Goal: Task Accomplishment & Management: Complete application form

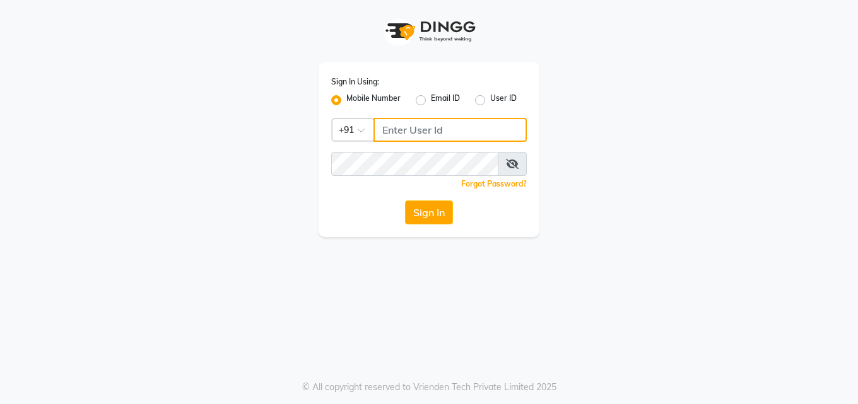
click at [404, 131] on input "Username" at bounding box center [449, 130] width 153 height 24
type input "8790153029"
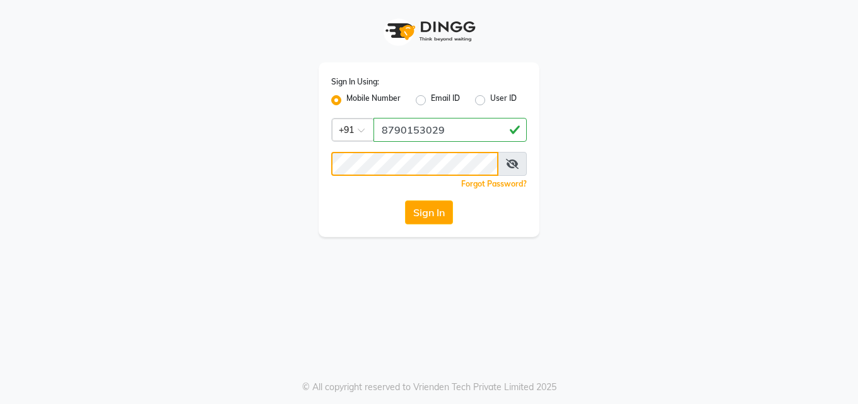
click at [405, 201] on button "Sign In" at bounding box center [429, 213] width 48 height 24
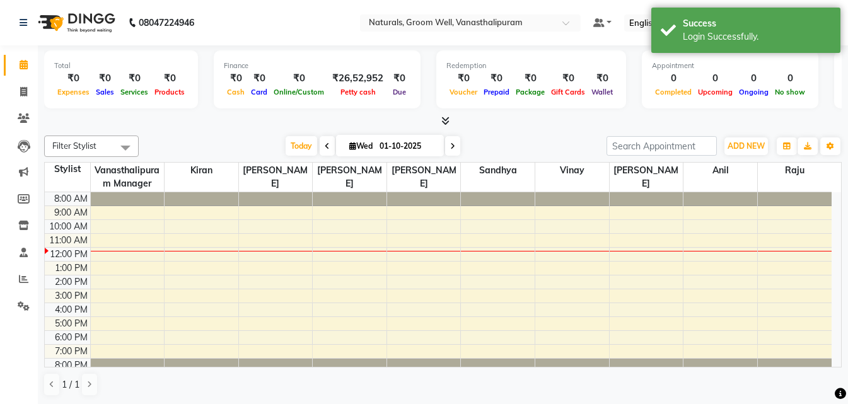
click at [0, 367] on div "Calendar Invoice Clients Leads Marketing Members Inventory Staff Reports Settin…" at bounding box center [85, 211] width 170 height 350
click at [19, 98] on span at bounding box center [24, 92] width 22 height 15
select select "service"
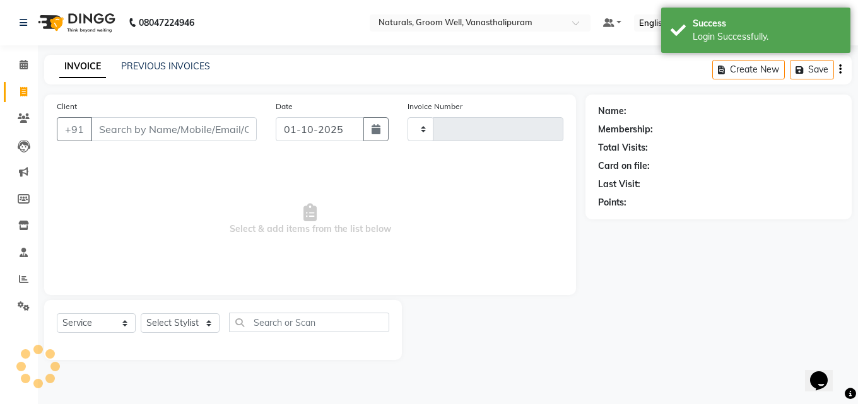
type input "3422"
select select "5859"
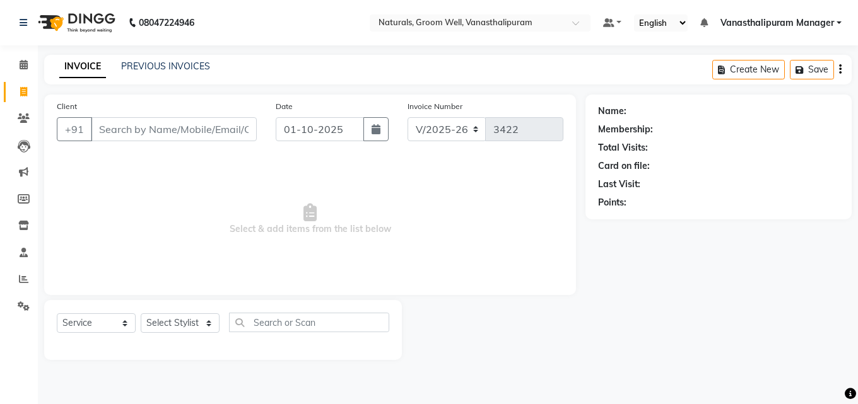
click at [134, 132] on input "Client" at bounding box center [174, 129] width 166 height 24
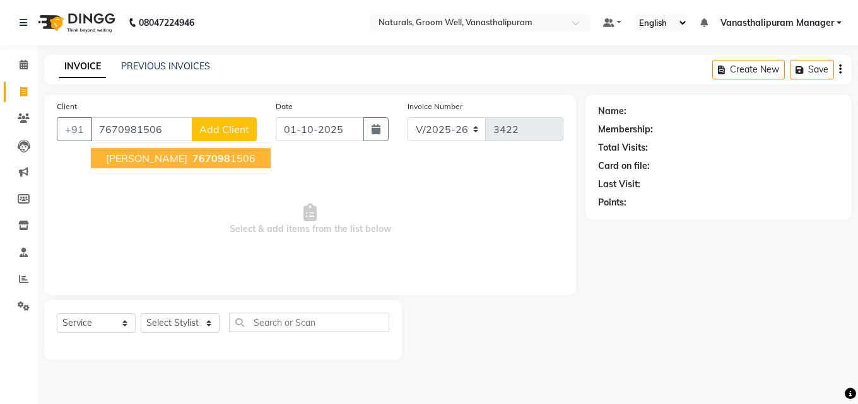
type input "7670981506"
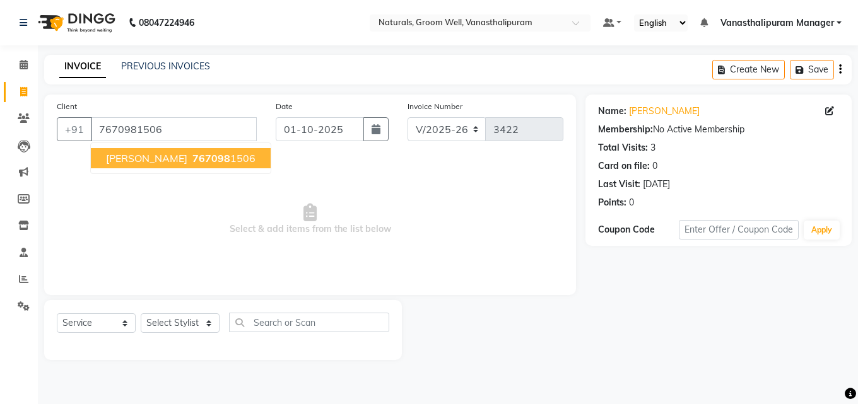
click at [192, 160] on span "767098" at bounding box center [211, 158] width 38 height 13
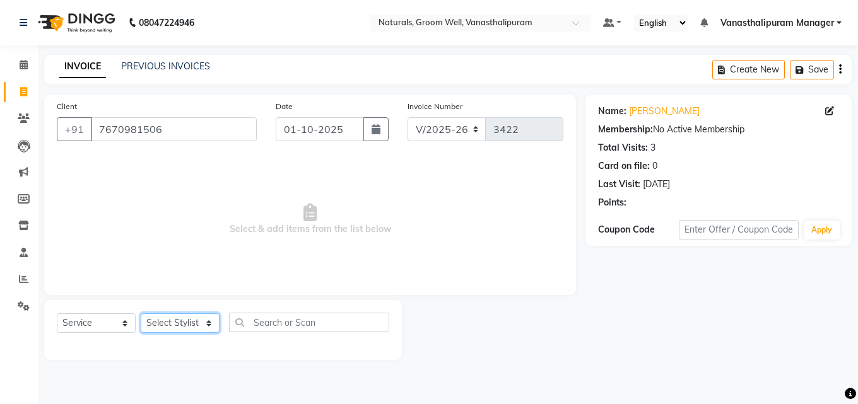
click at [178, 325] on select "Select Stylist [PERSON_NAME] kiran [PERSON_NAME] [PERSON_NAME] Manager vinay" at bounding box center [180, 323] width 79 height 20
select select "41441"
click at [141, 313] on select "Select Stylist [PERSON_NAME] kiran [PERSON_NAME] [PERSON_NAME] Manager vinay" at bounding box center [180, 323] width 79 height 20
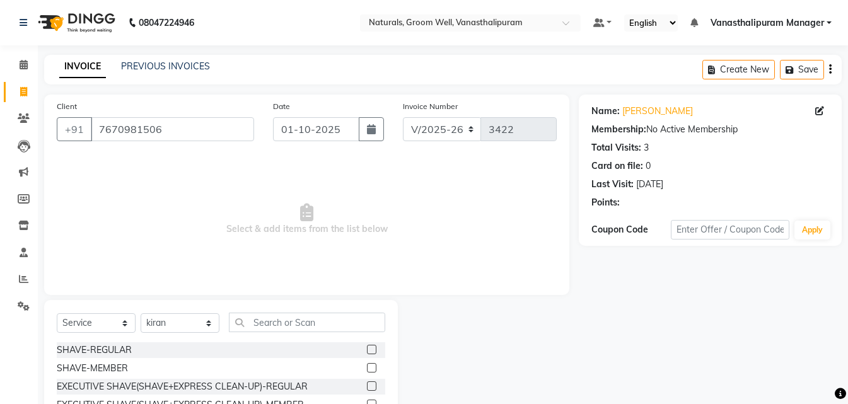
click at [310, 336] on div "Select Service Product Membership Package Voucher Prepaid Gift Card Select Styl…" at bounding box center [221, 328] width 329 height 30
click at [313, 327] on input "text" at bounding box center [307, 323] width 156 height 20
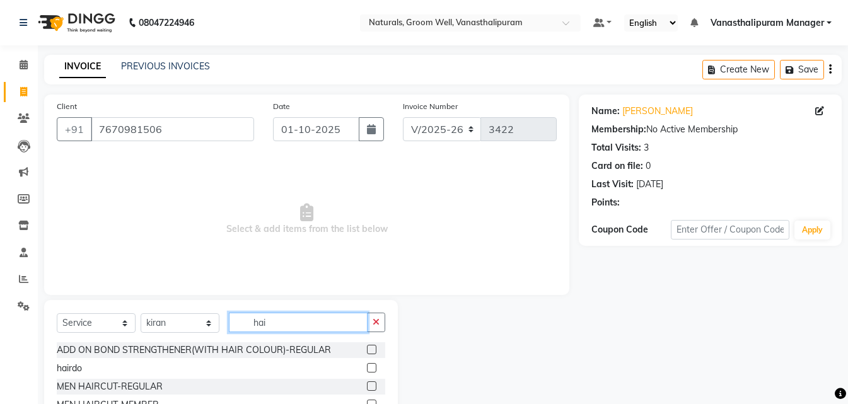
type input "hai"
click at [367, 399] on div at bounding box center [376, 405] width 18 height 16
click at [367, 402] on label at bounding box center [371, 404] width 9 height 9
click at [367, 402] on input "checkbox" at bounding box center [371, 405] width 8 height 8
click at [367, 402] on label at bounding box center [371, 404] width 9 height 9
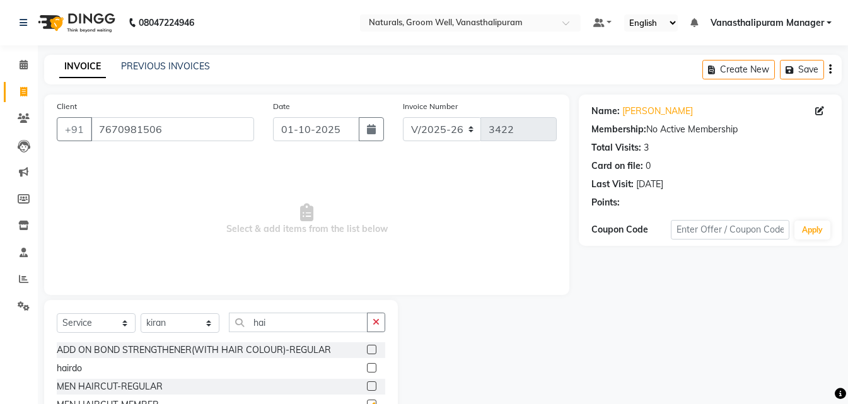
click at [367, 402] on input "checkbox" at bounding box center [371, 405] width 8 height 8
checkbox input "false"
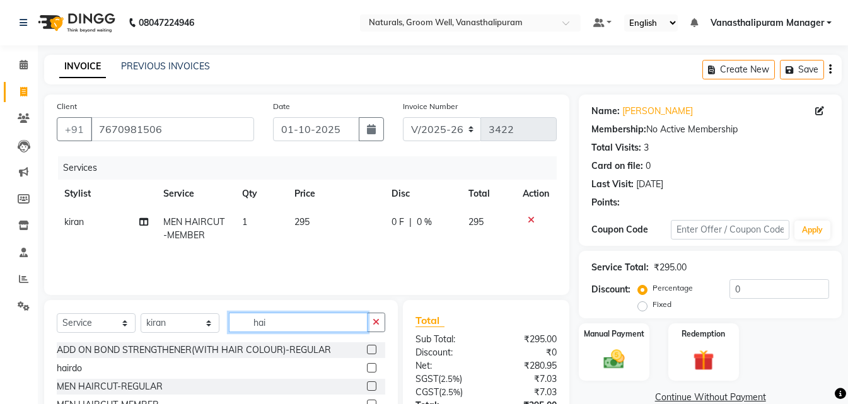
click at [307, 318] on input "hai" at bounding box center [298, 323] width 139 height 20
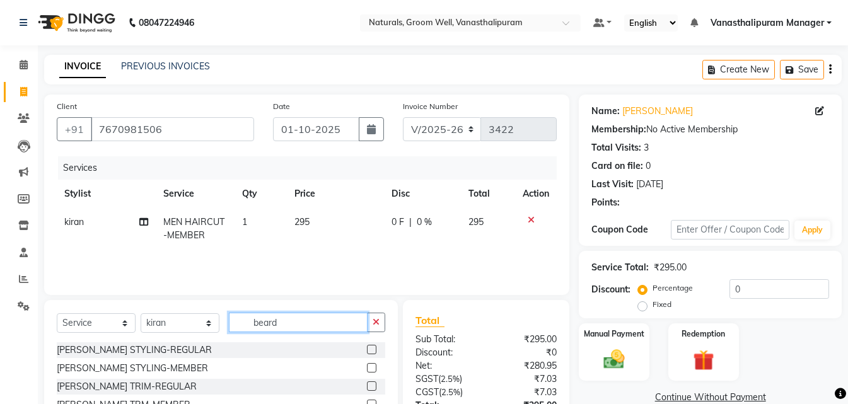
type input "beard"
click at [367, 399] on div at bounding box center [376, 405] width 18 height 16
click at [367, 400] on label at bounding box center [371, 404] width 9 height 9
click at [367, 401] on input "checkbox" at bounding box center [371, 405] width 8 height 8
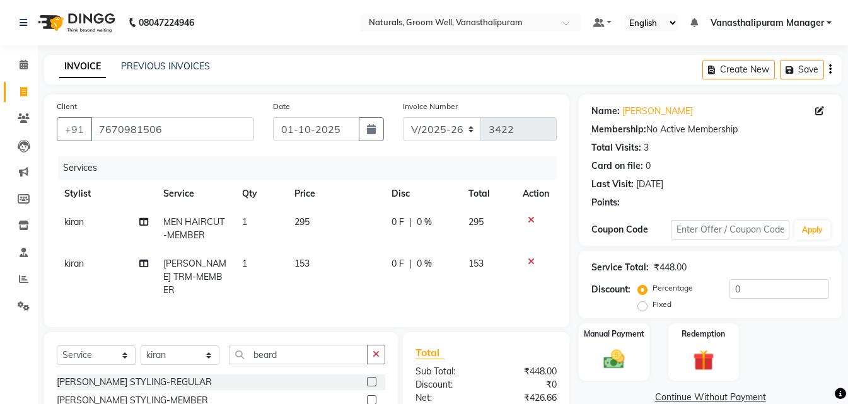
checkbox input "false"
click at [610, 356] on img at bounding box center [614, 359] width 35 height 25
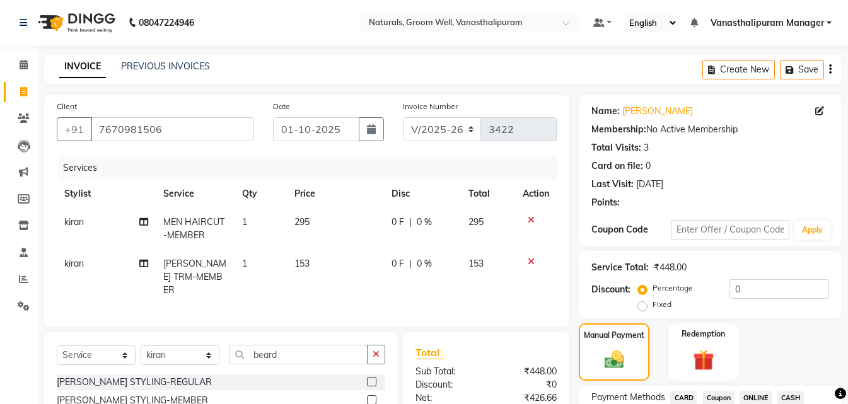
click at [760, 397] on span "ONLINE" at bounding box center [756, 398] width 33 height 15
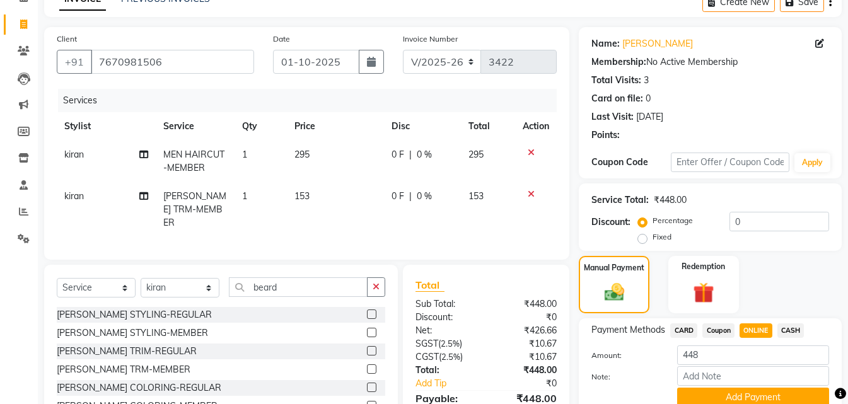
scroll to position [129, 0]
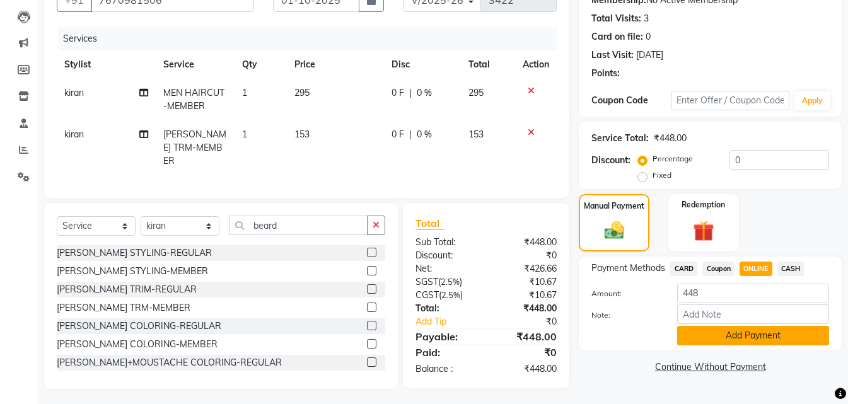
click at [761, 329] on button "Add Payment" at bounding box center [753, 336] width 152 height 20
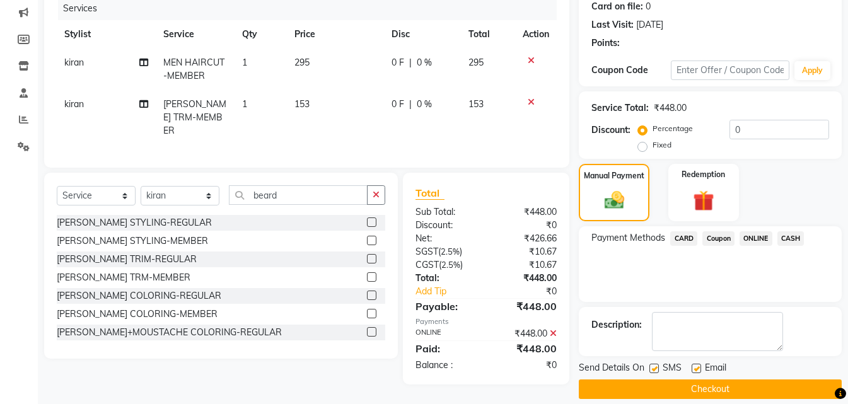
scroll to position [173, 0]
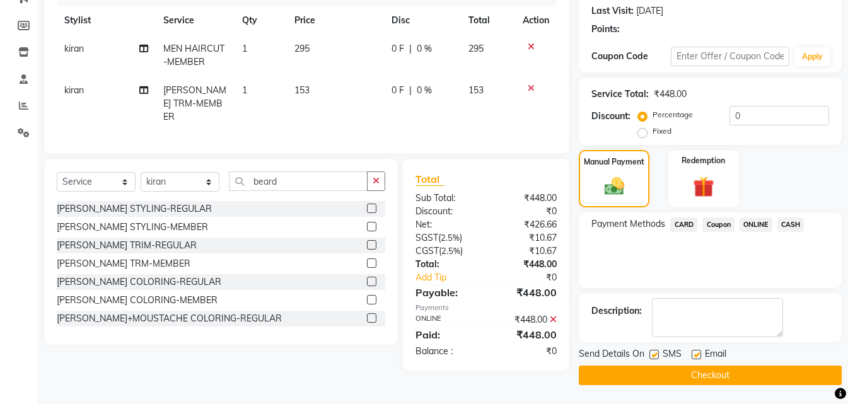
click at [766, 371] on button "Checkout" at bounding box center [710, 376] width 263 height 20
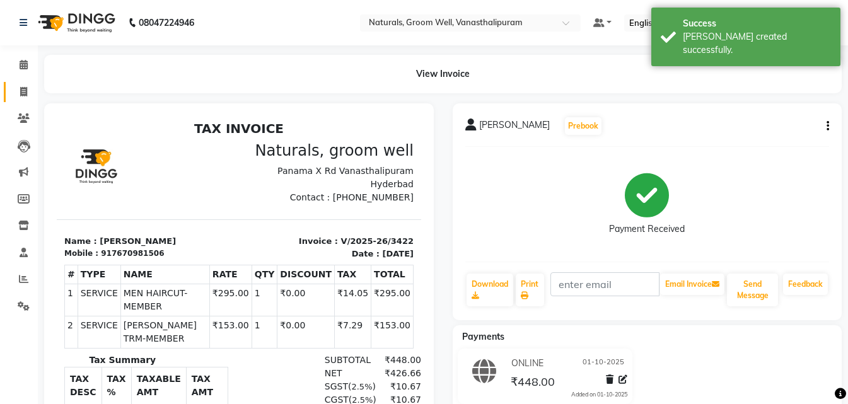
click at [25, 85] on span at bounding box center [24, 92] width 22 height 15
select select "service"
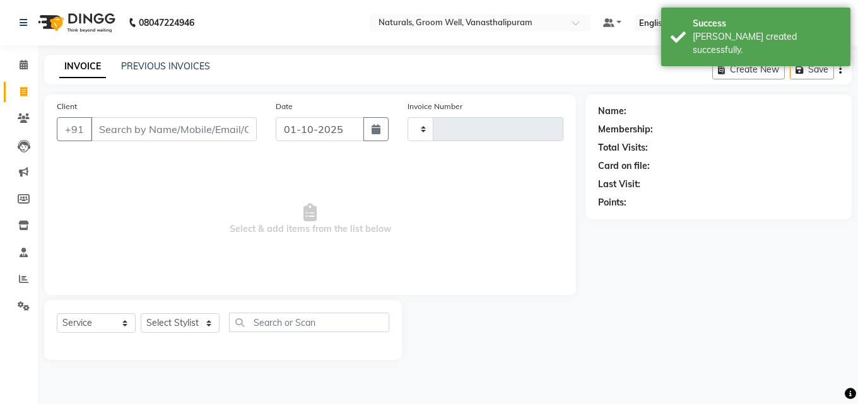
type input "3423"
select select "5859"
click at [138, 132] on input "Client" at bounding box center [174, 129] width 166 height 24
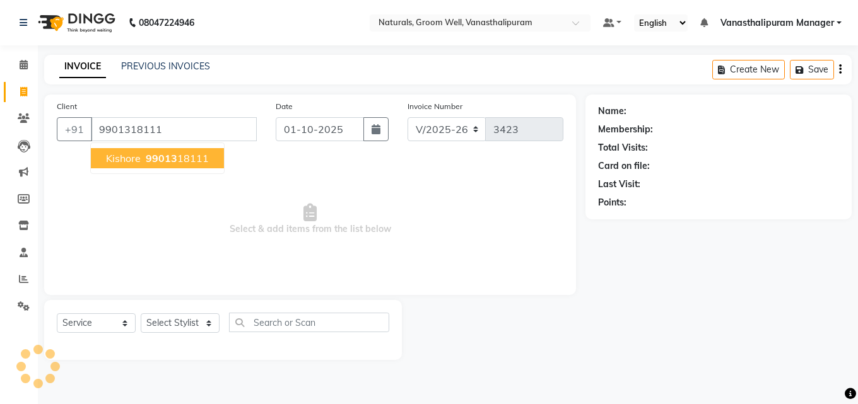
type input "9901318111"
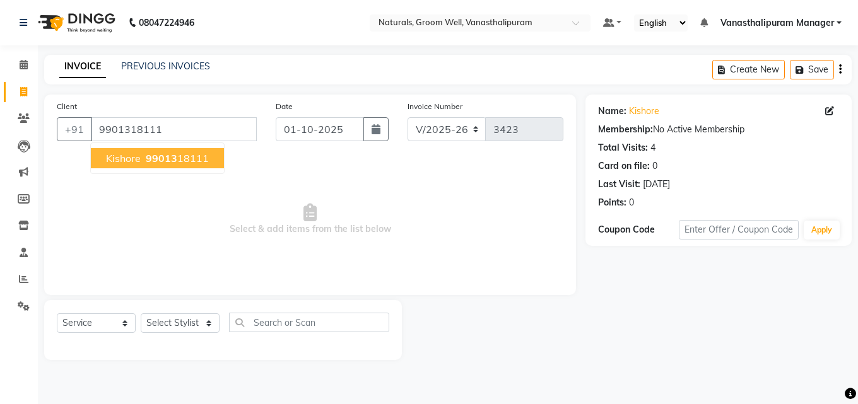
click at [161, 162] on span "99013" at bounding box center [162, 158] width 32 height 13
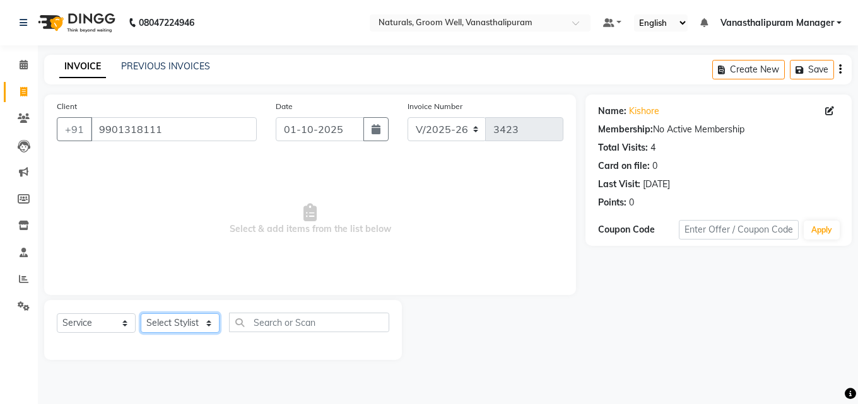
click at [172, 324] on select "Select Stylist [PERSON_NAME] kiran [PERSON_NAME] [PERSON_NAME] Manager vinay" at bounding box center [180, 323] width 79 height 20
select select "41441"
click at [141, 313] on select "Select Stylist [PERSON_NAME] kiran [PERSON_NAME] [PERSON_NAME] Manager vinay" at bounding box center [180, 323] width 79 height 20
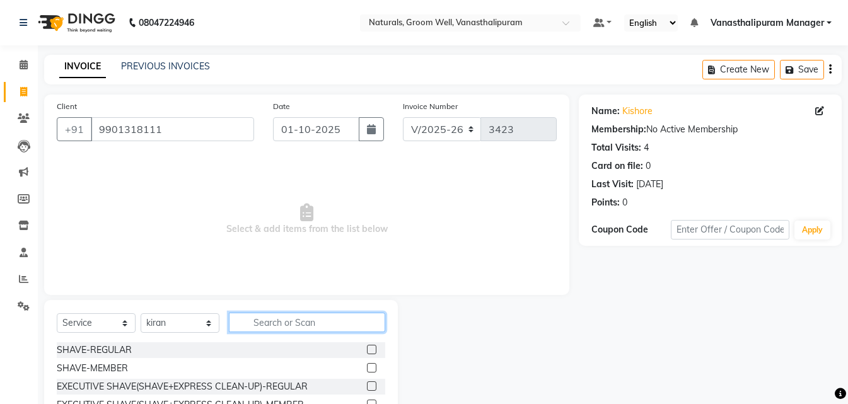
click at [289, 324] on input "text" at bounding box center [307, 323] width 156 height 20
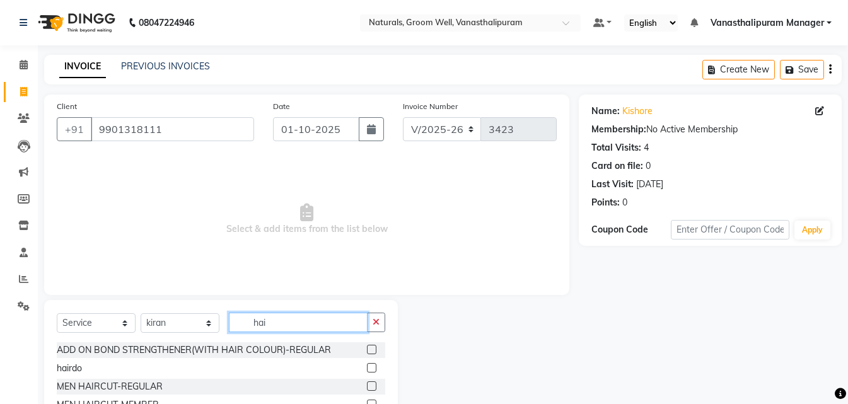
type input "hai"
click at [367, 402] on label at bounding box center [371, 404] width 9 height 9
click at [367, 402] on input "checkbox" at bounding box center [371, 405] width 8 height 8
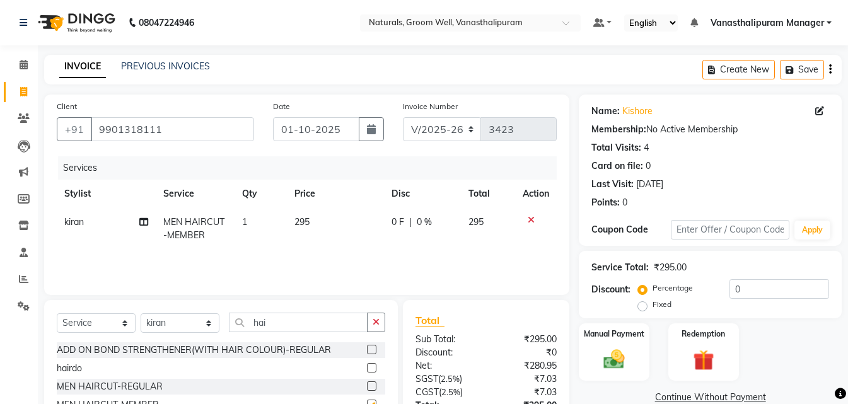
checkbox input "false"
click at [584, 351] on div "Manual Payment" at bounding box center [614, 352] width 73 height 60
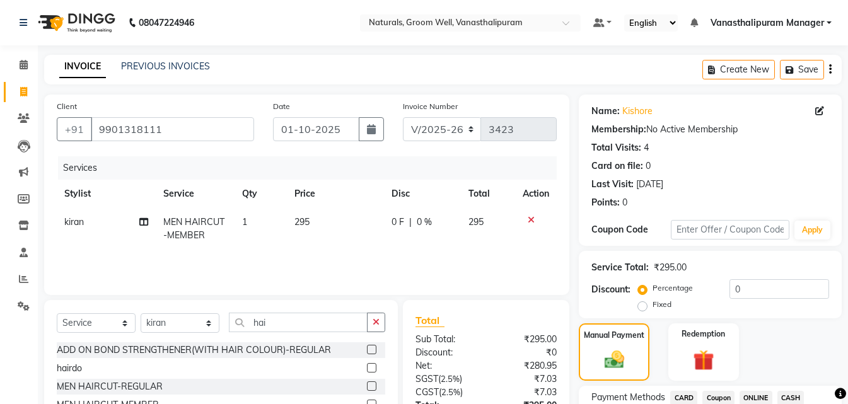
click at [756, 396] on span "ONLINE" at bounding box center [756, 398] width 33 height 15
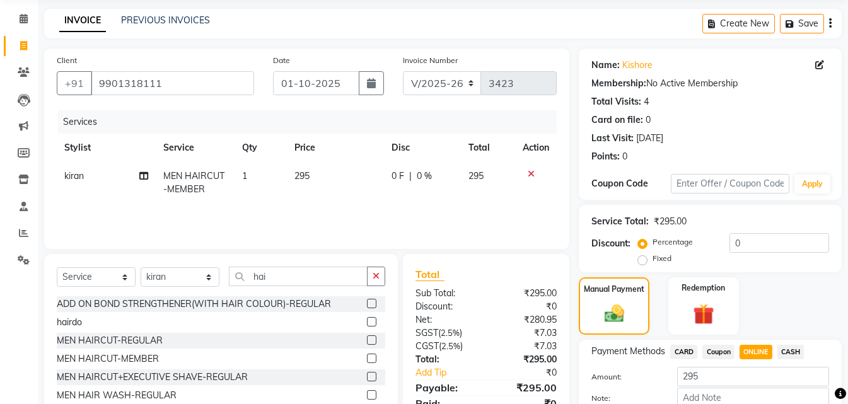
scroll to position [120, 0]
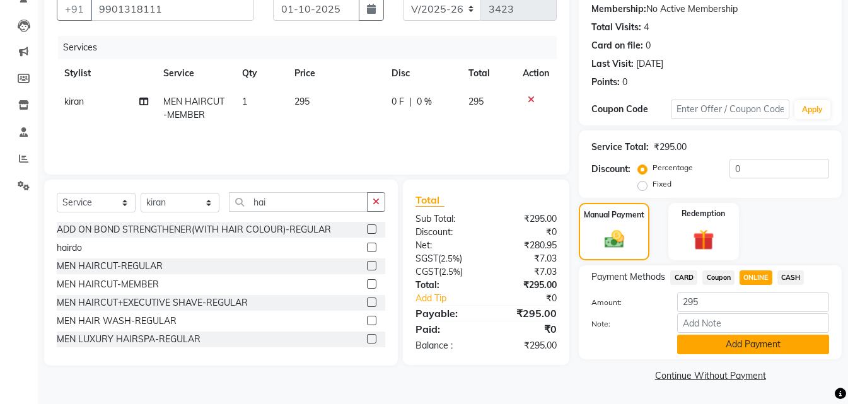
click at [755, 338] on button "Add Payment" at bounding box center [753, 345] width 152 height 20
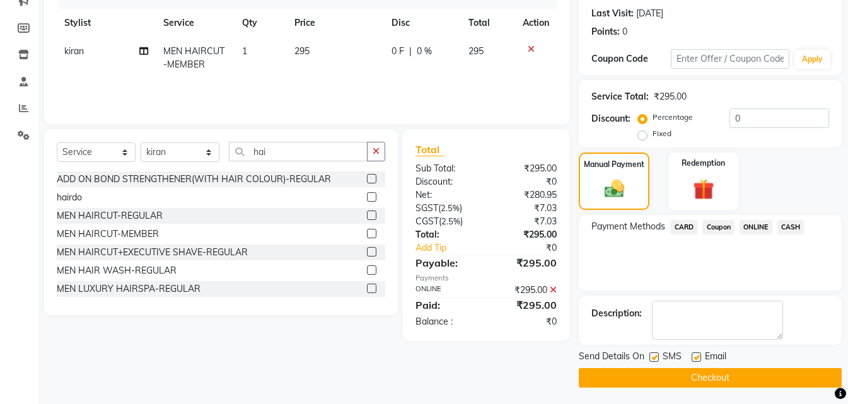
scroll to position [173, 0]
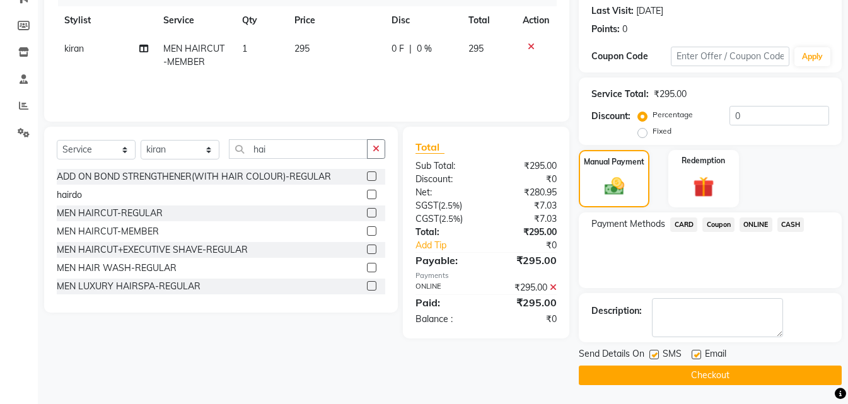
click at [767, 381] on button "Checkout" at bounding box center [710, 376] width 263 height 20
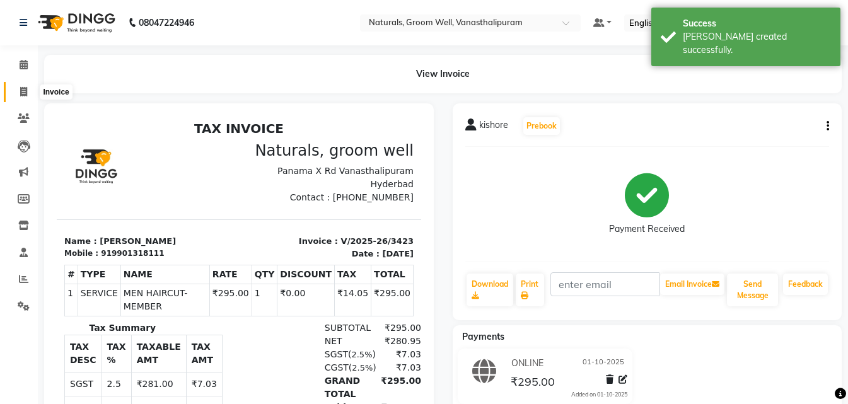
click at [15, 89] on span at bounding box center [24, 92] width 22 height 15
select select "service"
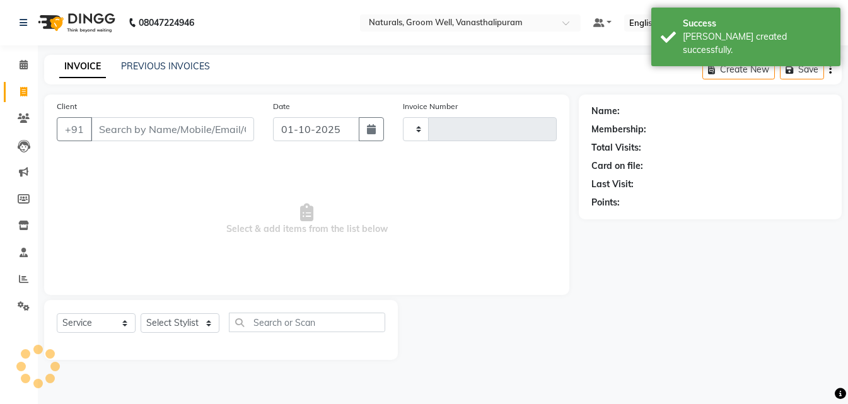
type input "3424"
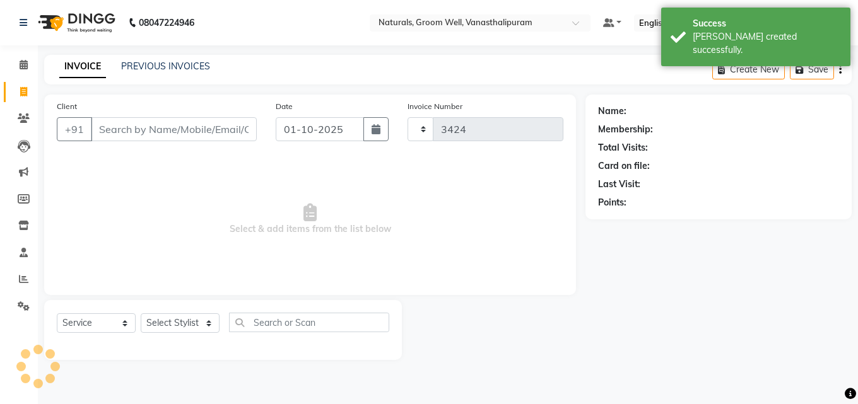
select select "5859"
click at [212, 132] on input "Client" at bounding box center [174, 129] width 166 height 24
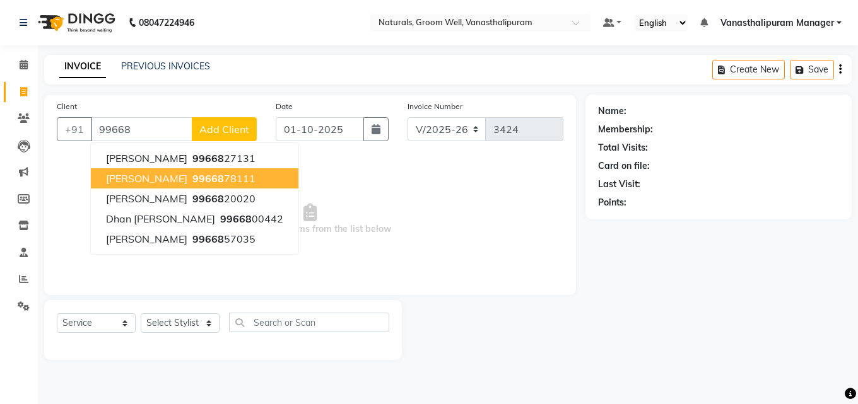
click at [209, 177] on ngb-highlight "99668 78111" at bounding box center [223, 178] width 66 height 13
type input "9966878111"
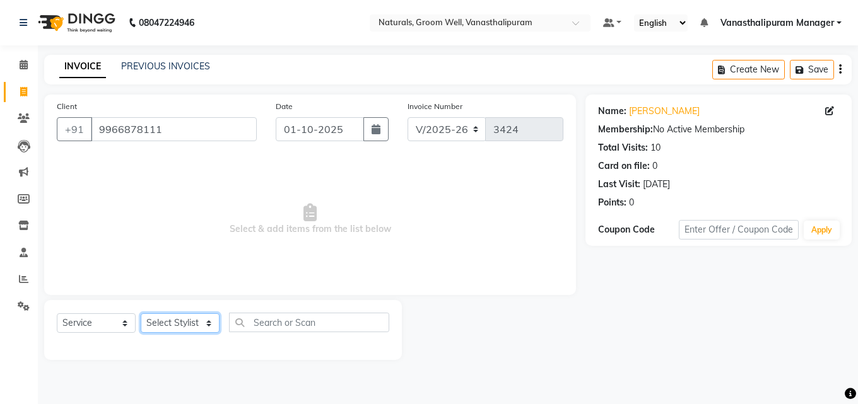
click at [194, 313] on select "Select Stylist [PERSON_NAME] kiran [PERSON_NAME] [PERSON_NAME] Manager vinay" at bounding box center [180, 323] width 79 height 20
click at [424, 260] on span "Select & add items from the list below" at bounding box center [310, 219] width 506 height 126
click at [392, 227] on span "Select & add items from the list below" at bounding box center [310, 219] width 506 height 126
click at [388, 227] on span "Select & add items from the list below" at bounding box center [310, 219] width 506 height 126
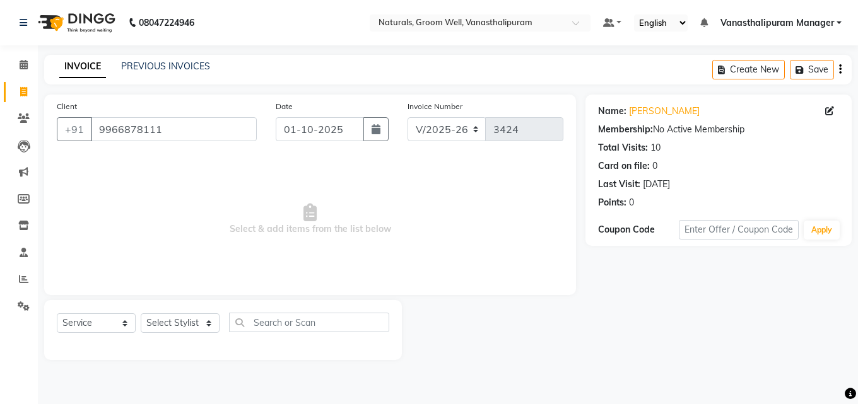
click at [388, 227] on span "Select & add items from the list below" at bounding box center [310, 219] width 506 height 126
click at [388, 272] on span "Select & add items from the list below" at bounding box center [310, 219] width 506 height 126
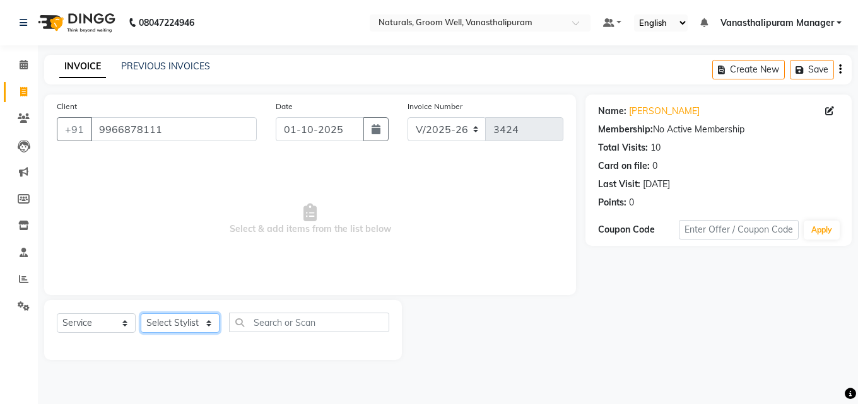
click at [194, 325] on select "Select Stylist [PERSON_NAME] kiran [PERSON_NAME] [PERSON_NAME] Manager vinay" at bounding box center [180, 323] width 79 height 20
select select "41441"
click at [141, 313] on select "Select Stylist [PERSON_NAME] kiran [PERSON_NAME] [PERSON_NAME] Manager vinay" at bounding box center [180, 323] width 79 height 20
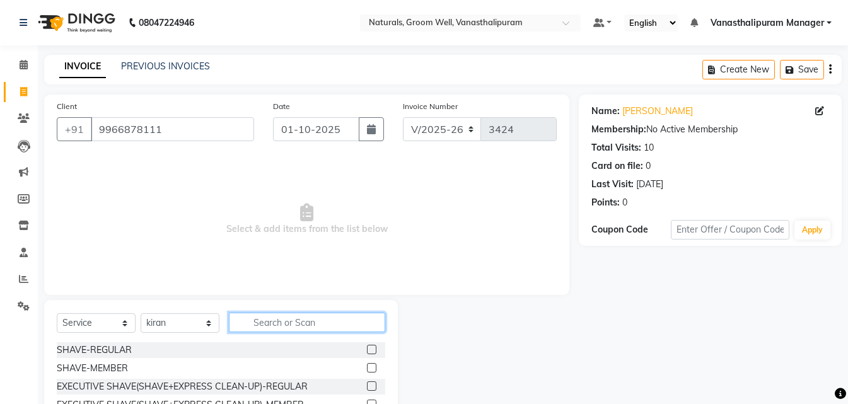
click at [283, 320] on input "text" at bounding box center [307, 323] width 156 height 20
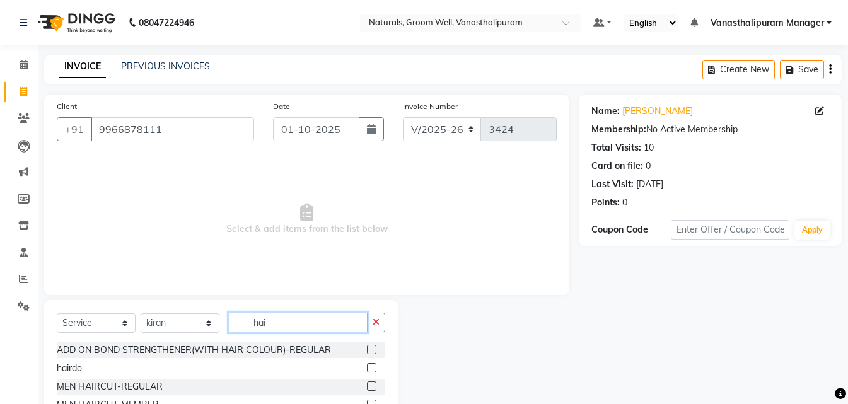
type input "hai"
drag, startPoint x: 363, startPoint y: 400, endPoint x: 346, endPoint y: 378, distance: 28.4
click at [367, 398] on div at bounding box center [376, 405] width 18 height 16
click at [367, 401] on label at bounding box center [371, 404] width 9 height 9
click at [367, 401] on input "checkbox" at bounding box center [371, 405] width 8 height 8
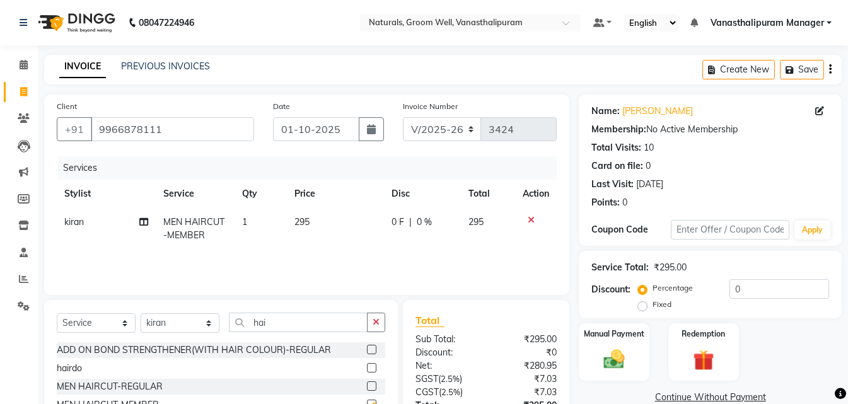
checkbox input "false"
click at [201, 324] on select "Select Stylist [PERSON_NAME] kiran [PERSON_NAME] [PERSON_NAME] Manager vinay" at bounding box center [180, 323] width 79 height 20
select select "84994"
click at [141, 313] on select "Select Stylist [PERSON_NAME] kiran [PERSON_NAME] [PERSON_NAME] Manager vinay" at bounding box center [180, 323] width 79 height 20
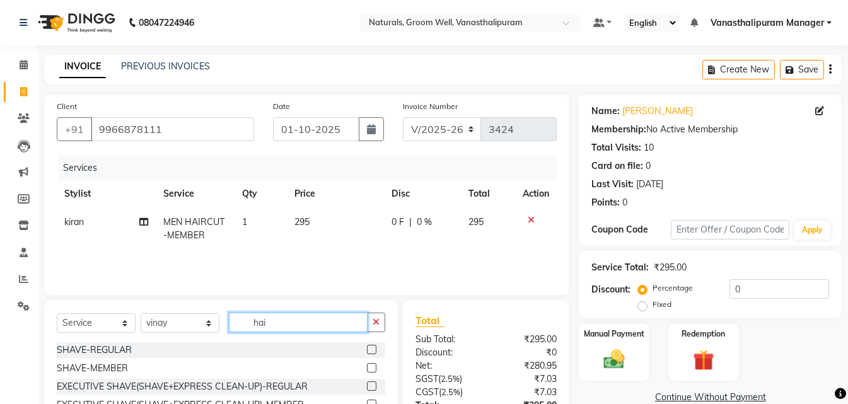
click at [288, 322] on input "hai" at bounding box center [298, 323] width 139 height 20
type input "h"
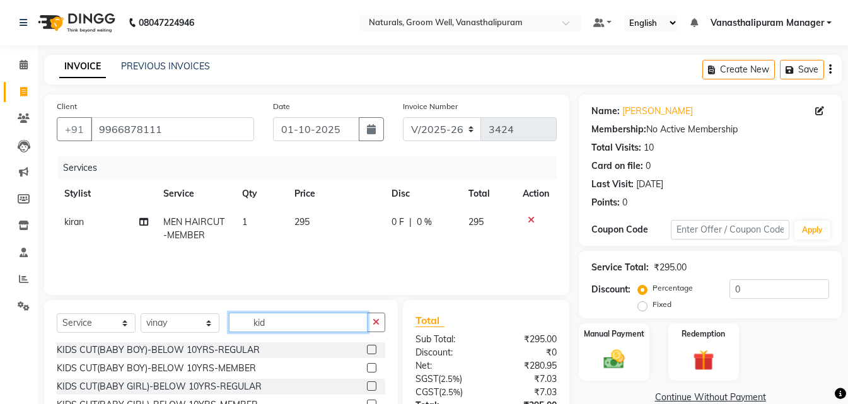
type input "kid"
click at [374, 365] on label at bounding box center [371, 367] width 9 height 9
click at [374, 365] on input "checkbox" at bounding box center [371, 368] width 8 height 8
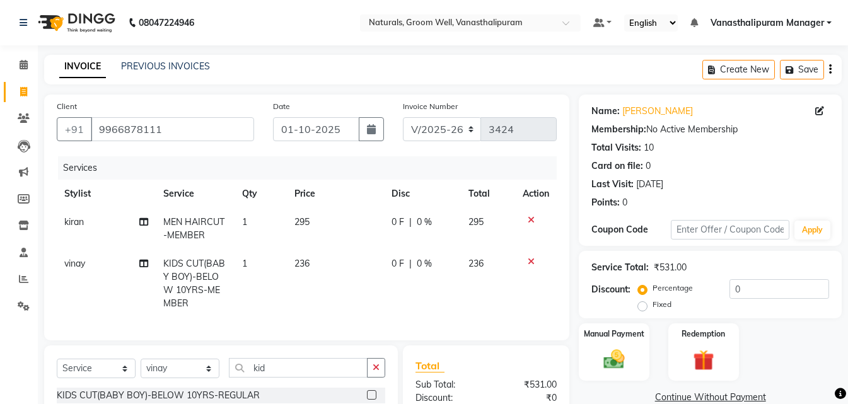
checkbox input "false"
click at [341, 269] on td "236" at bounding box center [335, 284] width 97 height 68
select select "84994"
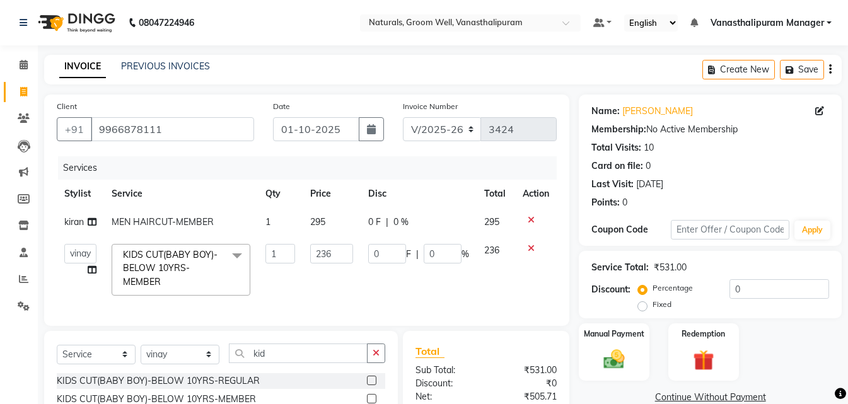
click at [341, 269] on td "236" at bounding box center [332, 269] width 58 height 67
click at [341, 259] on input "236" at bounding box center [331, 254] width 43 height 20
type input "2"
type input "295"
click at [402, 51] on div "08047224946 Select Location × Naturals, Groom Well, Vanasthalipuram Default Pan…" at bounding box center [424, 267] width 848 height 535
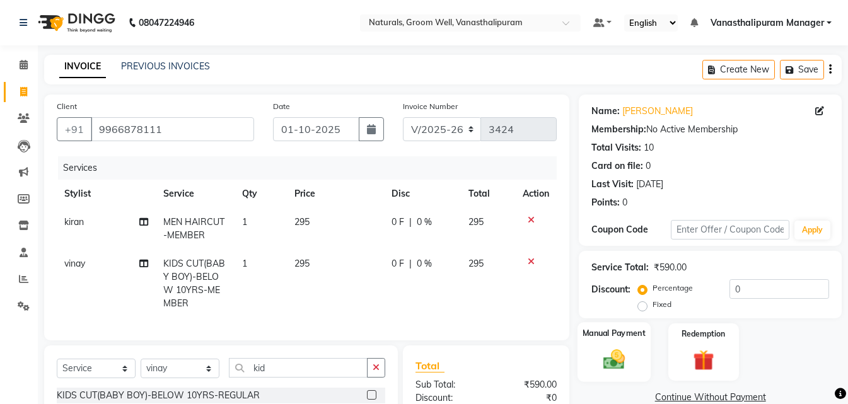
click at [623, 370] on img at bounding box center [614, 359] width 35 height 25
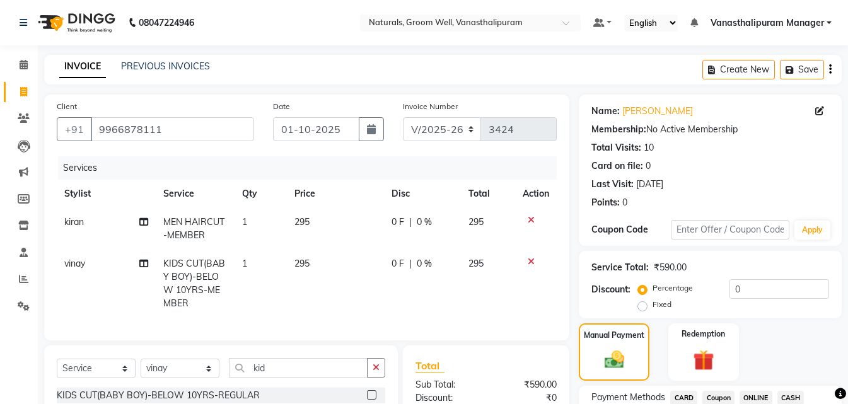
click at [685, 399] on span "CARD" at bounding box center [683, 398] width 27 height 15
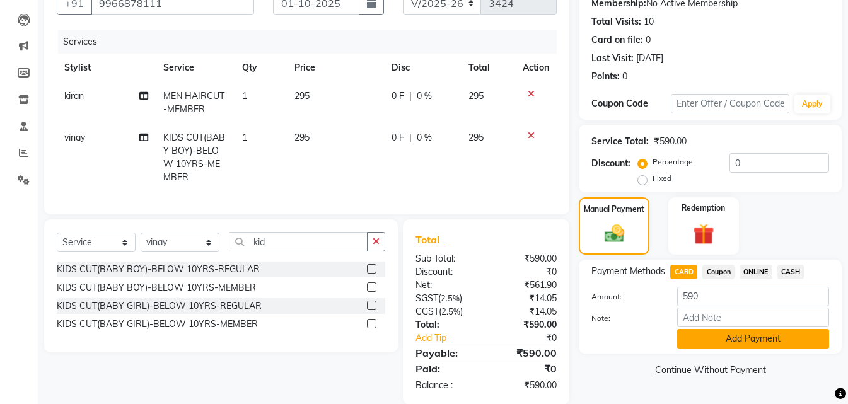
click at [737, 346] on button "Add Payment" at bounding box center [753, 339] width 152 height 20
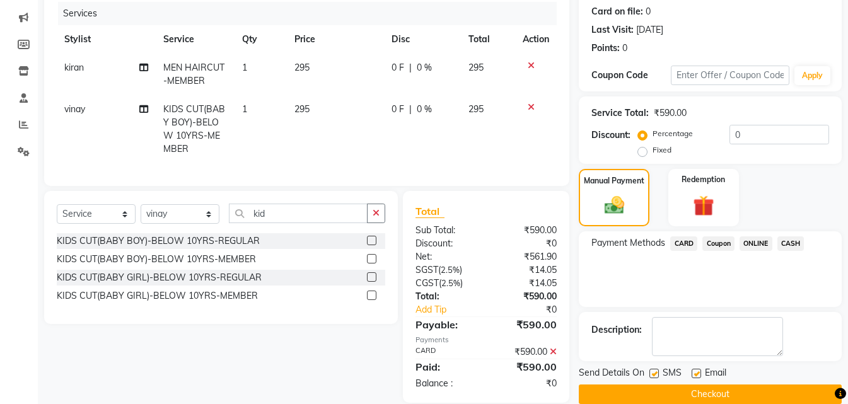
scroll to position [182, 0]
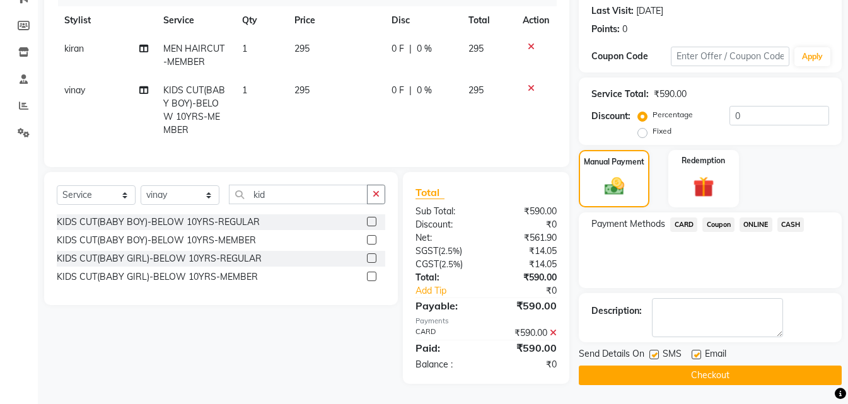
drag, startPoint x: 754, startPoint y: 371, endPoint x: 766, endPoint y: 373, distance: 11.6
click at [756, 378] on div "Name: [PERSON_NAME] Membership: No Active Membership Total Visits: 10 Card on f…" at bounding box center [715, 153] width 272 height 464
click at [682, 347] on div "SMS" at bounding box center [671, 355] width 42 height 16
drag, startPoint x: 682, startPoint y: 363, endPoint x: 690, endPoint y: 361, distance: 7.8
click at [683, 366] on button "Checkout" at bounding box center [710, 376] width 263 height 20
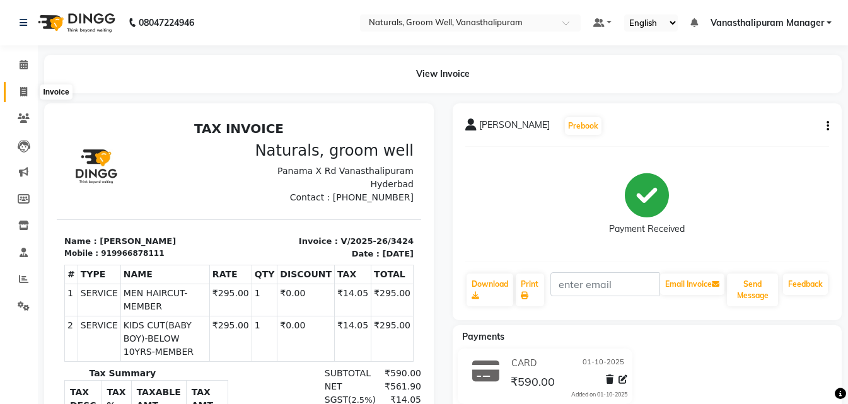
click at [25, 95] on icon at bounding box center [23, 91] width 7 height 9
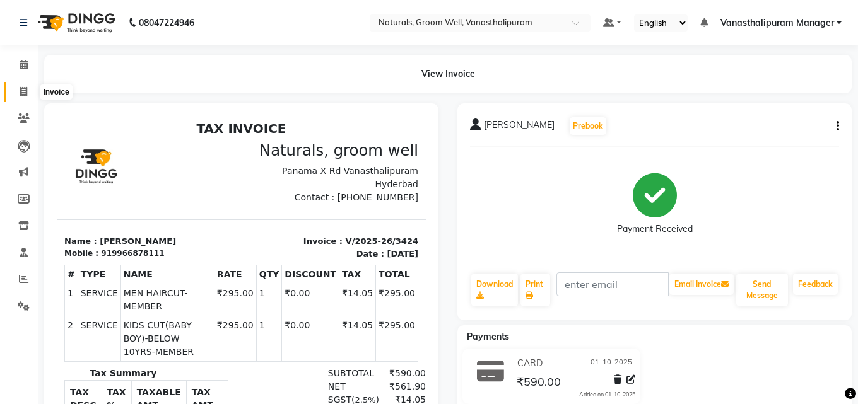
select select "5859"
select select "service"
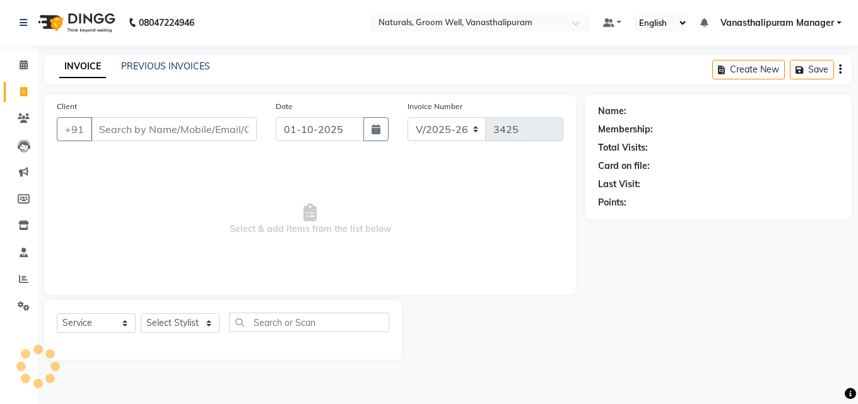
click at [127, 132] on input "Client" at bounding box center [174, 129] width 166 height 24
type input "7995916476"
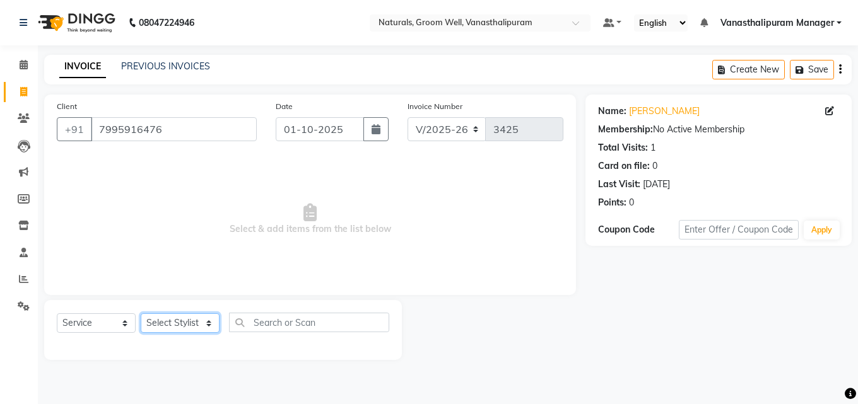
click at [194, 321] on select "Select Stylist [PERSON_NAME] kiran [PERSON_NAME] [PERSON_NAME] Manager vinay" at bounding box center [180, 323] width 79 height 20
select select "41441"
click at [141, 313] on select "Select Stylist [PERSON_NAME] kiran [PERSON_NAME] [PERSON_NAME] Manager vinay" at bounding box center [180, 323] width 79 height 20
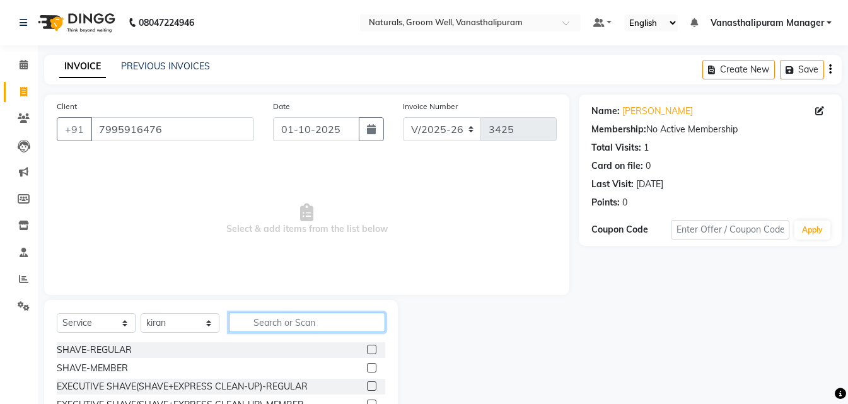
click at [289, 320] on input "text" at bounding box center [307, 323] width 156 height 20
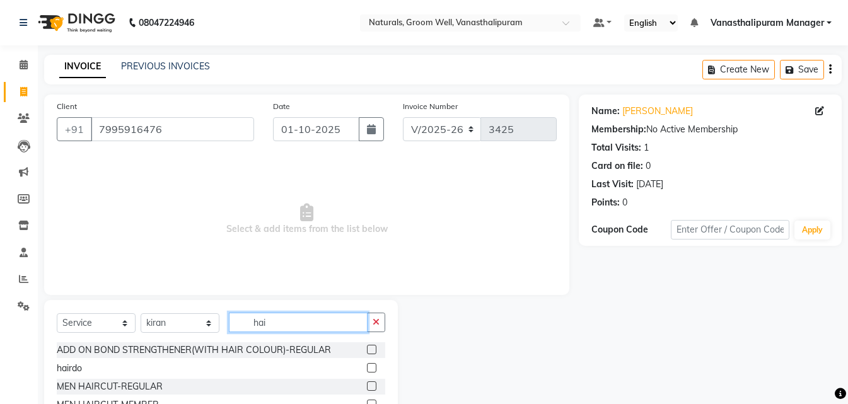
type input "hai"
click at [367, 388] on label at bounding box center [371, 386] width 9 height 9
click at [367, 388] on input "checkbox" at bounding box center [371, 387] width 8 height 8
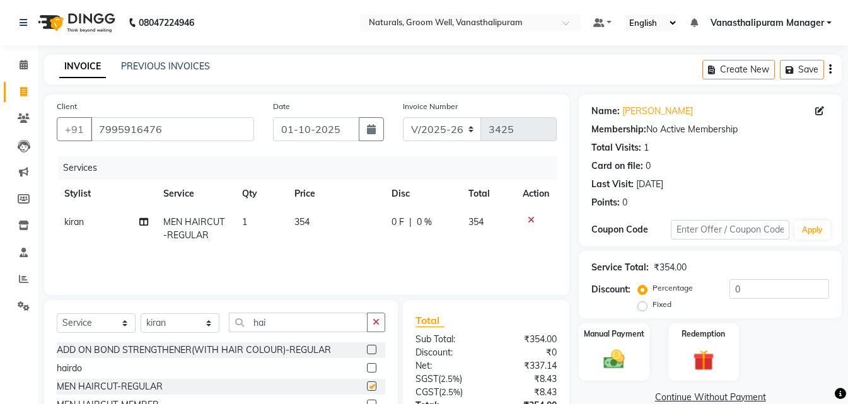
checkbox input "false"
click at [162, 324] on select "Select Stylist [PERSON_NAME] kiran [PERSON_NAME] [PERSON_NAME] Manager vinay" at bounding box center [180, 323] width 79 height 20
click at [141, 313] on select "Select Stylist [PERSON_NAME] kiran [PERSON_NAME] [PERSON_NAME] Manager vinay" at bounding box center [180, 323] width 79 height 20
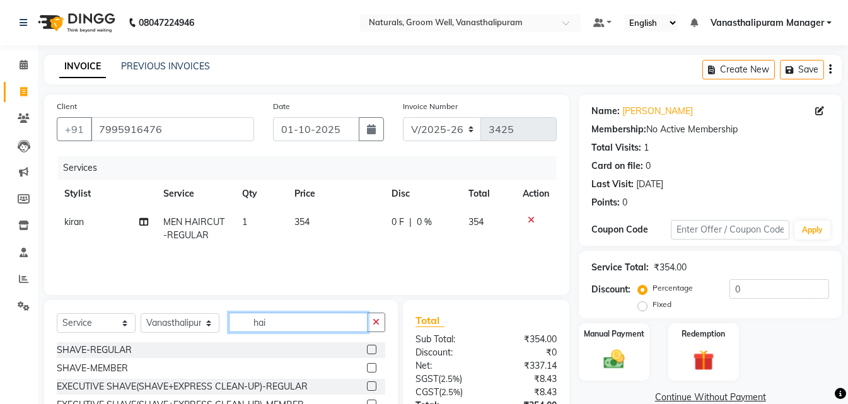
click at [298, 324] on input "hai" at bounding box center [298, 323] width 139 height 20
click at [187, 323] on select "Select Stylist [PERSON_NAME] kiran [PERSON_NAME] [PERSON_NAME] Manager vinay" at bounding box center [180, 323] width 79 height 20
select select "68488"
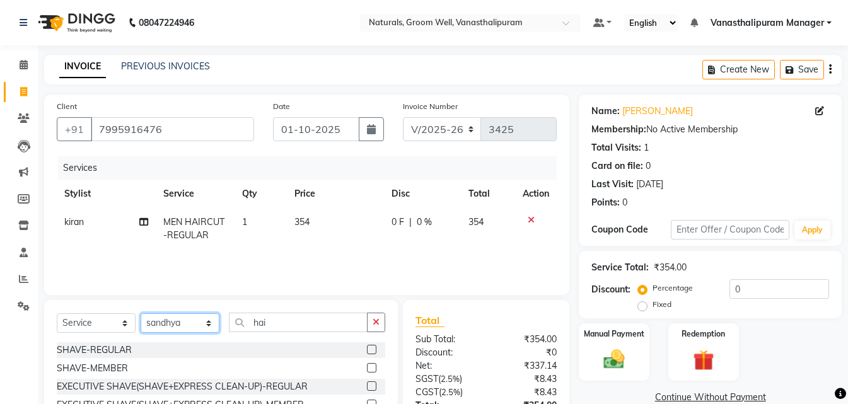
click at [141, 313] on select "Select Stylist [PERSON_NAME] kiran [PERSON_NAME] [PERSON_NAME] Manager vinay" at bounding box center [180, 323] width 79 height 20
click at [347, 330] on input "hai" at bounding box center [298, 323] width 139 height 20
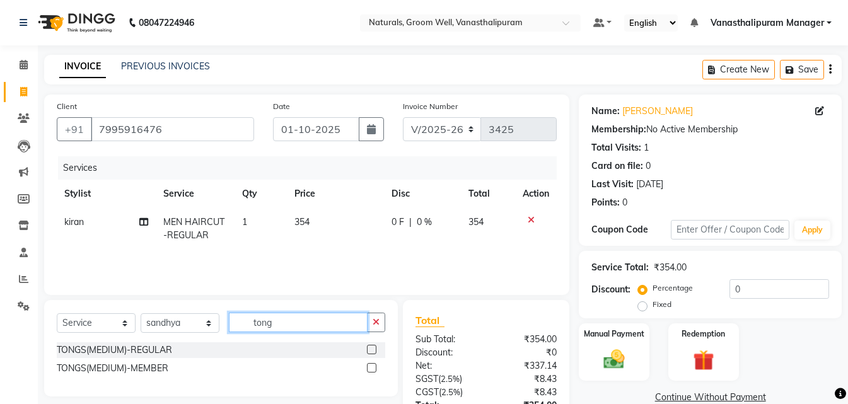
type input "tong"
click at [374, 346] on label at bounding box center [371, 349] width 9 height 9
click at [374, 346] on input "checkbox" at bounding box center [371, 350] width 8 height 8
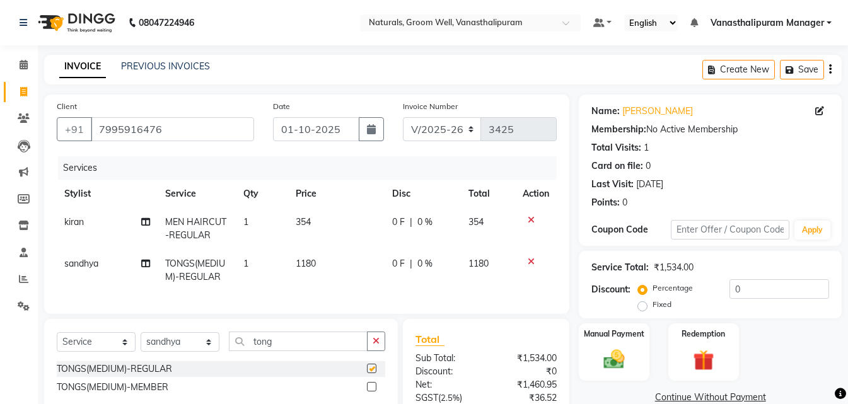
checkbox input "false"
click at [332, 271] on td "1180" at bounding box center [336, 271] width 96 height 42
select select "68488"
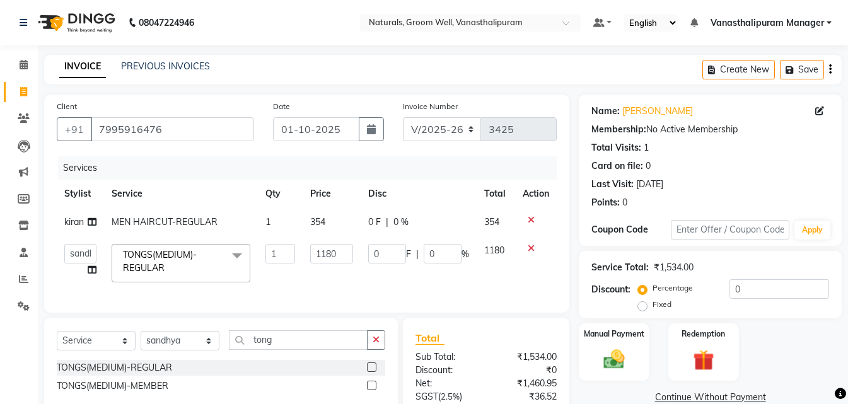
click at [333, 271] on td "1180" at bounding box center [332, 263] width 58 height 54
click at [344, 259] on input "1180" at bounding box center [331, 254] width 43 height 20
type input "1652"
click at [346, 71] on div "INVOICE PREVIOUS INVOICES Create New Save" at bounding box center [443, 70] width 798 height 30
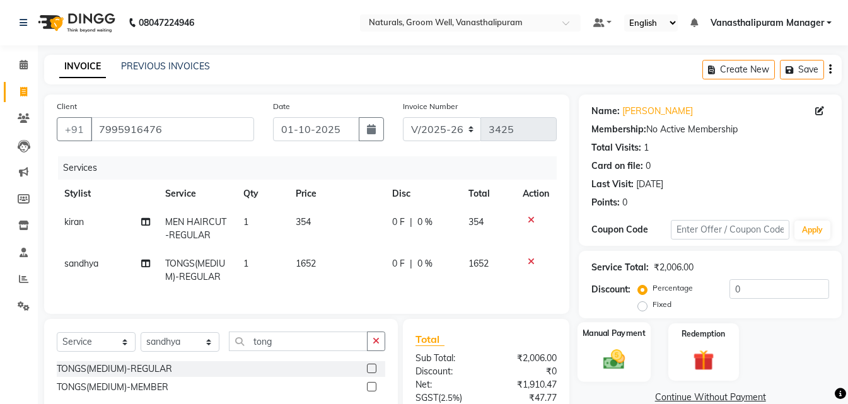
click at [603, 346] on div "Manual Payment" at bounding box center [614, 352] width 73 height 60
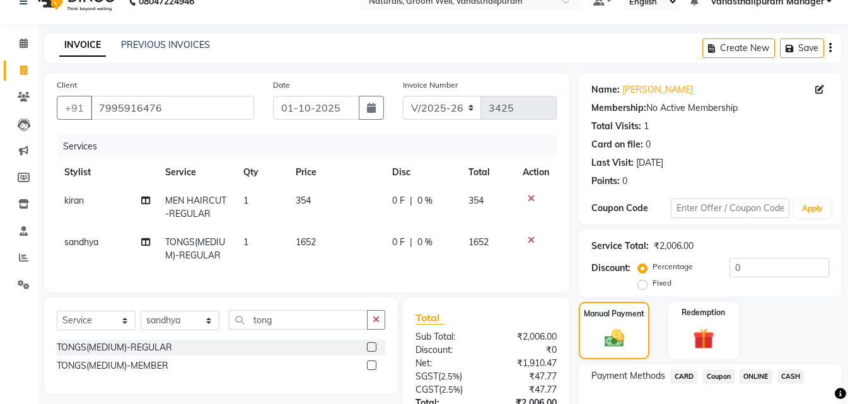
click at [768, 395] on div "Payment Methods CARD Coupon ONLINE CASH" at bounding box center [710, 402] width 263 height 76
click at [753, 370] on span "ONLINE" at bounding box center [756, 377] width 33 height 15
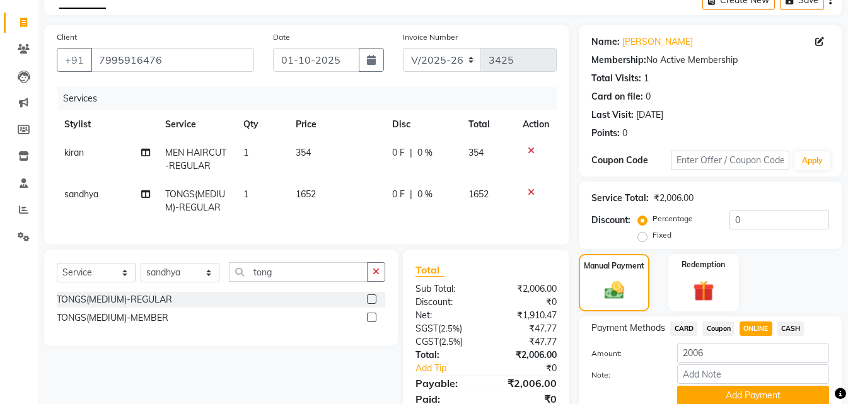
scroll to position [129, 0]
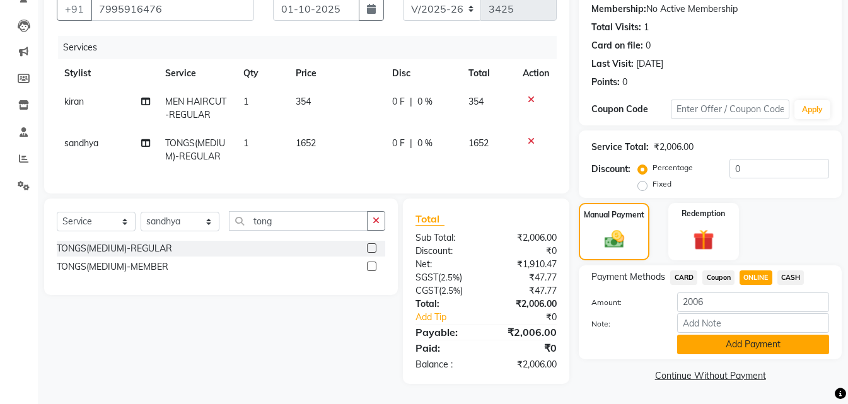
click at [761, 343] on button "Add Payment" at bounding box center [753, 345] width 152 height 20
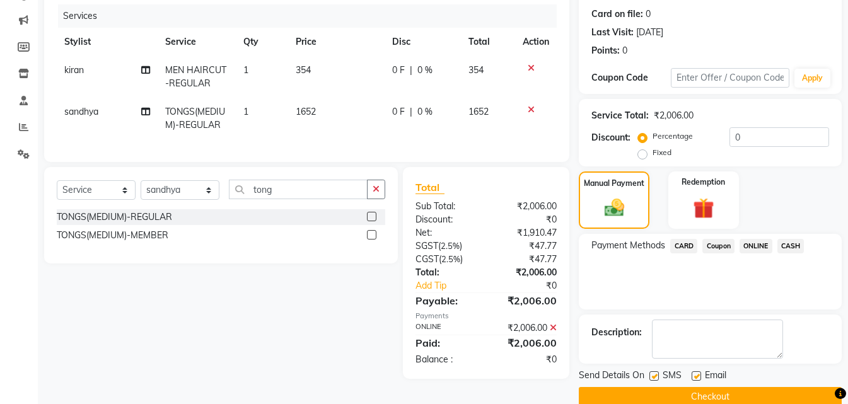
scroll to position [173, 0]
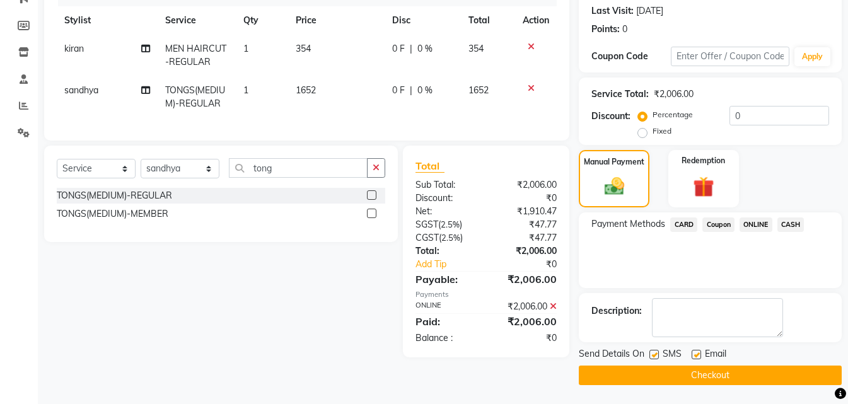
click at [762, 382] on button "Checkout" at bounding box center [710, 376] width 263 height 20
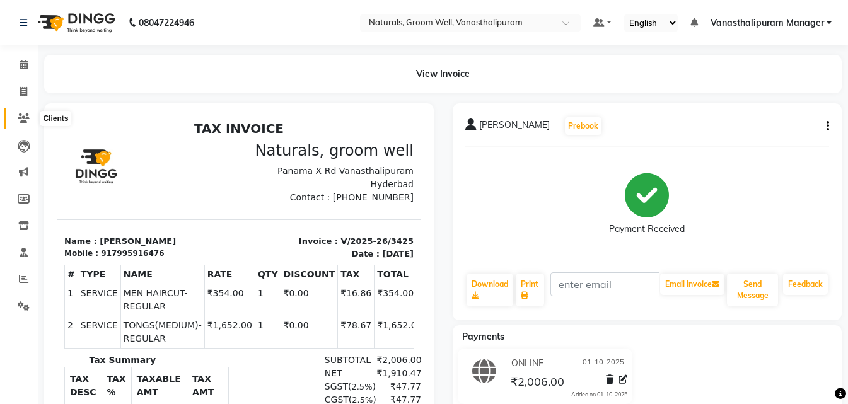
click at [21, 112] on span at bounding box center [24, 119] width 22 height 15
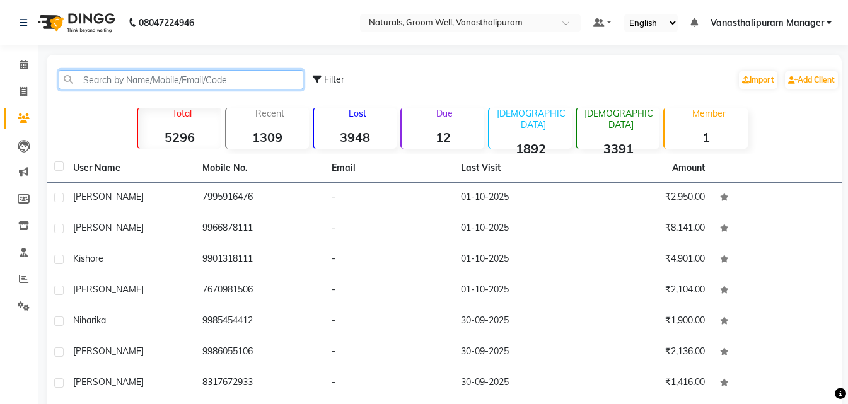
click at [111, 73] on input "text" at bounding box center [181, 80] width 245 height 20
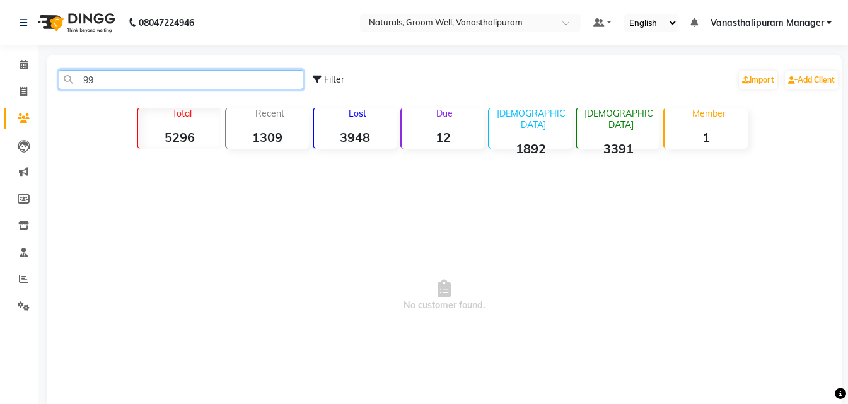
type input "9"
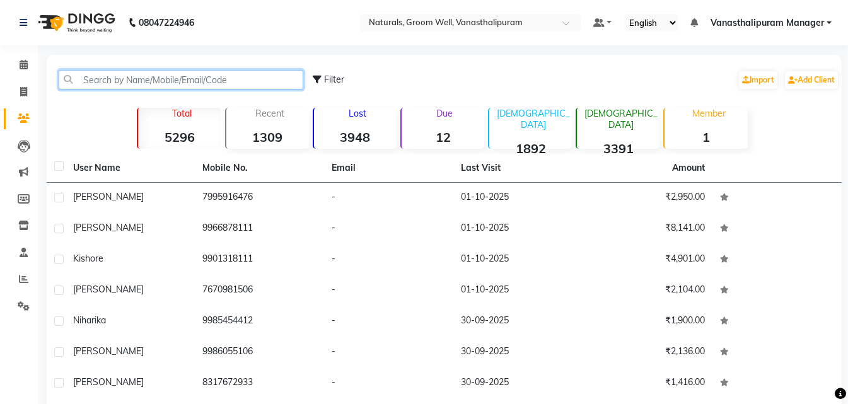
click at [122, 77] on input "text" at bounding box center [181, 80] width 245 height 20
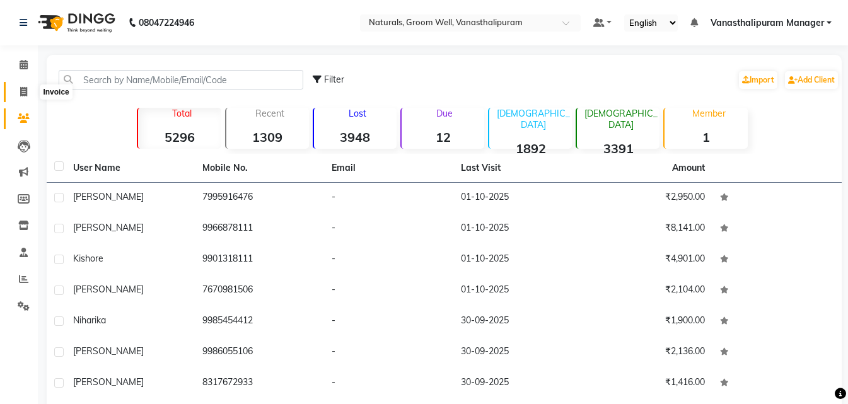
click at [30, 92] on span at bounding box center [24, 92] width 22 height 15
select select "service"
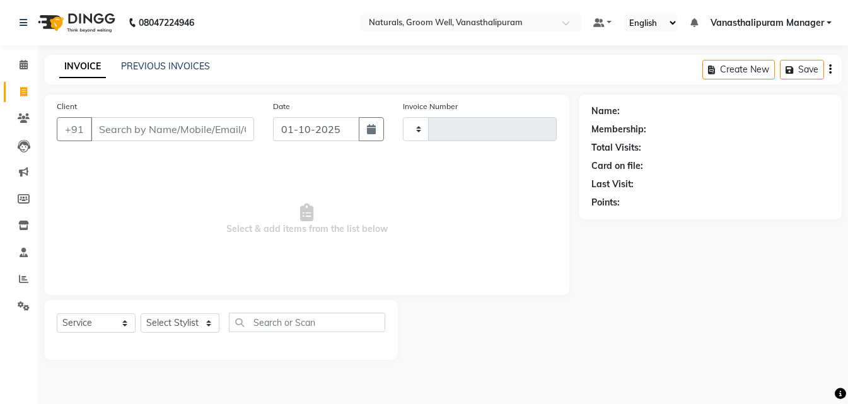
type input "3426"
select select "5859"
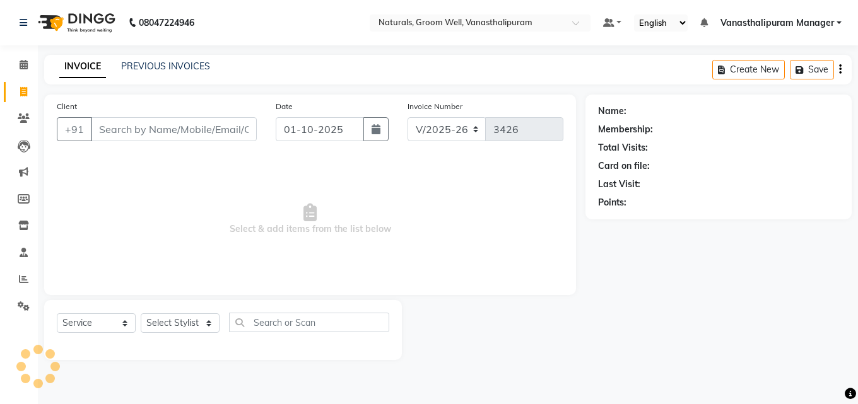
click at [112, 143] on div "Client +91" at bounding box center [156, 126] width 219 height 52
click at [158, 135] on input "Client" at bounding box center [174, 129] width 166 height 24
type input "9"
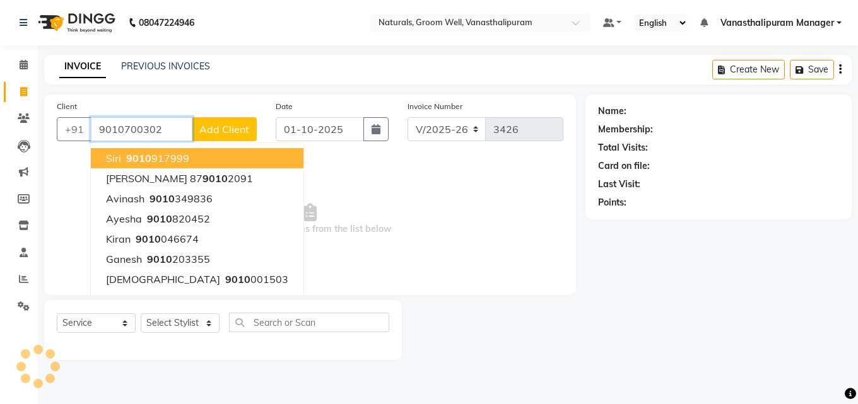
type input "9010700302"
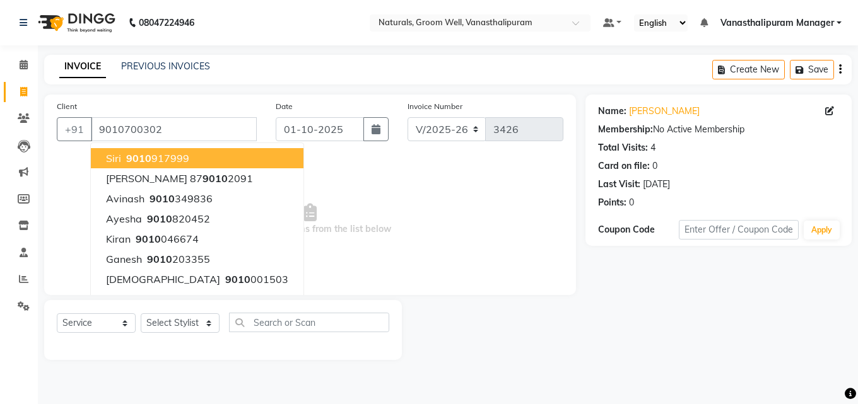
click at [305, 190] on span "Select & add items from the list below" at bounding box center [310, 219] width 506 height 126
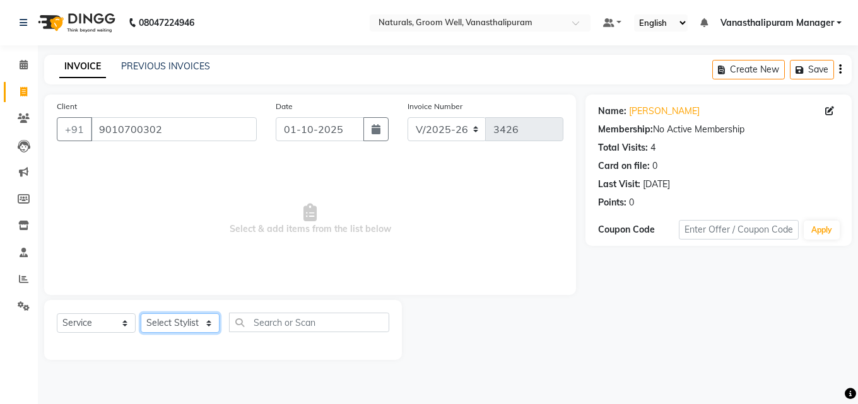
click at [192, 329] on select "Select Stylist [PERSON_NAME] kiran [PERSON_NAME] [PERSON_NAME] Manager vinay" at bounding box center [180, 323] width 79 height 20
select select "41441"
click at [141, 313] on select "Select Stylist [PERSON_NAME] kiran [PERSON_NAME] [PERSON_NAME] Manager vinay" at bounding box center [180, 323] width 79 height 20
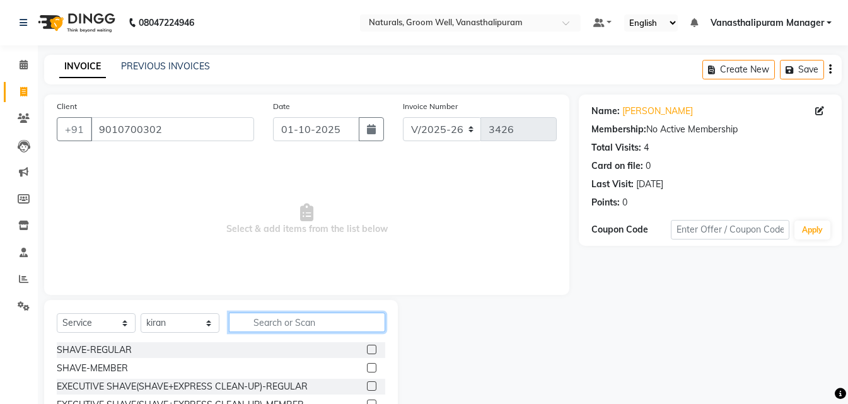
click at [277, 315] on input "text" at bounding box center [307, 323] width 156 height 20
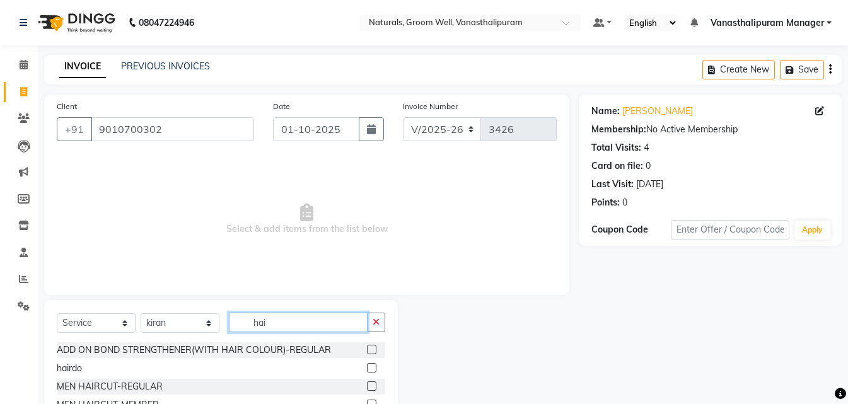
type input "hai"
click at [367, 402] on label at bounding box center [371, 404] width 9 height 9
click at [367, 402] on input "checkbox" at bounding box center [371, 405] width 8 height 8
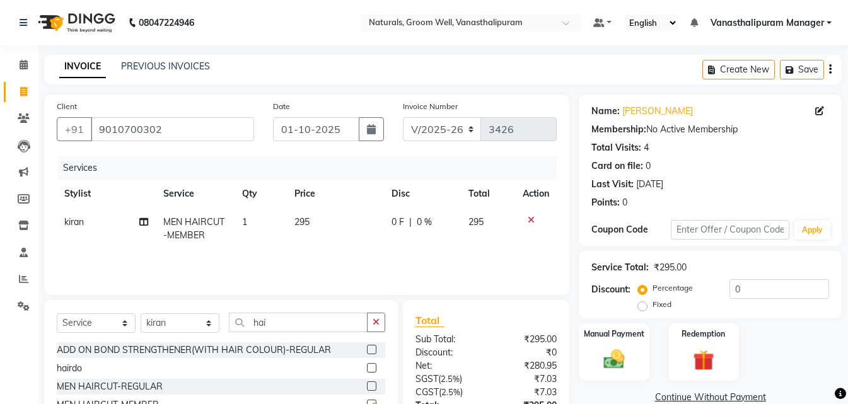
checkbox input "false"
click at [648, 367] on div "Manual Payment" at bounding box center [614, 352] width 73 height 60
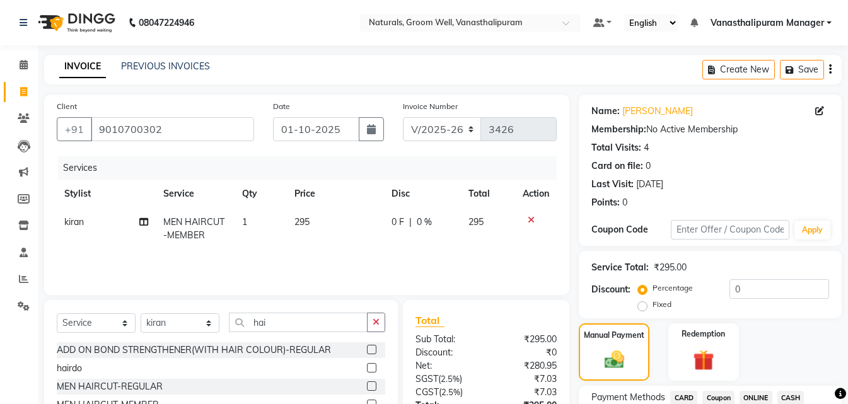
click at [751, 398] on span "ONLINE" at bounding box center [756, 398] width 33 height 15
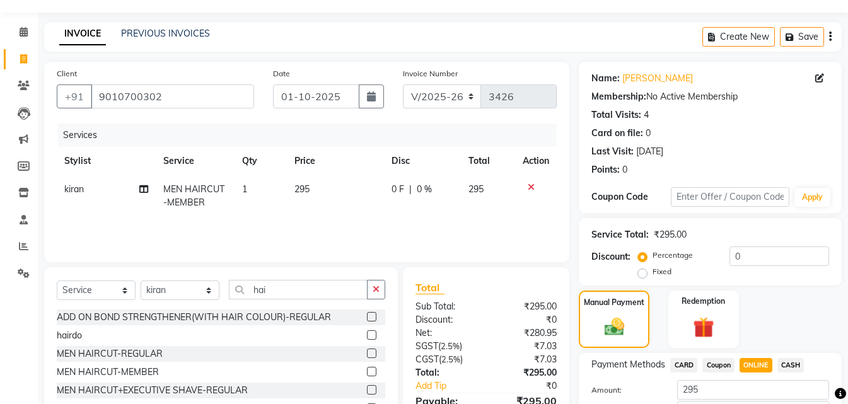
scroll to position [63, 0]
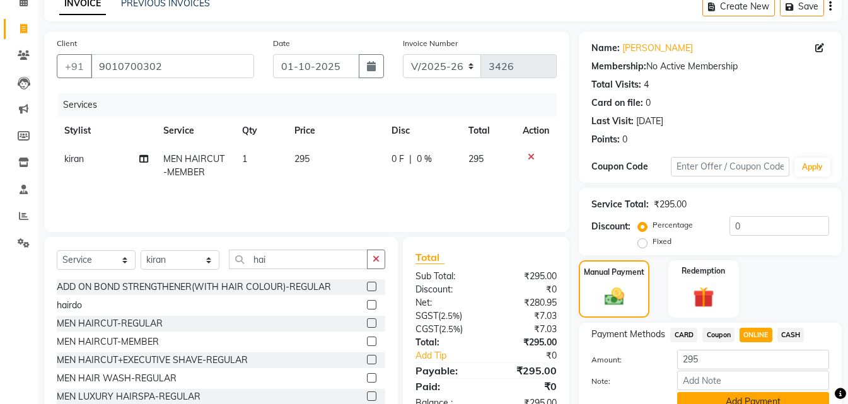
click at [764, 400] on button "Add Payment" at bounding box center [753, 402] width 152 height 20
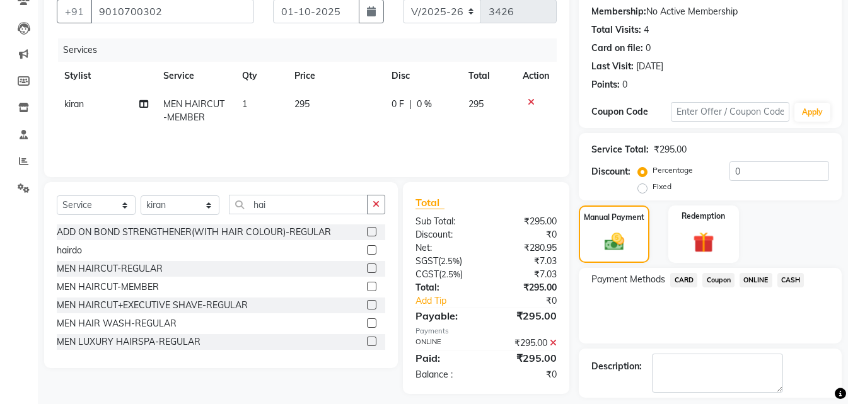
scroll to position [173, 0]
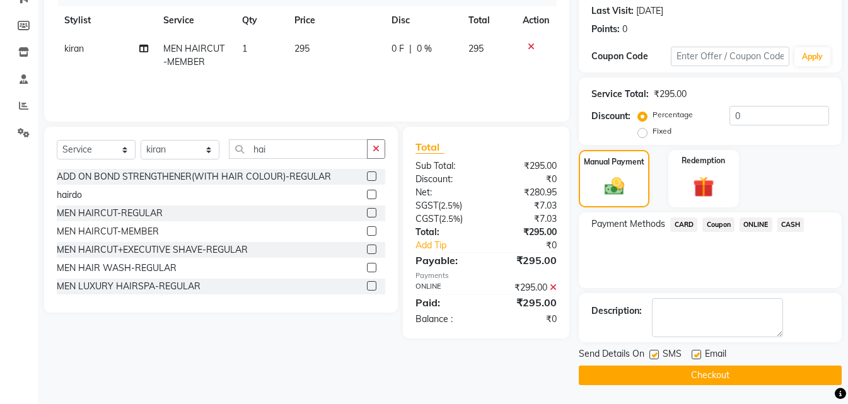
click at [766, 378] on button "Checkout" at bounding box center [710, 376] width 263 height 20
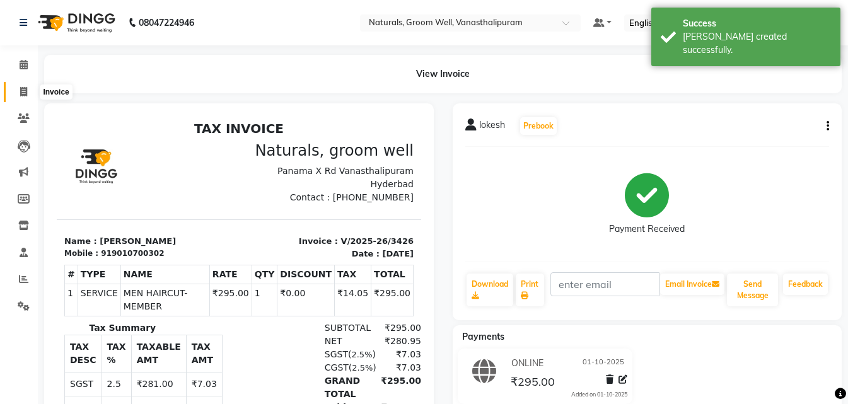
click at [24, 88] on icon at bounding box center [23, 91] width 7 height 9
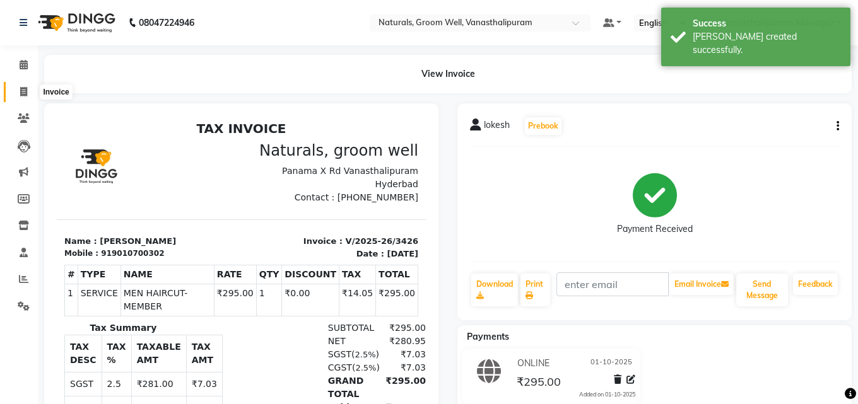
select select "5859"
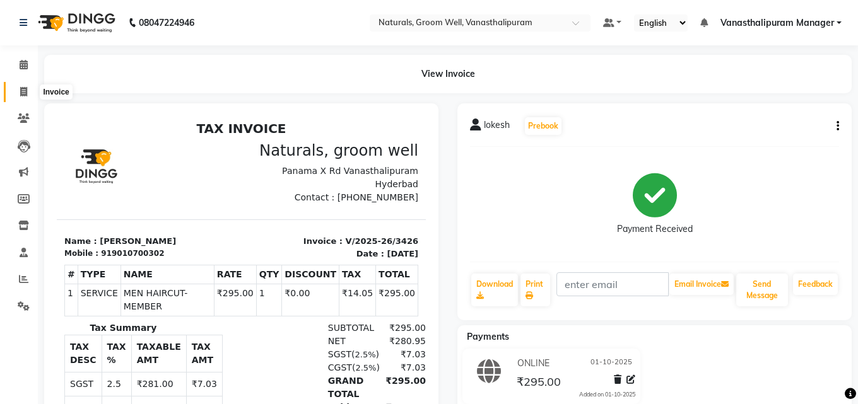
select select "service"
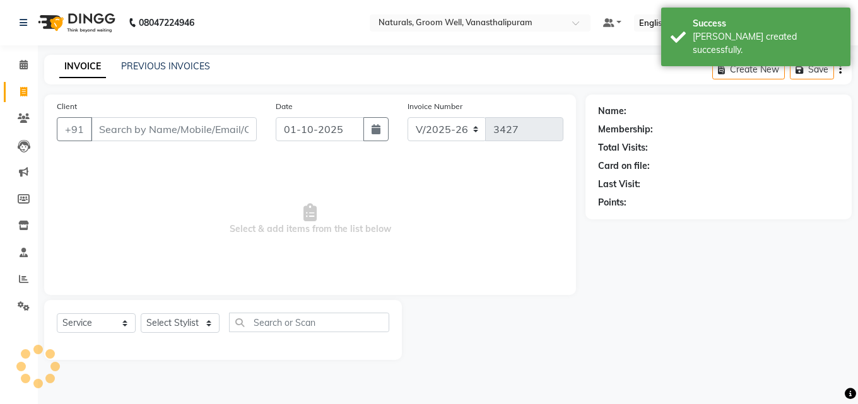
click at [131, 133] on input "Client" at bounding box center [174, 129] width 166 height 24
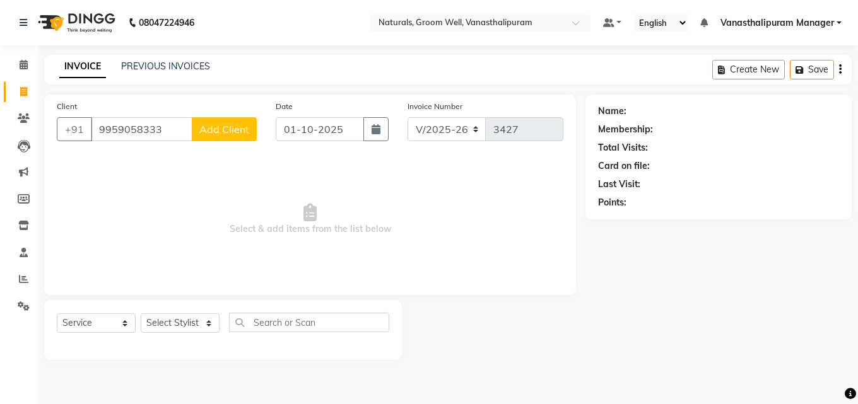
type input "9959058333"
click at [224, 131] on span "Add Client" at bounding box center [224, 129] width 50 height 13
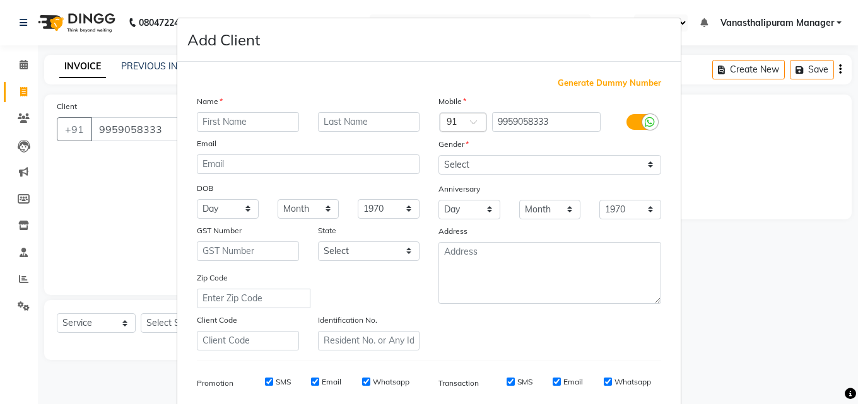
click at [267, 115] on input "text" at bounding box center [248, 122] width 102 height 20
type input "kapil"
drag, startPoint x: 467, startPoint y: 163, endPoint x: 467, endPoint y: 208, distance: 44.8
click at [467, 166] on select "Select [DEMOGRAPHIC_DATA] [DEMOGRAPHIC_DATA] Other Prefer Not To Say" at bounding box center [549, 165] width 223 height 20
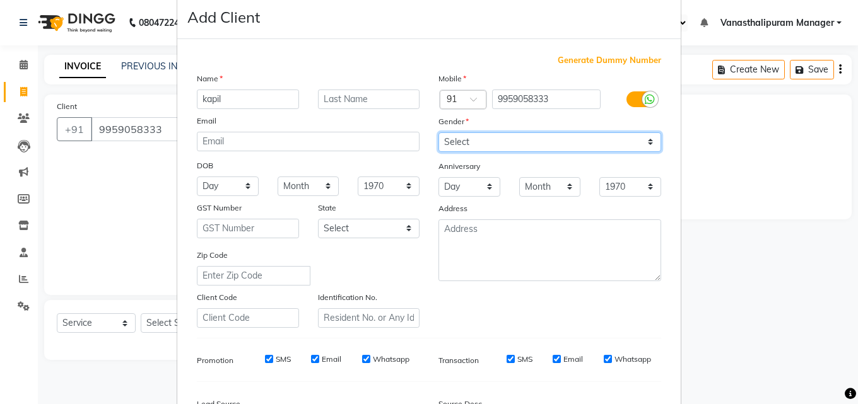
scroll to position [63, 0]
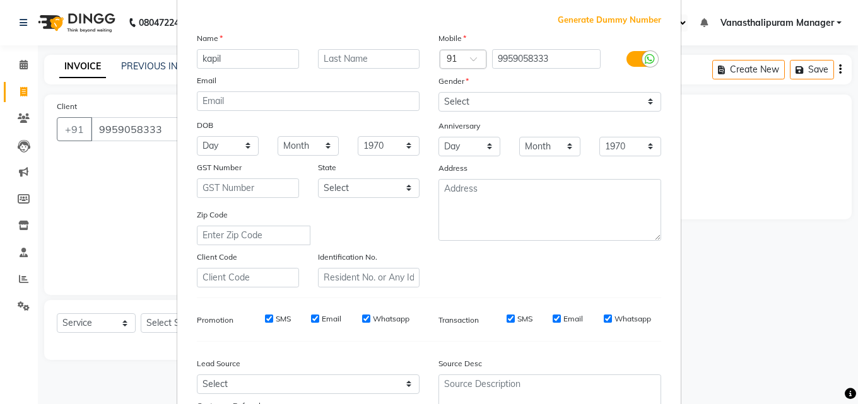
drag, startPoint x: 467, startPoint y: 86, endPoint x: 467, endPoint y: 105, distance: 19.5
click at [467, 86] on div "Gender" at bounding box center [550, 83] width 242 height 18
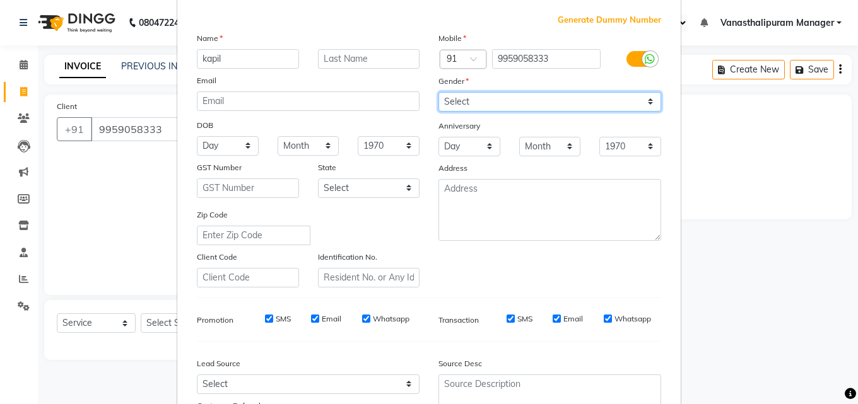
click at [467, 106] on select "Select [DEMOGRAPHIC_DATA] [DEMOGRAPHIC_DATA] Other Prefer Not To Say" at bounding box center [549, 102] width 223 height 20
select select "[DEMOGRAPHIC_DATA]"
click at [438, 92] on select "Select [DEMOGRAPHIC_DATA] [DEMOGRAPHIC_DATA] Other Prefer Not To Say" at bounding box center [549, 102] width 223 height 20
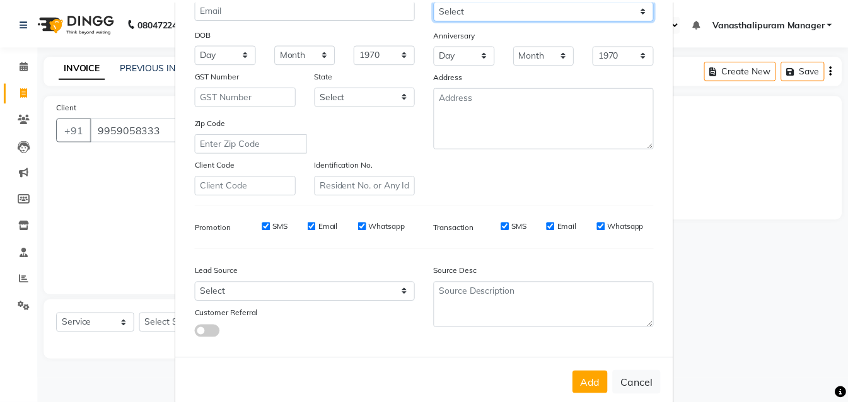
scroll to position [178, 0]
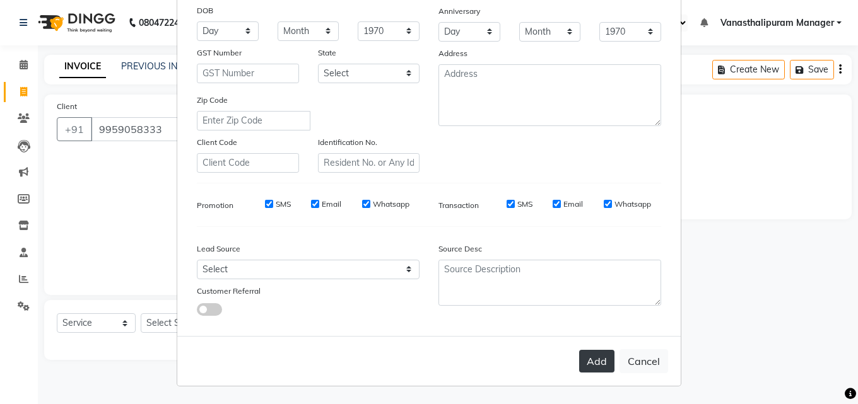
click at [598, 364] on button "Add" at bounding box center [596, 361] width 35 height 23
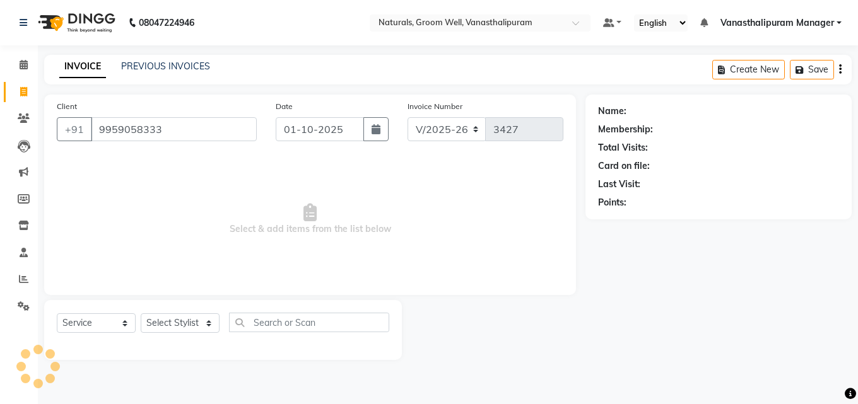
select select
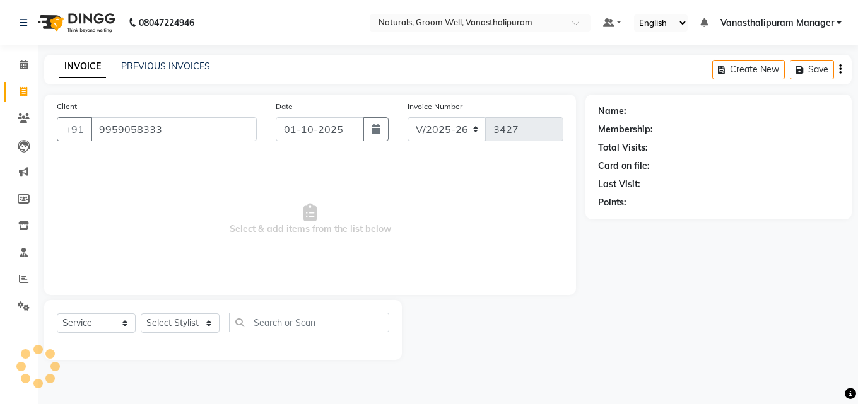
select select
checkbox input "false"
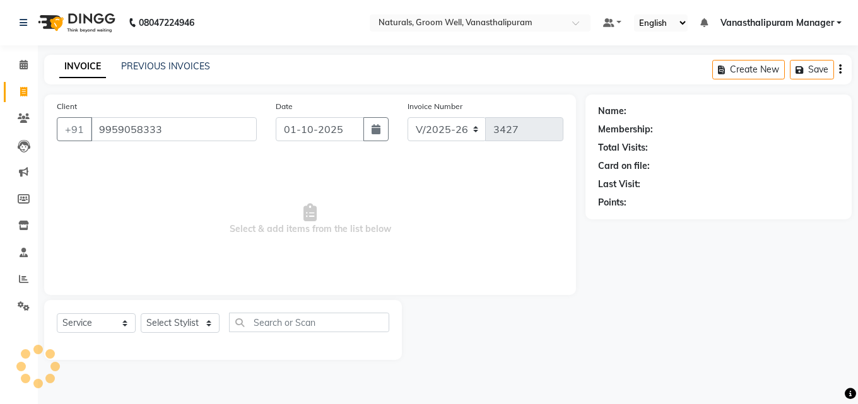
checkbox input "false"
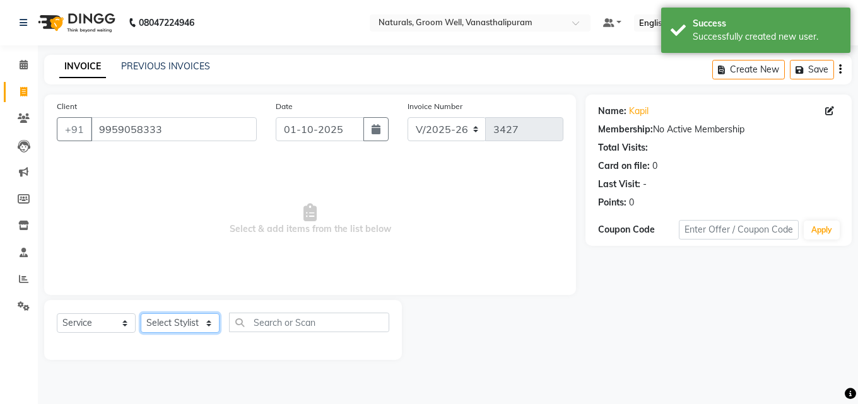
click at [184, 324] on select "Select Stylist [PERSON_NAME] kiran [PERSON_NAME] [PERSON_NAME] Manager vinay" at bounding box center [180, 323] width 79 height 20
select select "84994"
click at [141, 313] on select "Select Stylist [PERSON_NAME] kiran [PERSON_NAME] [PERSON_NAME] Manager vinay" at bounding box center [180, 323] width 79 height 20
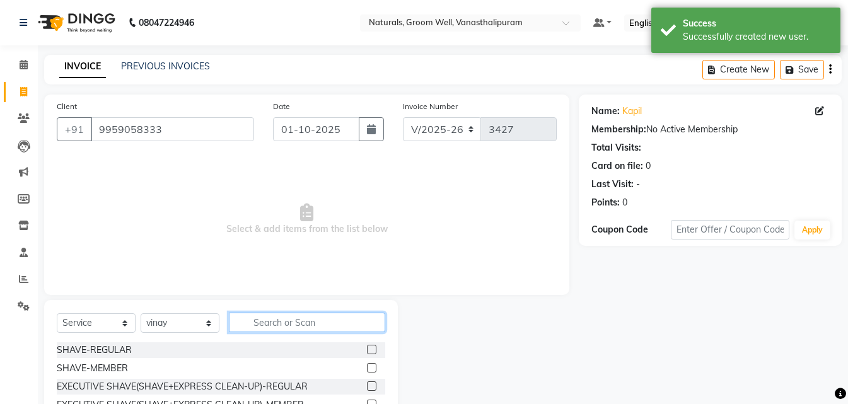
click at [282, 314] on input "text" at bounding box center [307, 323] width 156 height 20
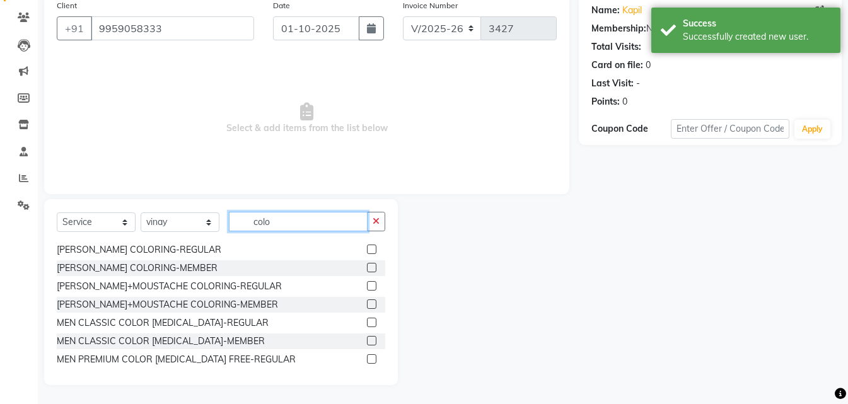
scroll to position [76, 0]
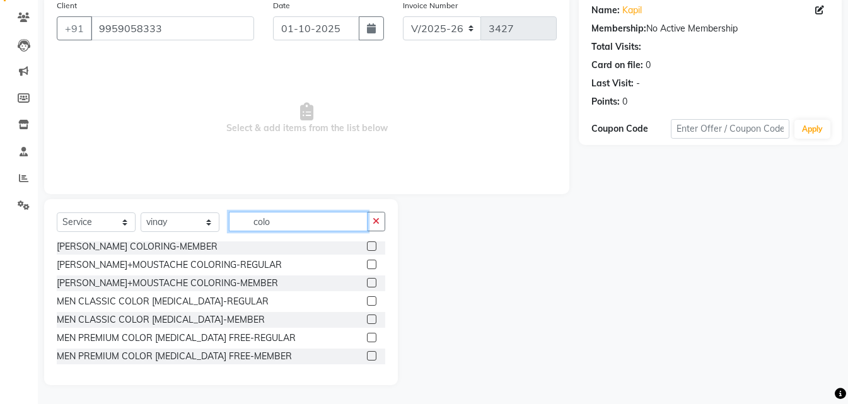
type input "colo"
click at [367, 339] on label at bounding box center [371, 337] width 9 height 9
click at [367, 339] on input "checkbox" at bounding box center [371, 338] width 8 height 8
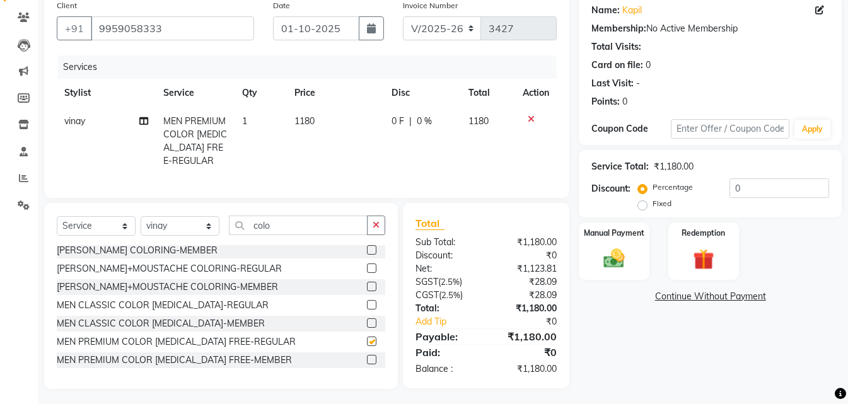
checkbox input "false"
click at [330, 126] on td "1180" at bounding box center [335, 141] width 97 height 68
select select "84994"
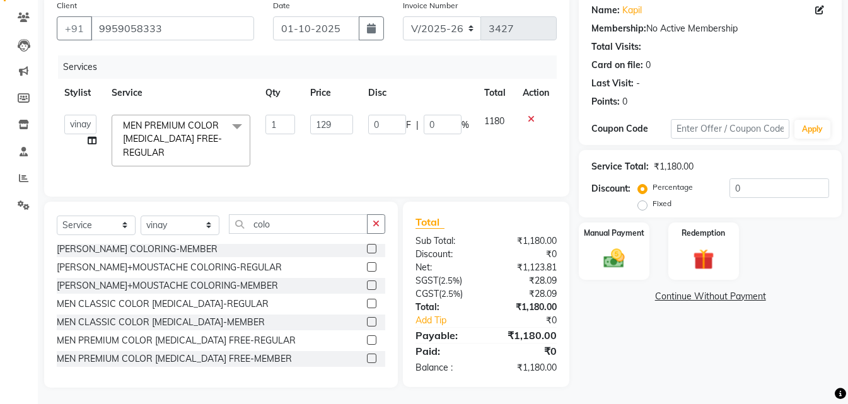
type input "1298"
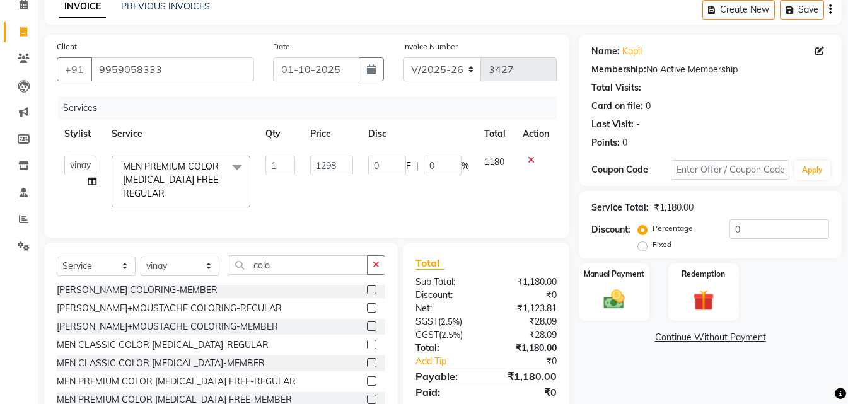
scroll to position [38, 0]
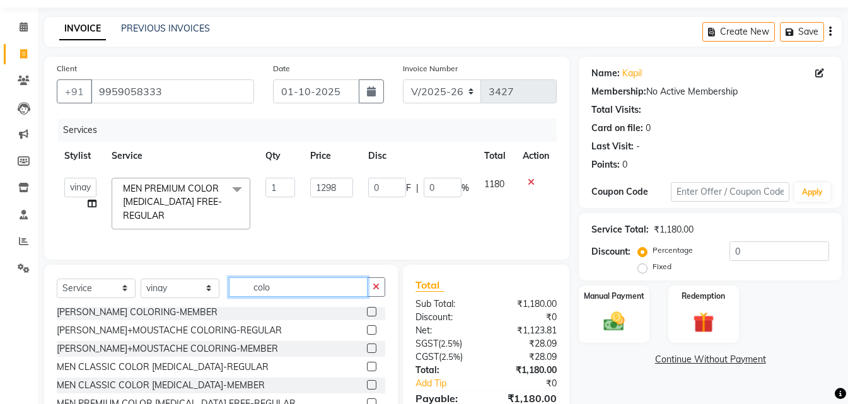
click at [301, 295] on input "colo" at bounding box center [298, 287] width 139 height 20
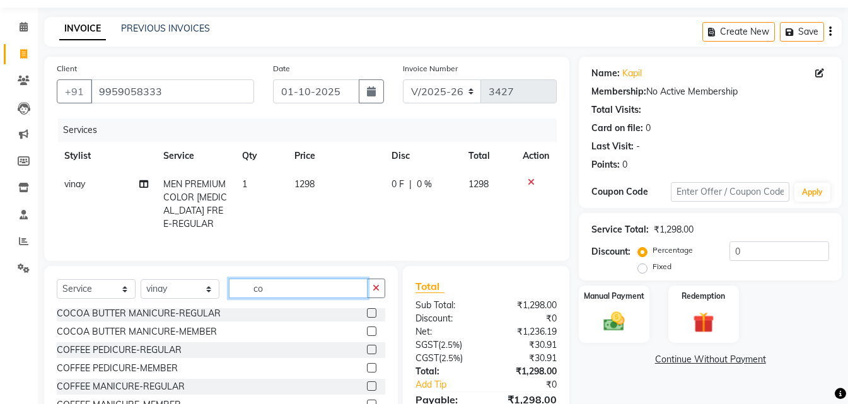
type input "c"
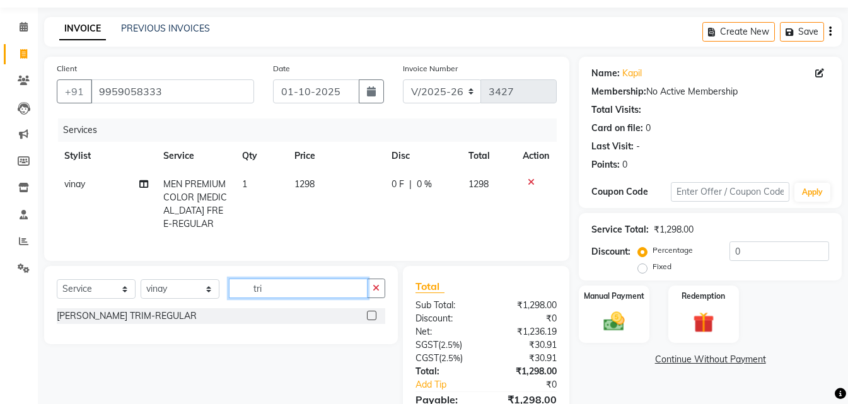
scroll to position [0, 0]
type input "trim"
click at [375, 320] on label at bounding box center [371, 315] width 9 height 9
click at [375, 320] on input "checkbox" at bounding box center [371, 316] width 8 height 8
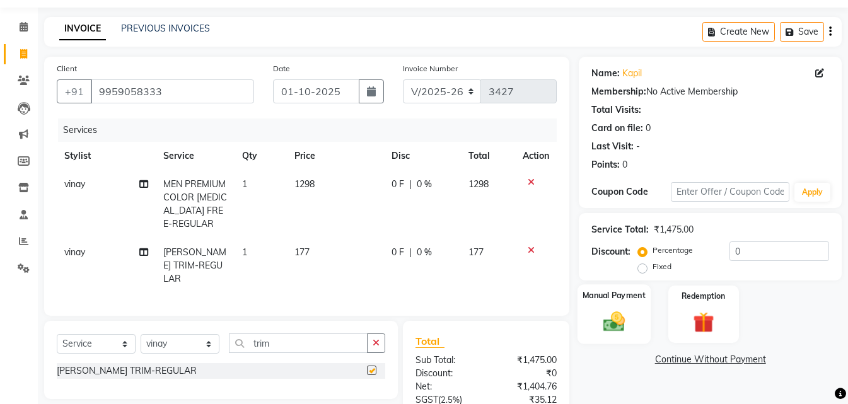
checkbox input "false"
click at [600, 315] on img at bounding box center [614, 321] width 35 height 25
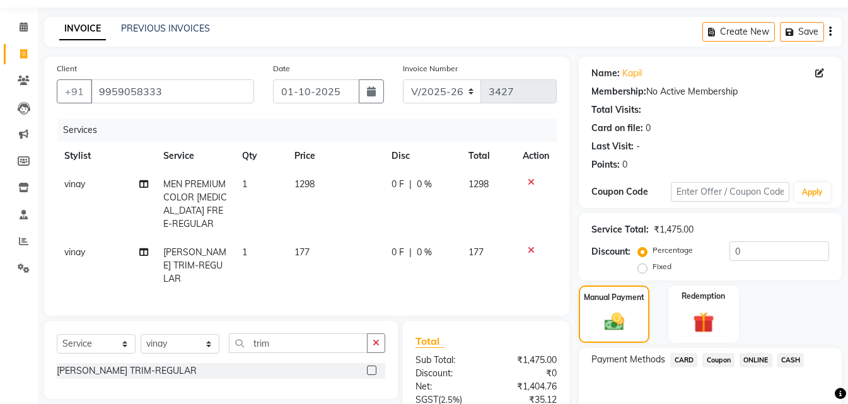
click at [767, 355] on span "ONLINE" at bounding box center [756, 360] width 33 height 15
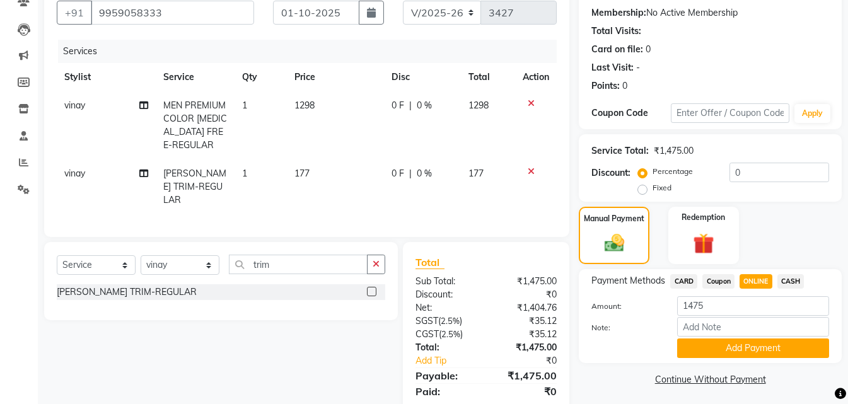
scroll to position [126, 0]
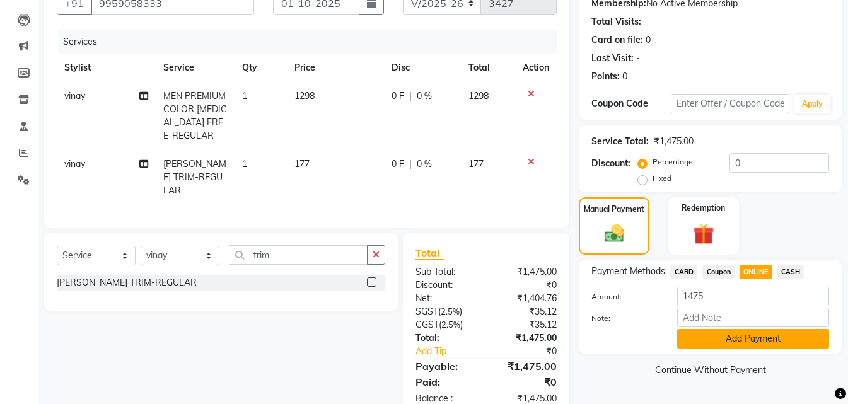
click at [744, 345] on button "Add Payment" at bounding box center [753, 339] width 152 height 20
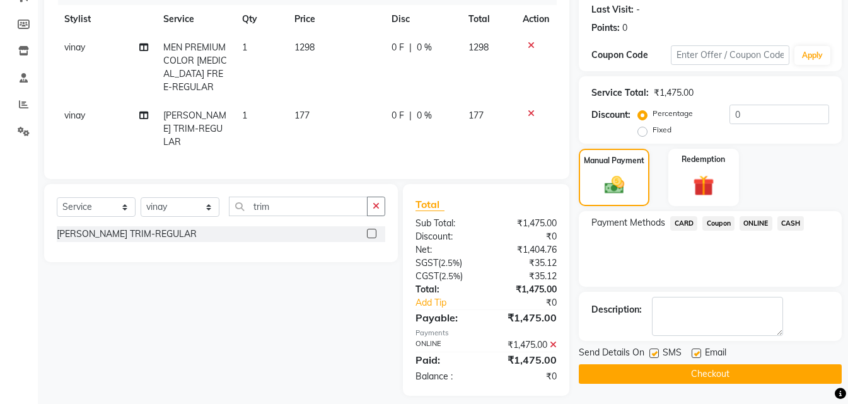
scroll to position [182, 0]
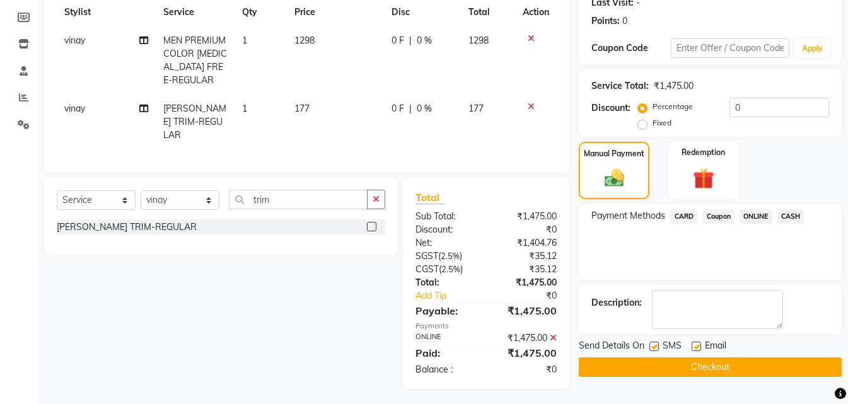
click at [754, 369] on button "Checkout" at bounding box center [710, 368] width 263 height 20
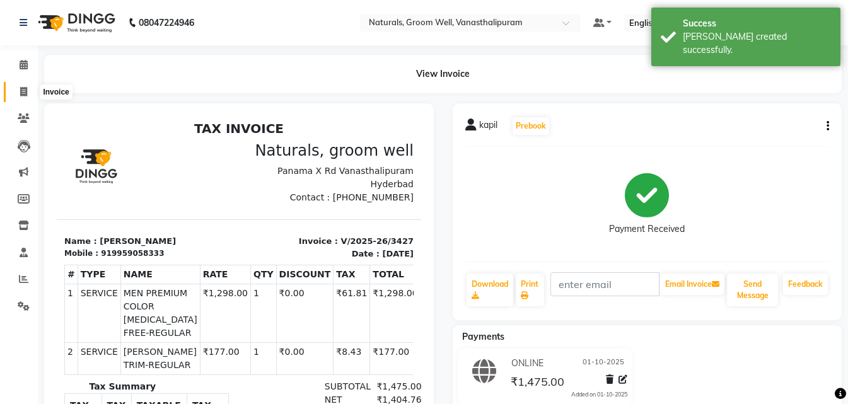
click at [19, 90] on span at bounding box center [24, 92] width 22 height 15
select select "service"
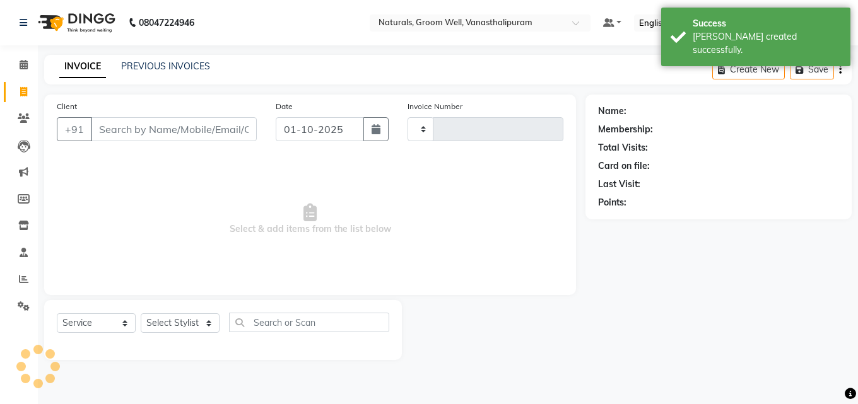
type input "3428"
select select "5859"
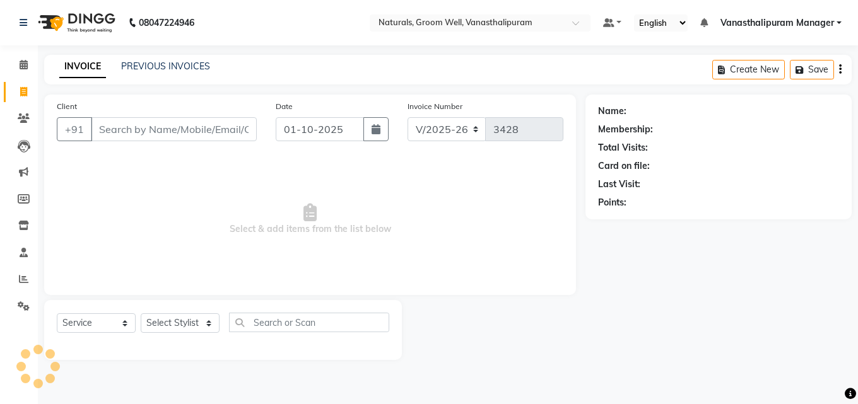
click at [153, 124] on input "Client" at bounding box center [174, 129] width 166 height 24
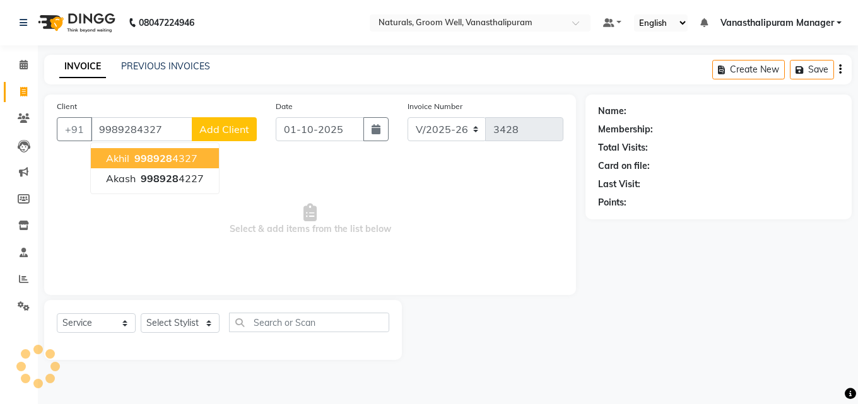
type input "9989284327"
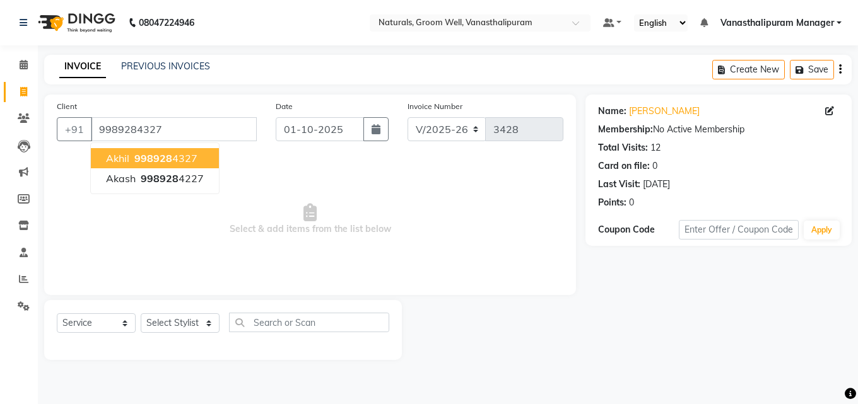
click at [428, 253] on span "Select & add items from the list below" at bounding box center [310, 219] width 506 height 126
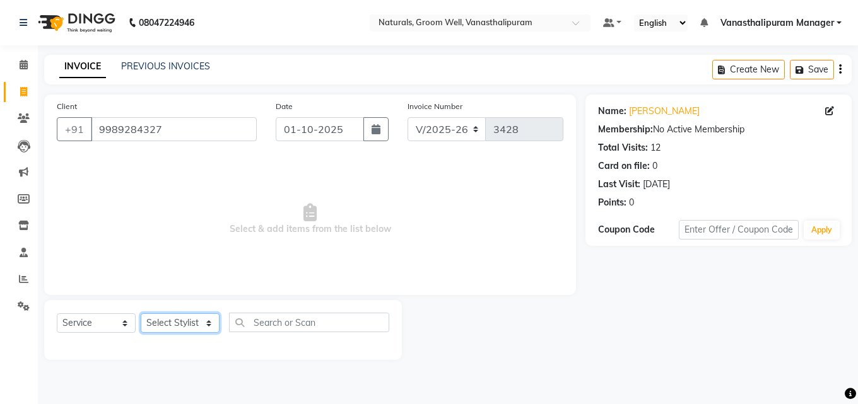
click at [165, 329] on select "Select Stylist [PERSON_NAME] kiran [PERSON_NAME] [PERSON_NAME] Manager vinay" at bounding box center [180, 323] width 79 height 20
click at [321, 243] on span "Select & add items from the list below" at bounding box center [310, 219] width 506 height 126
click at [211, 128] on input "9989284327" at bounding box center [174, 129] width 166 height 24
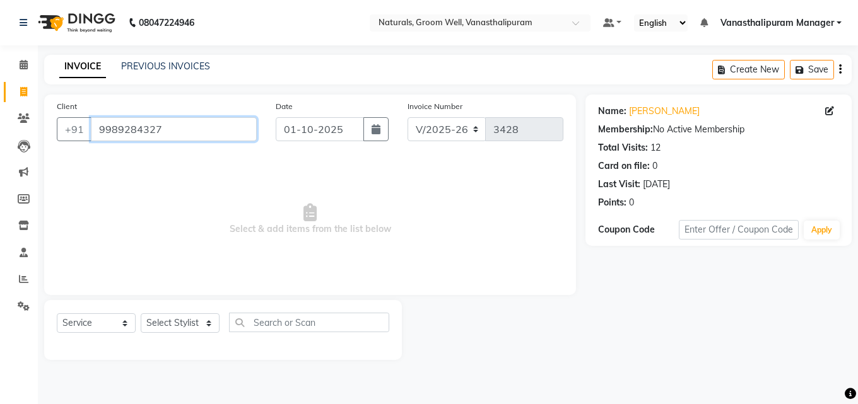
click at [211, 128] on input "9989284327" at bounding box center [174, 129] width 166 height 24
click at [22, 117] on icon at bounding box center [24, 118] width 12 height 9
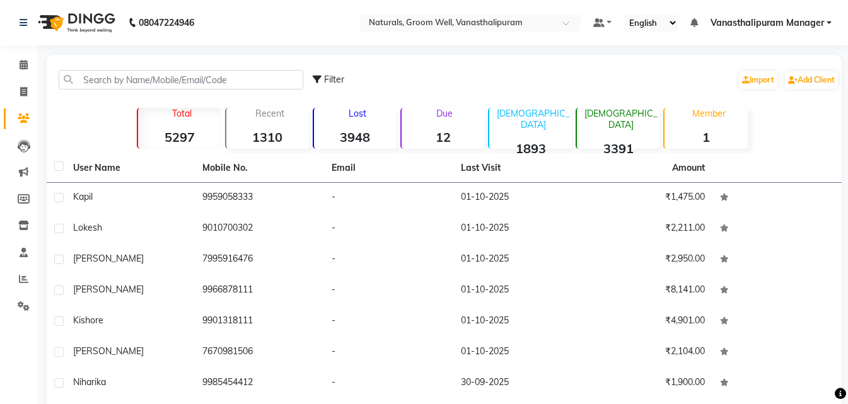
click at [25, 294] on li "Settings" at bounding box center [19, 306] width 38 height 27
click at [25, 302] on icon at bounding box center [24, 305] width 12 height 9
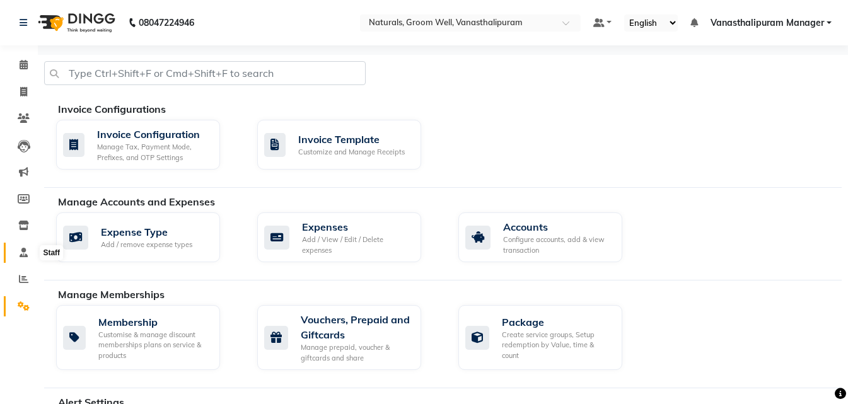
click at [26, 252] on icon at bounding box center [24, 252] width 8 height 9
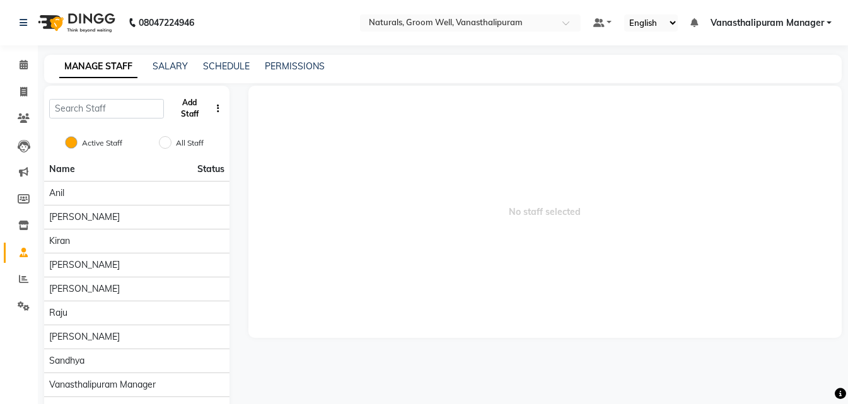
click at [187, 110] on button "Add Staff" at bounding box center [190, 108] width 42 height 33
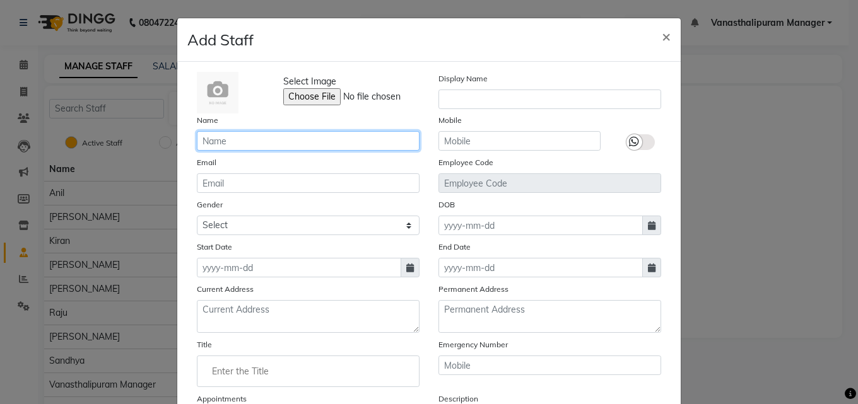
click at [230, 143] on input "text" at bounding box center [308, 141] width 223 height 20
type input "[DEMOGRAPHIC_DATA]"
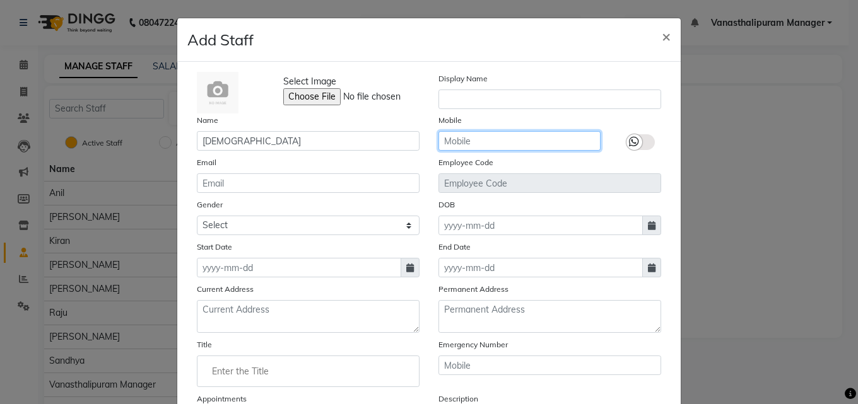
click at [469, 146] on input "text" at bounding box center [519, 141] width 162 height 20
type input "1111111111"
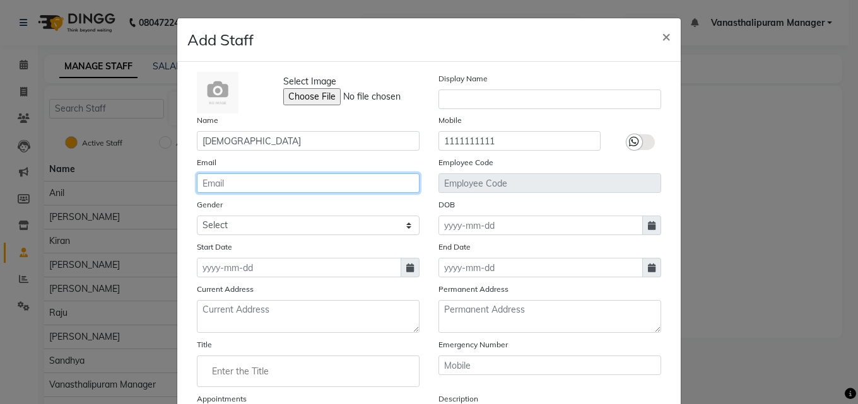
drag, startPoint x: 252, startPoint y: 187, endPoint x: 240, endPoint y: 215, distance: 30.2
click at [252, 189] on input "email" at bounding box center [308, 183] width 223 height 20
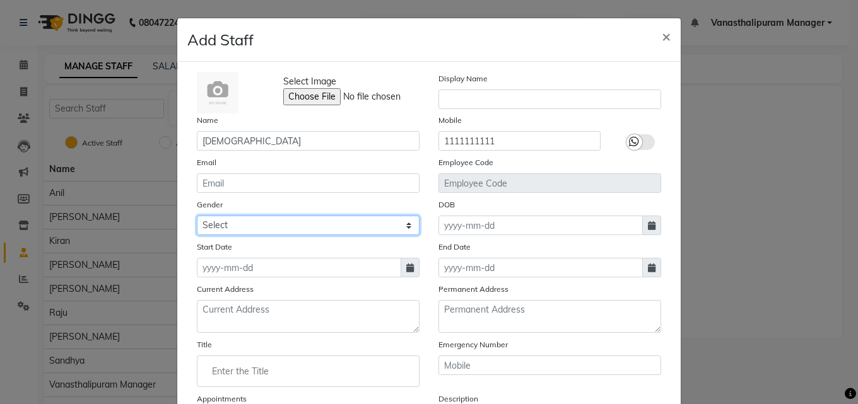
click at [240, 227] on select "Select [DEMOGRAPHIC_DATA] [DEMOGRAPHIC_DATA] Other Prefer Not To Say" at bounding box center [308, 226] width 223 height 20
select select "[DEMOGRAPHIC_DATA]"
click at [197, 216] on select "Select [DEMOGRAPHIC_DATA] [DEMOGRAPHIC_DATA] Other Prefer Not To Say" at bounding box center [308, 226] width 223 height 20
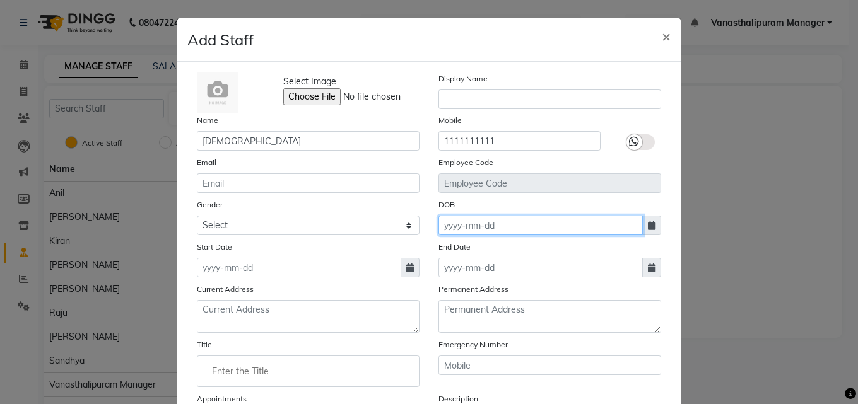
click at [498, 234] on input at bounding box center [540, 226] width 204 height 20
select select "10"
select select "2025"
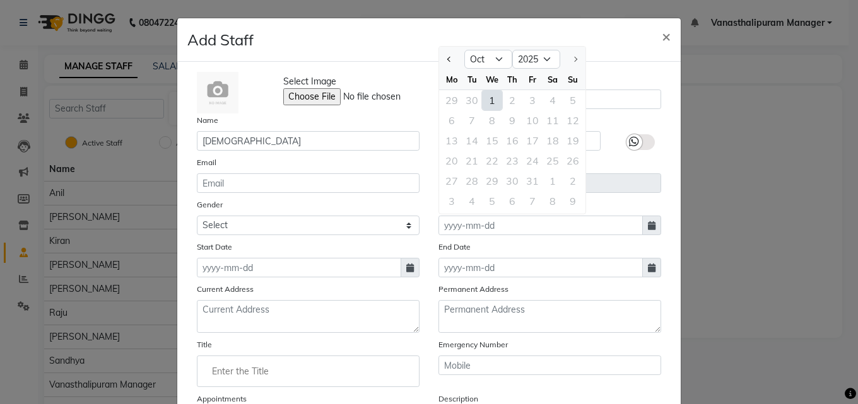
click at [482, 95] on div "1" at bounding box center [492, 100] width 20 height 20
type input "01-10-2025"
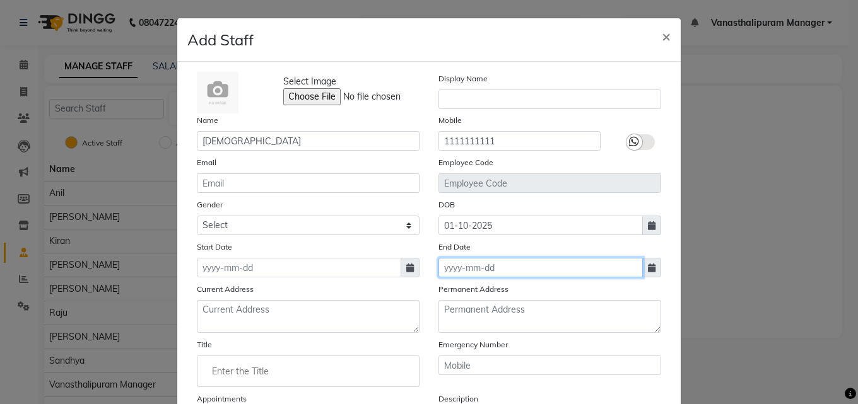
click at [489, 262] on input at bounding box center [540, 268] width 204 height 20
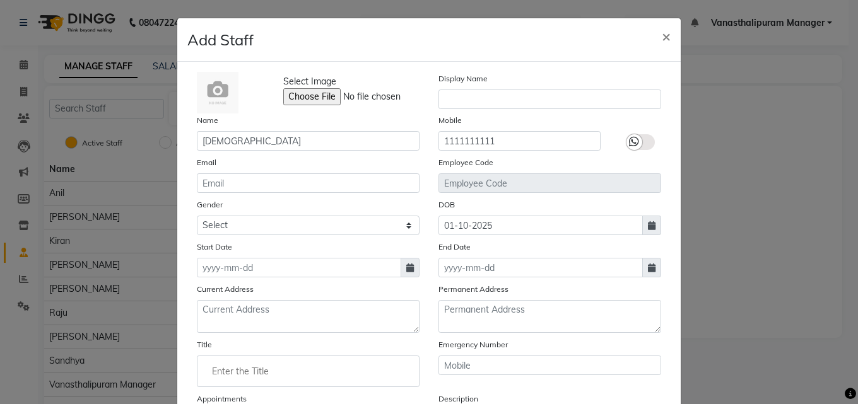
select select "10"
select select "2025"
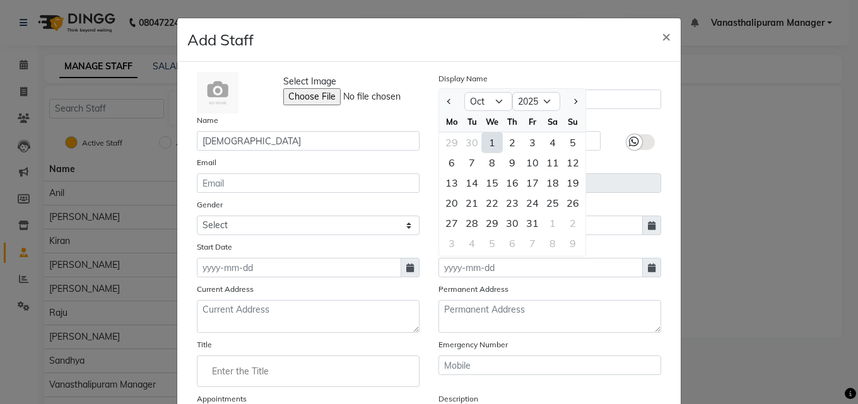
click at [485, 145] on div "1" at bounding box center [492, 142] width 20 height 20
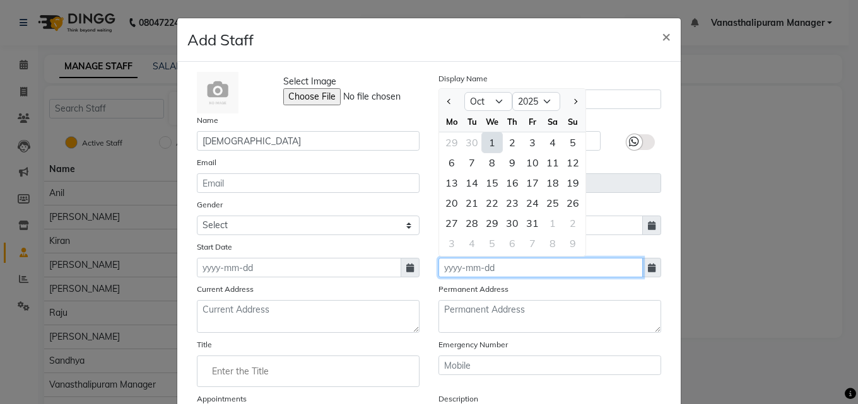
type input "01-10-2025"
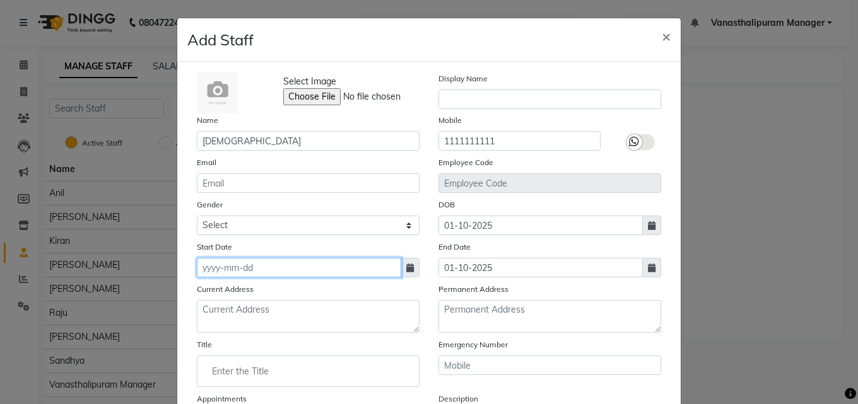
click at [262, 277] on input at bounding box center [299, 268] width 204 height 20
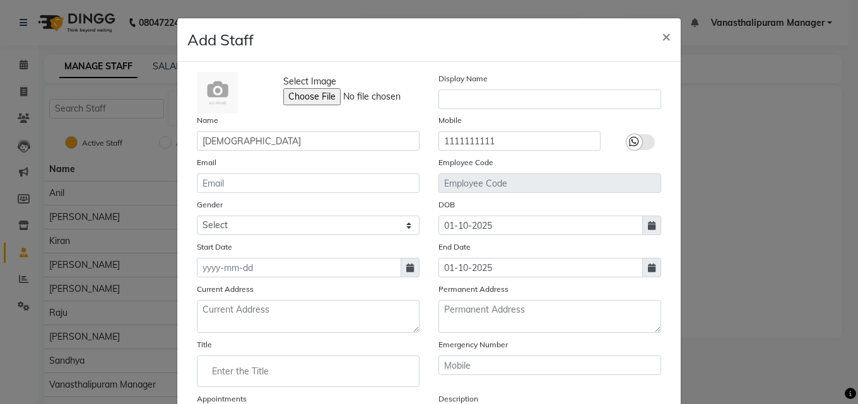
select select "10"
select select "2025"
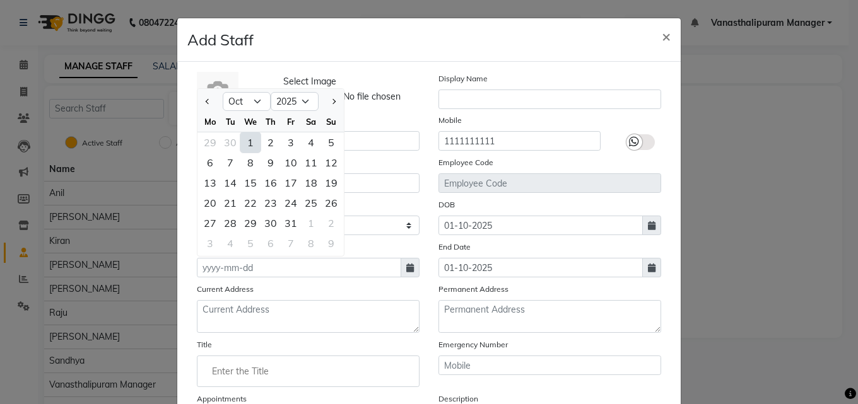
click at [247, 143] on div "1" at bounding box center [250, 142] width 20 height 20
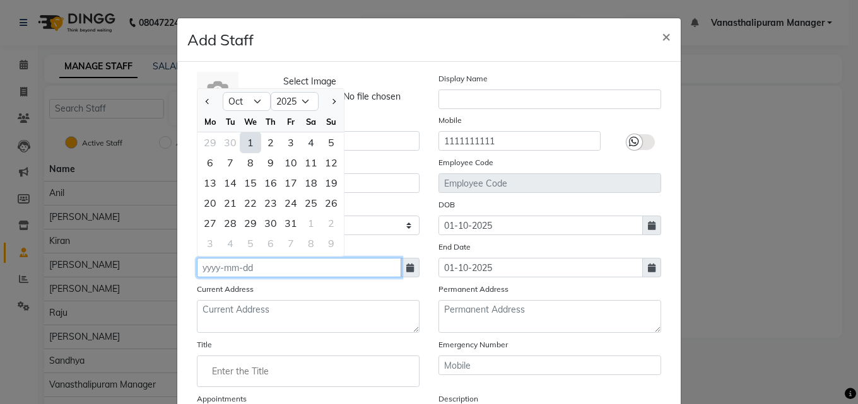
type input "01-10-2025"
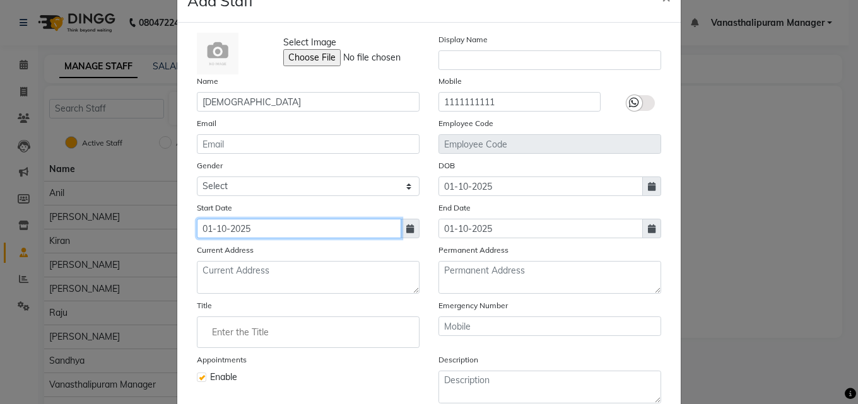
scroll to position [152, 0]
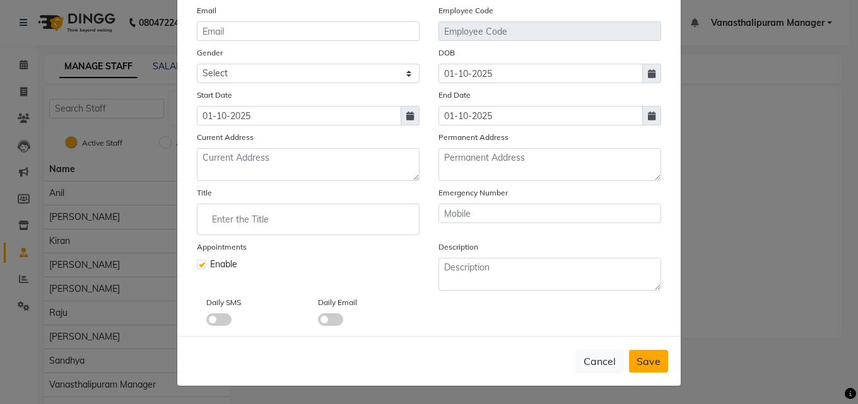
click at [654, 364] on span "Save" at bounding box center [648, 361] width 24 height 13
select select
checkbox input "false"
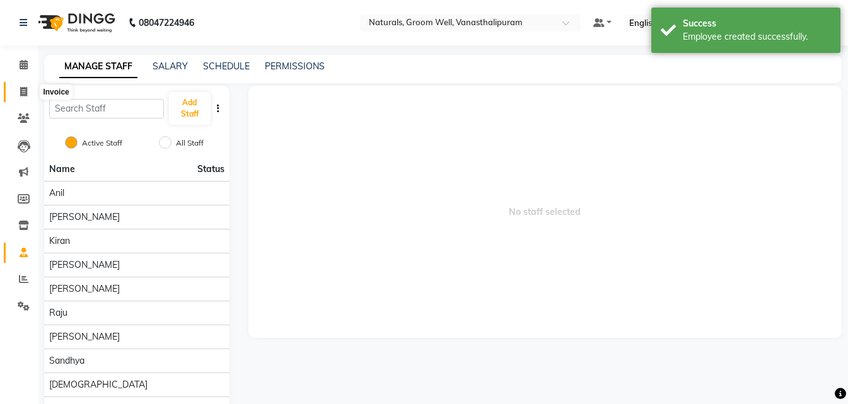
click at [20, 87] on icon at bounding box center [23, 91] width 7 height 9
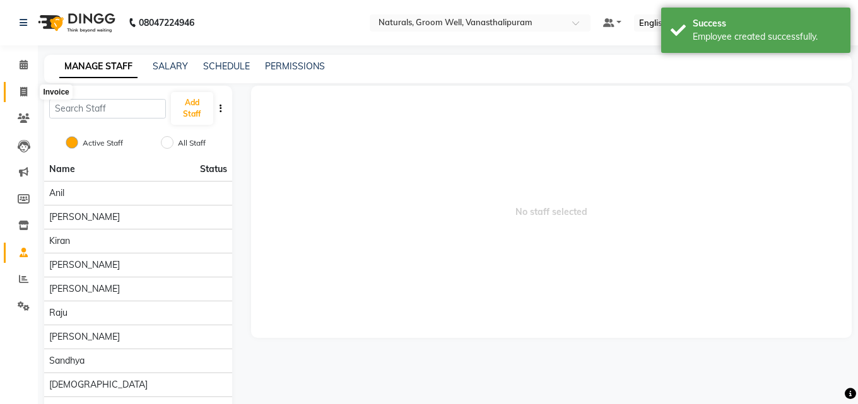
select select "5859"
select select "service"
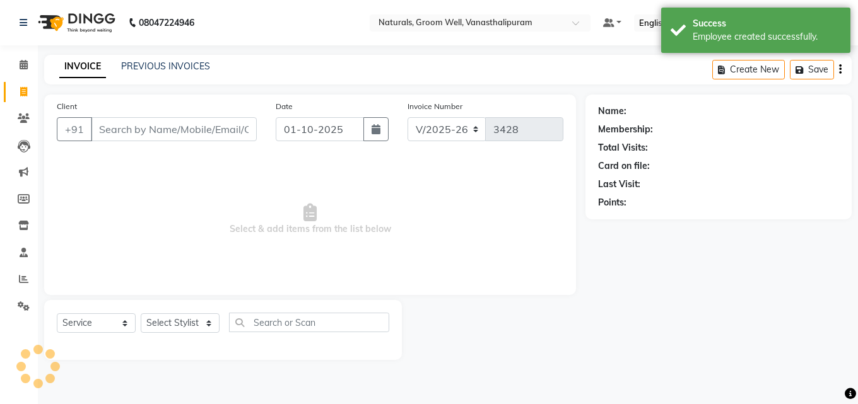
click at [136, 127] on input "Client" at bounding box center [174, 129] width 166 height 24
type input "9989284327"
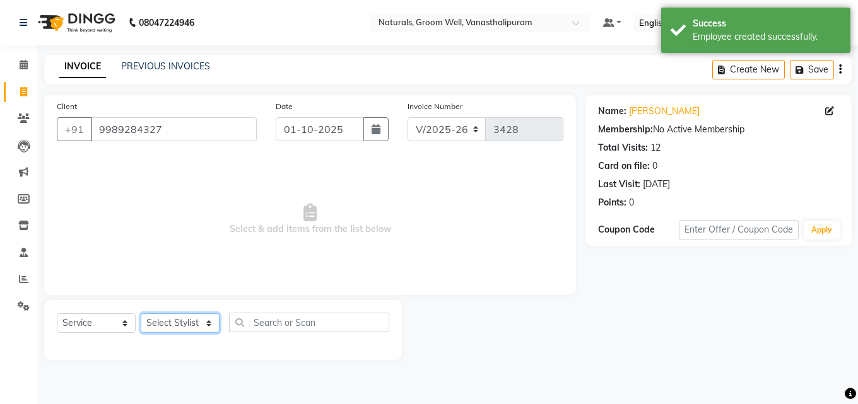
click at [180, 318] on select "Select Stylist [PERSON_NAME] kiran [PERSON_NAME] [PERSON_NAME] Manager vinay" at bounding box center [180, 323] width 79 height 20
click at [106, 214] on span "Select & add items from the list below" at bounding box center [310, 219] width 506 height 126
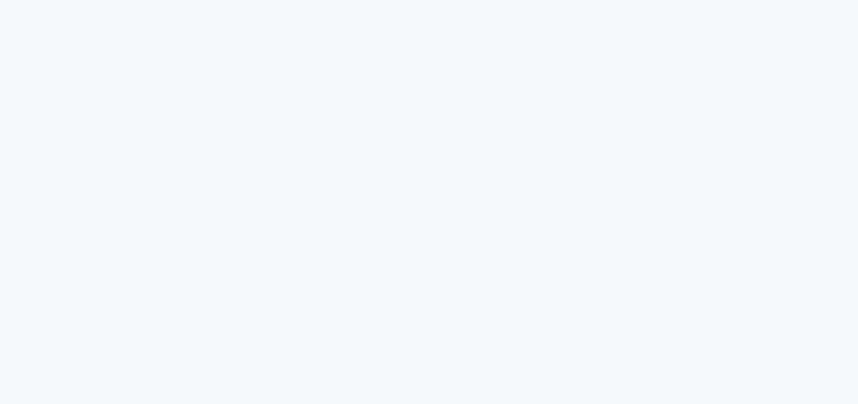
select select "5859"
select select "service"
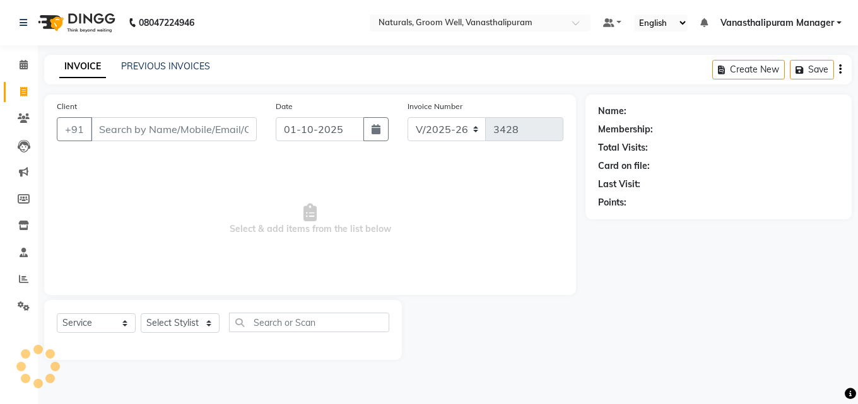
select select "en"
click at [124, 131] on input "Client" at bounding box center [174, 129] width 166 height 24
type input "9989284327"
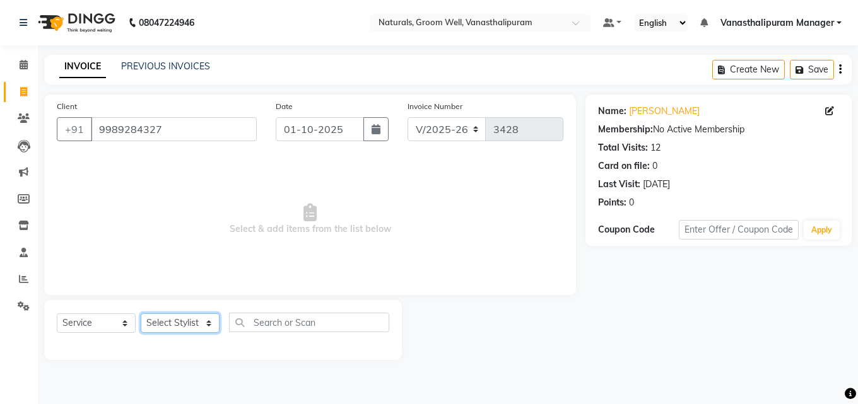
click at [188, 329] on select "Select Stylist anil gousiya kiran lavanya maheshwari raju sameena sandhya shiva…" at bounding box center [180, 323] width 79 height 20
select select "93430"
click at [141, 313] on select "Select Stylist anil gousiya kiran lavanya maheshwari raju sameena sandhya shiva…" at bounding box center [180, 323] width 79 height 20
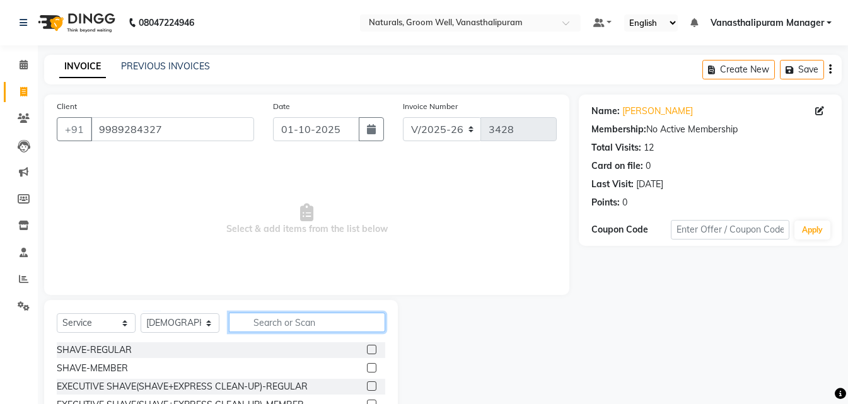
click at [273, 322] on input "text" at bounding box center [307, 323] width 156 height 20
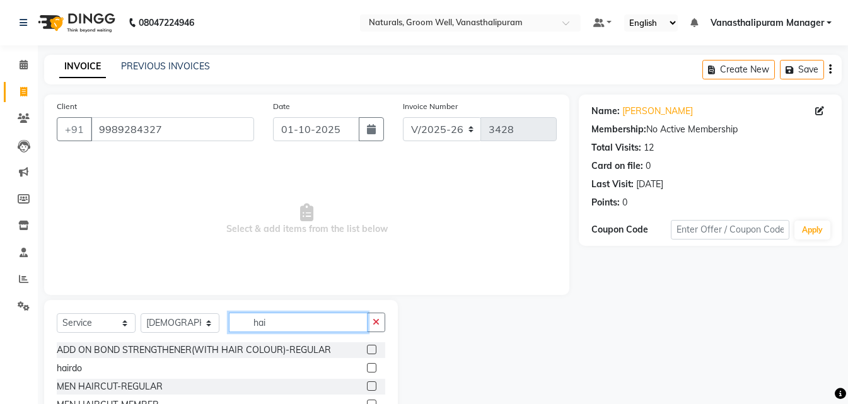
type input "hai"
drag, startPoint x: 361, startPoint y: 400, endPoint x: 217, endPoint y: 299, distance: 176.0
click at [367, 401] on label at bounding box center [371, 404] width 9 height 9
click at [367, 401] on input "checkbox" at bounding box center [371, 405] width 8 height 8
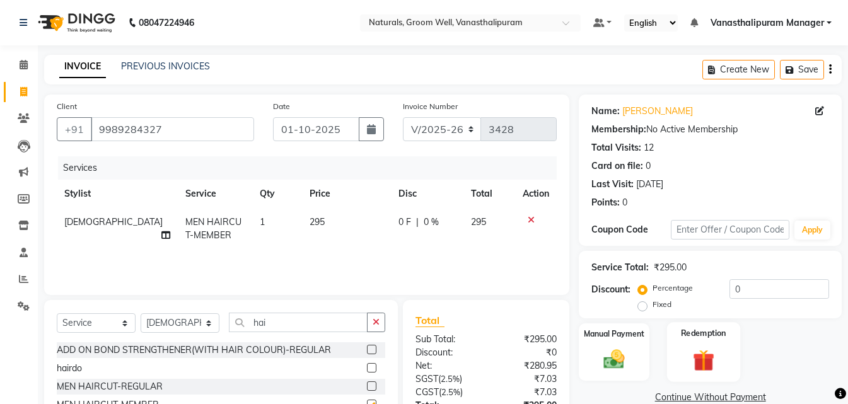
checkbox input "false"
click at [609, 346] on div "Manual Payment" at bounding box center [614, 352] width 73 height 60
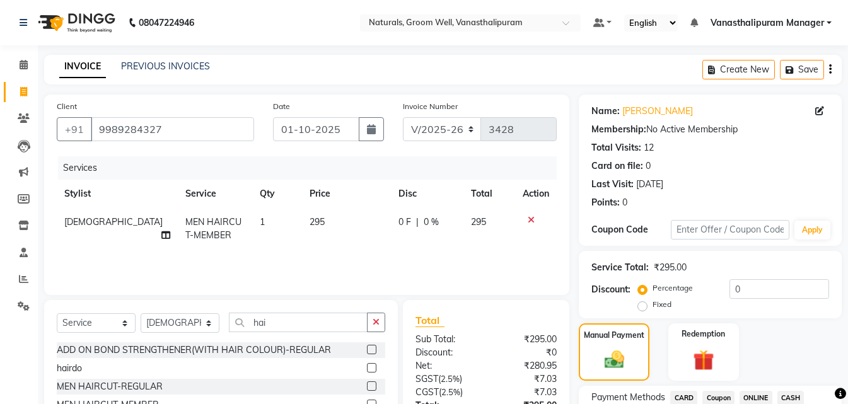
click at [759, 394] on span "ONLINE" at bounding box center [756, 398] width 33 height 15
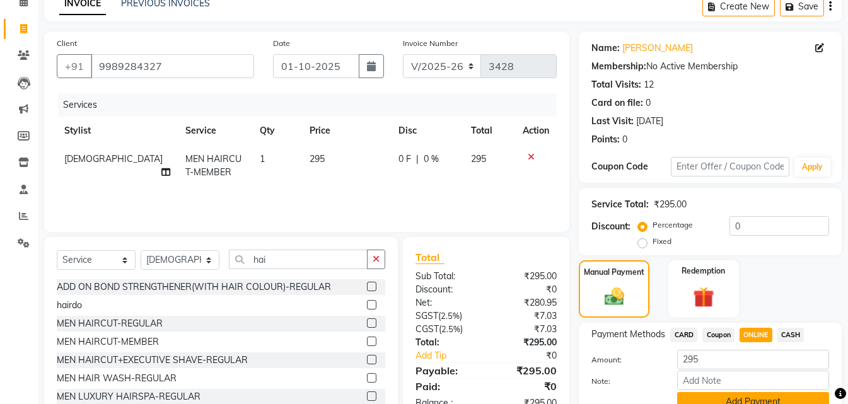
click at [751, 397] on button "Add Payment" at bounding box center [753, 402] width 152 height 20
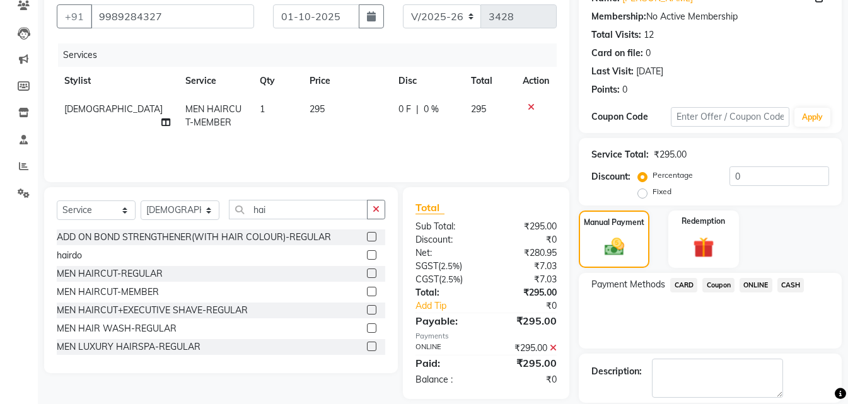
scroll to position [173, 0]
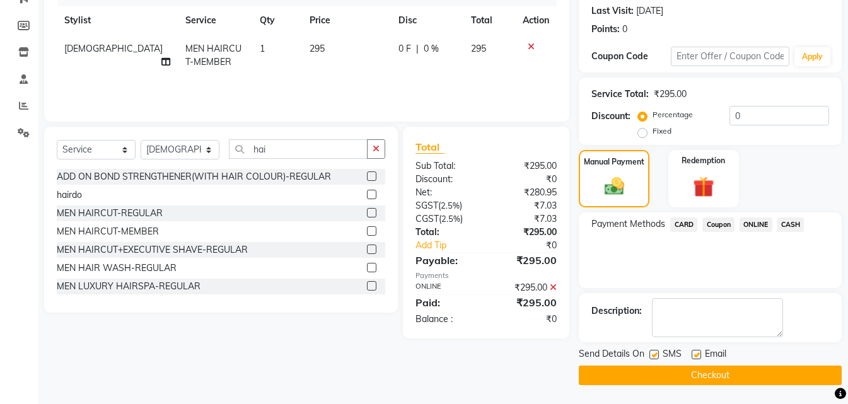
click at [776, 374] on button "Checkout" at bounding box center [710, 376] width 263 height 20
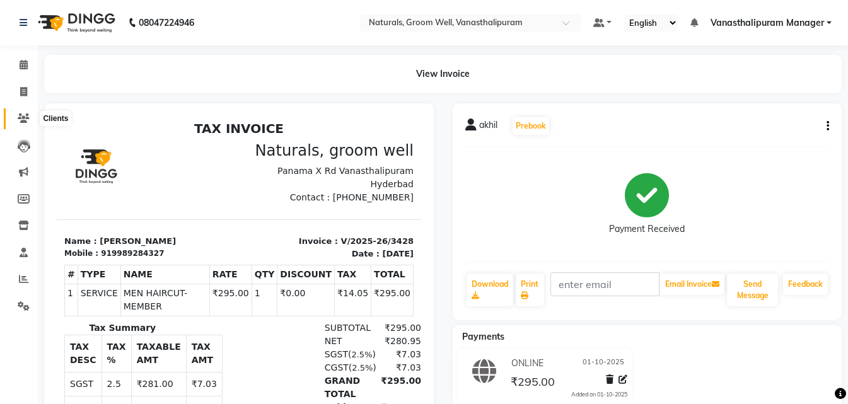
click at [26, 117] on icon at bounding box center [24, 118] width 12 height 9
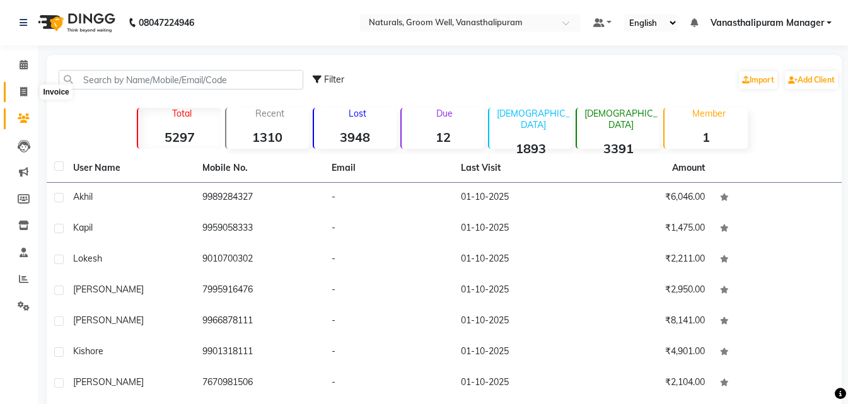
click at [24, 91] on icon at bounding box center [23, 91] width 7 height 9
select select "service"
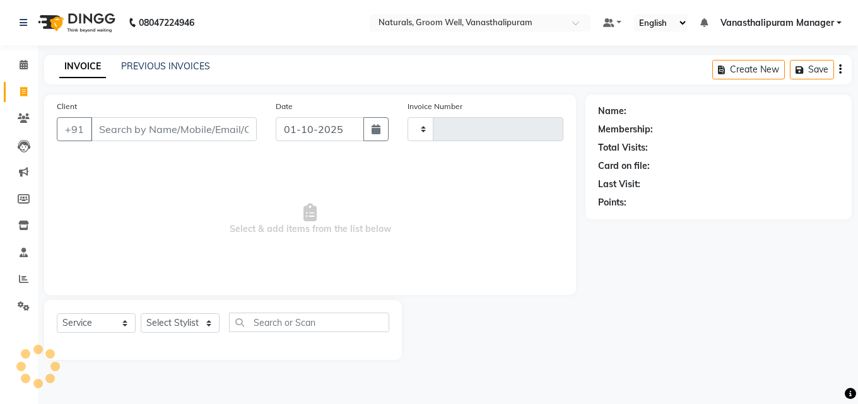
type input "3429"
select select "5859"
click at [144, 124] on input "Client" at bounding box center [174, 129] width 166 height 24
type input "9010203355"
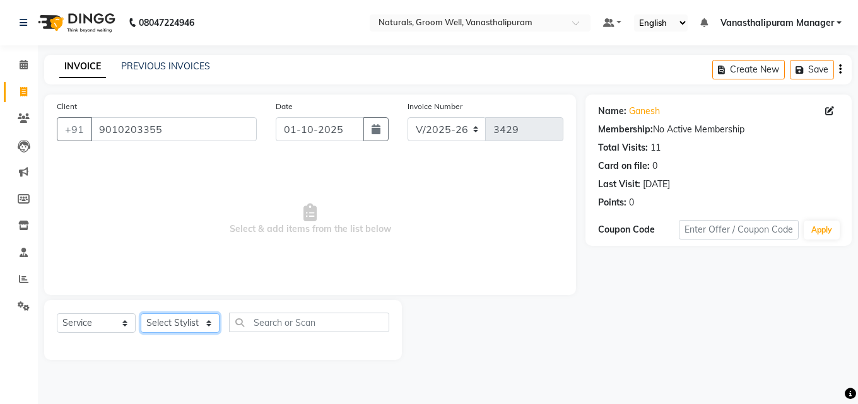
click at [180, 324] on select "Select Stylist anil gousiya kiran lavanya maheshwari raju sameena sandhya shiva…" at bounding box center [180, 323] width 79 height 20
select select "93430"
click at [141, 313] on select "Select Stylist anil gousiya kiran lavanya maheshwari raju sameena sandhya shiva…" at bounding box center [180, 323] width 79 height 20
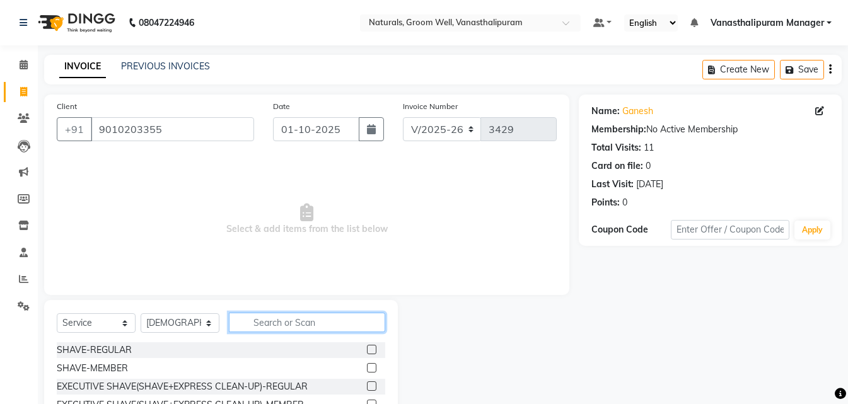
click at [317, 326] on input "text" at bounding box center [307, 323] width 156 height 20
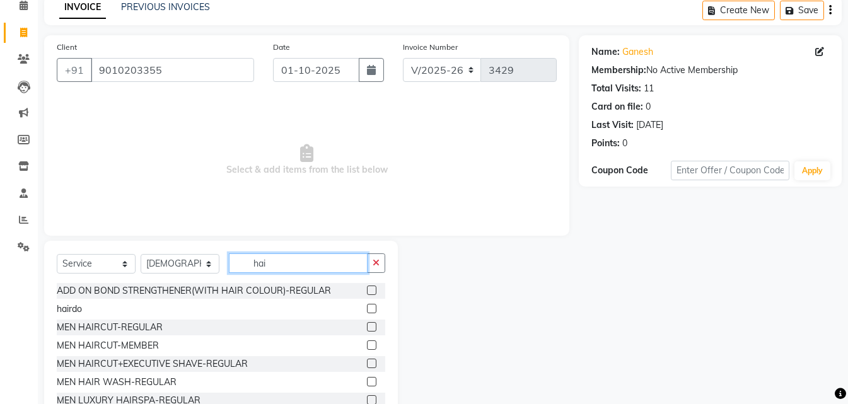
scroll to position [101, 0]
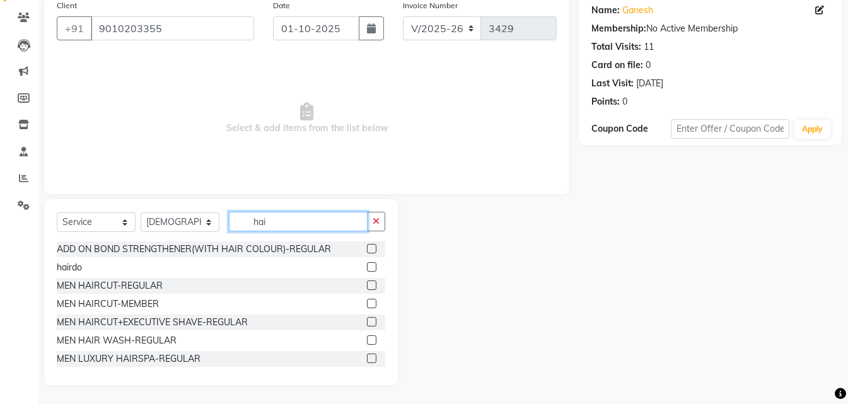
type input "hai"
click at [367, 301] on label at bounding box center [371, 303] width 9 height 9
click at [367, 301] on input "checkbox" at bounding box center [371, 304] width 8 height 8
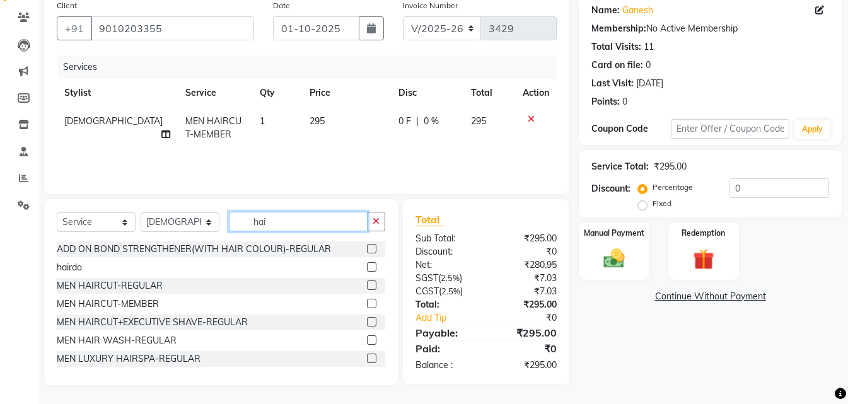
checkbox input "false"
click at [313, 224] on input "hai" at bounding box center [298, 222] width 139 height 20
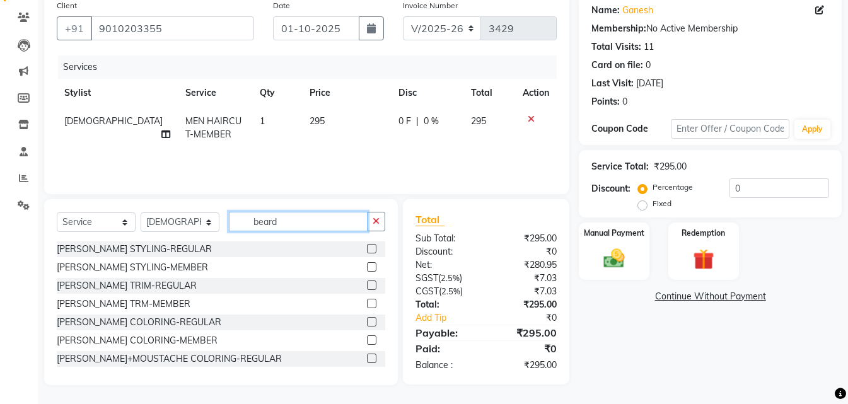
type input "beard"
click at [367, 265] on label at bounding box center [371, 266] width 9 height 9
click at [367, 265] on input "checkbox" at bounding box center [371, 268] width 8 height 8
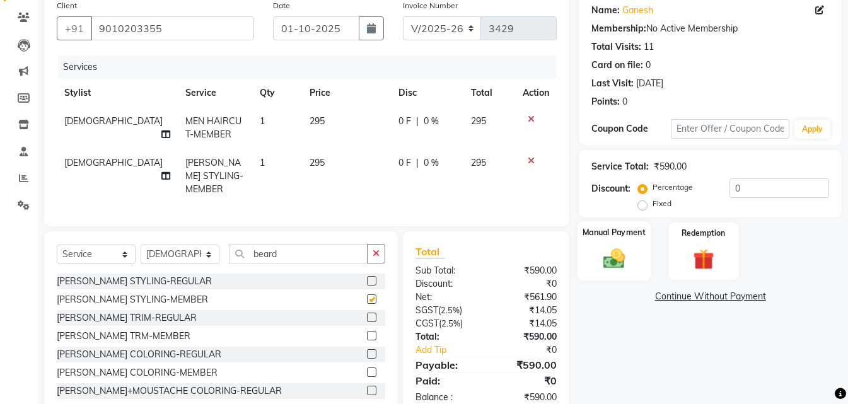
checkbox input "false"
click at [367, 331] on label at bounding box center [371, 335] width 9 height 9
click at [367, 332] on input "checkbox" at bounding box center [371, 336] width 8 height 8
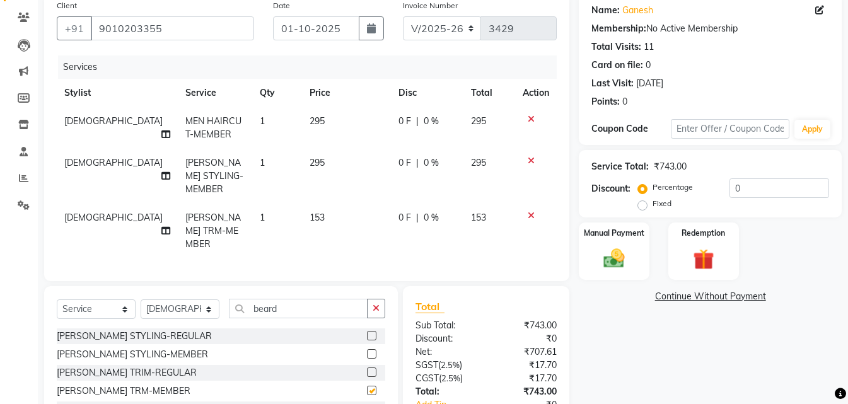
checkbox input "false"
click at [533, 159] on icon at bounding box center [531, 160] width 7 height 9
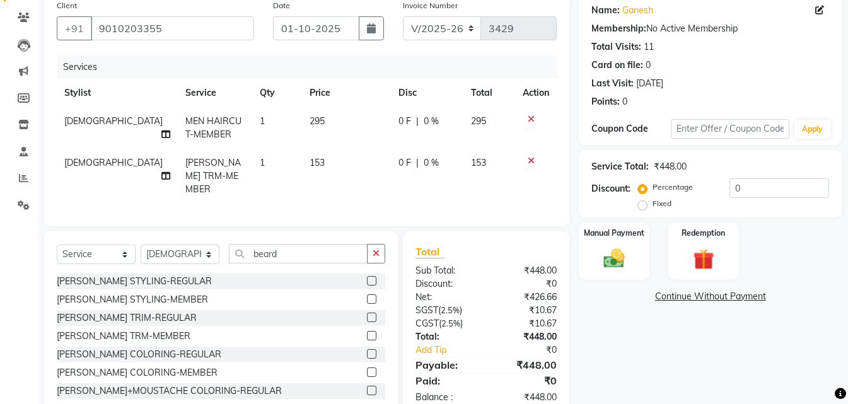
click at [319, 159] on td "153" at bounding box center [346, 176] width 89 height 55
select select "93430"
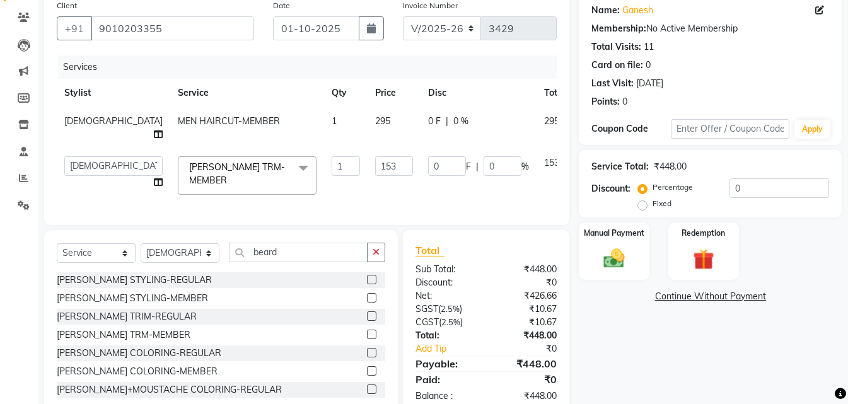
click at [375, 156] on input "153" at bounding box center [394, 166] width 38 height 20
type input "150"
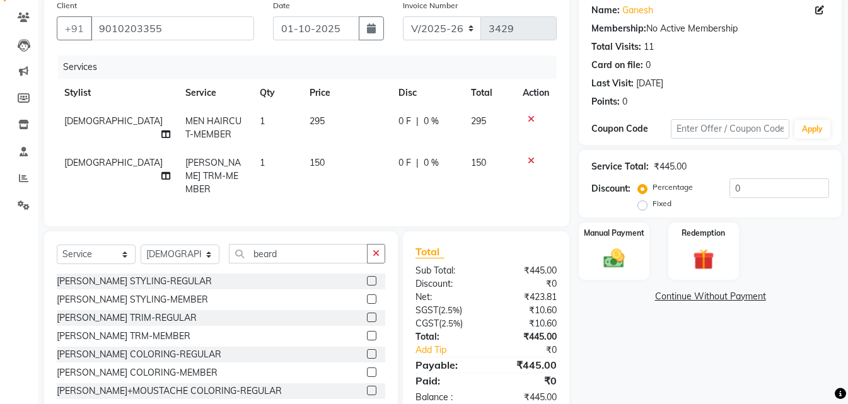
click at [592, 317] on div "Name: Ganesh Membership: No Active Membership Total Visits: 11 Card on file: 0 …" at bounding box center [715, 206] width 272 height 424
click at [601, 264] on img at bounding box center [614, 258] width 35 height 25
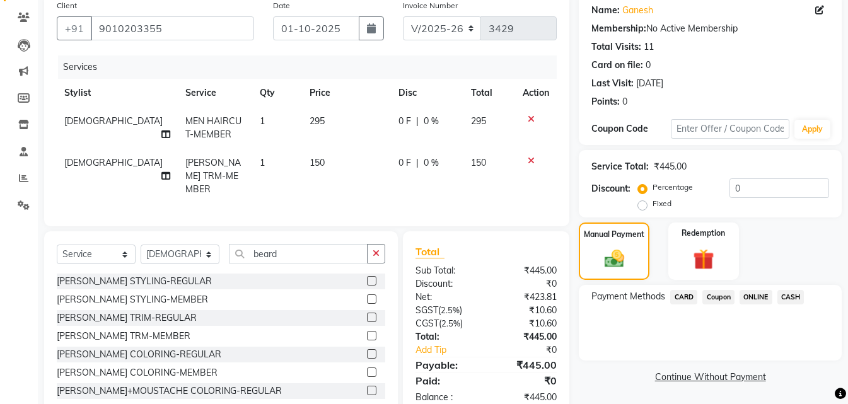
click at [748, 292] on span "ONLINE" at bounding box center [756, 297] width 33 height 15
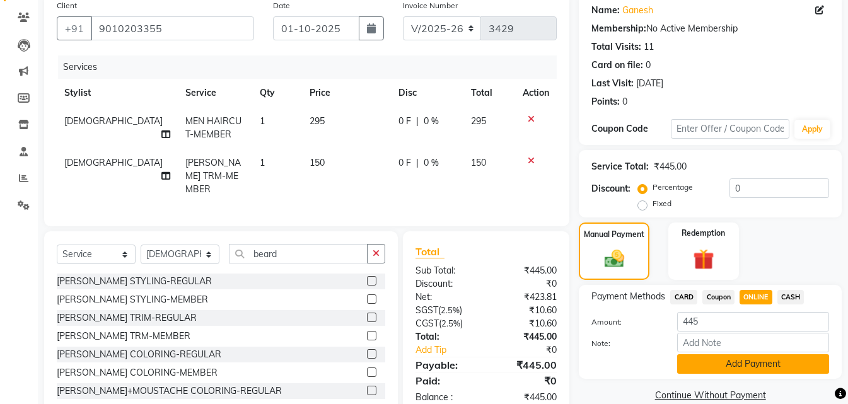
click at [743, 366] on button "Add Payment" at bounding box center [753, 364] width 152 height 20
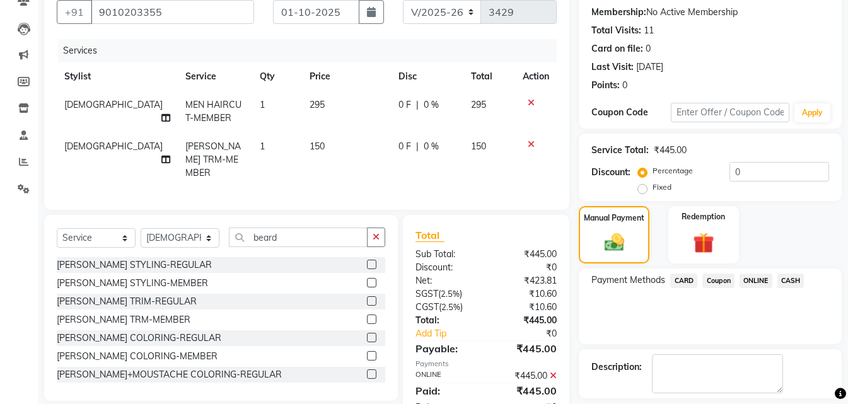
scroll to position [164, 0]
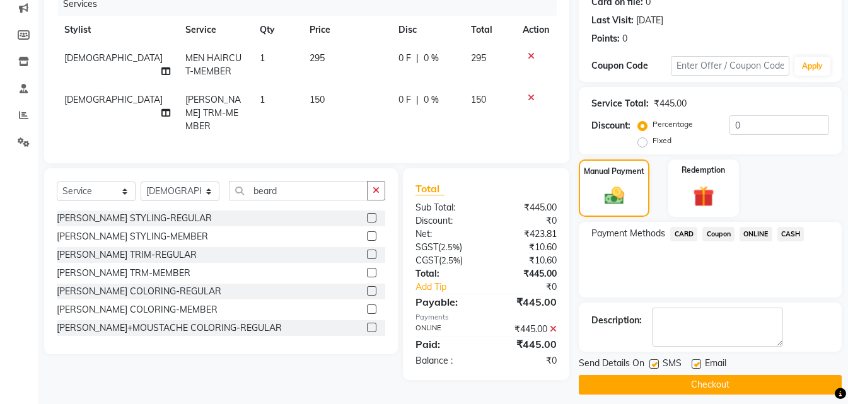
click at [752, 392] on button "Checkout" at bounding box center [710, 385] width 263 height 20
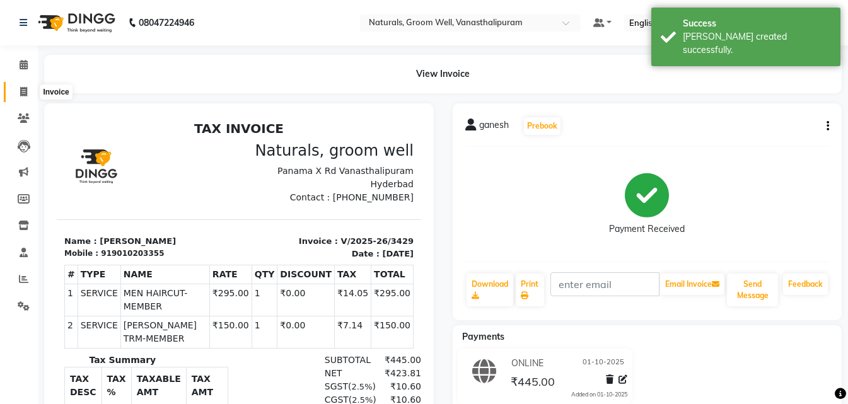
click at [29, 91] on span at bounding box center [24, 92] width 22 height 15
select select "5859"
select select "service"
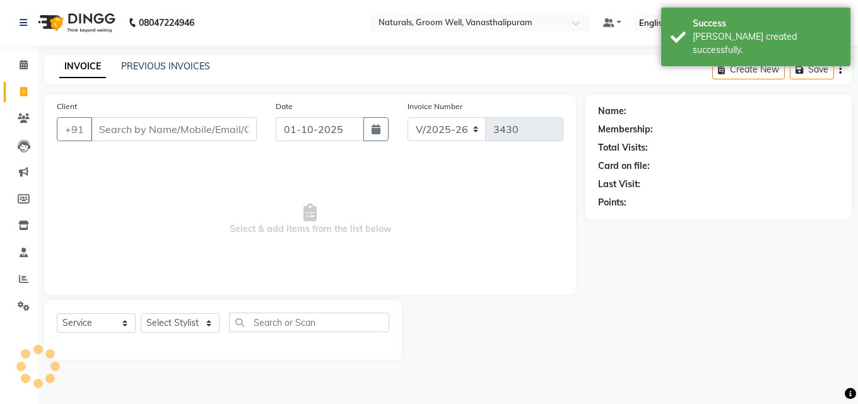
click at [108, 126] on input "Client" at bounding box center [174, 129] width 166 height 24
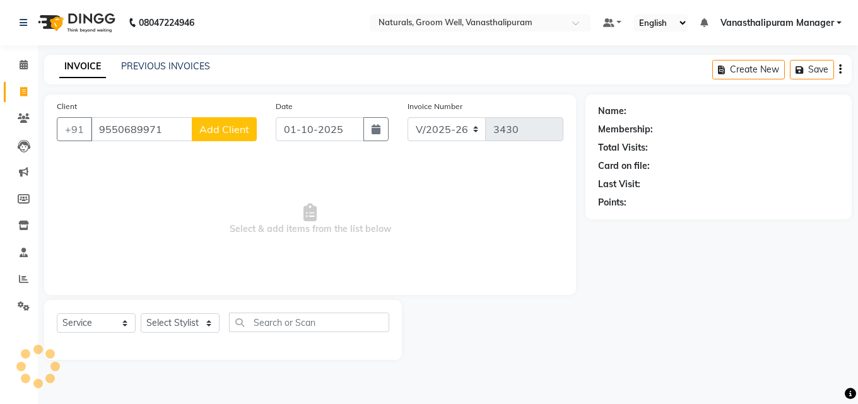
type input "9550689971"
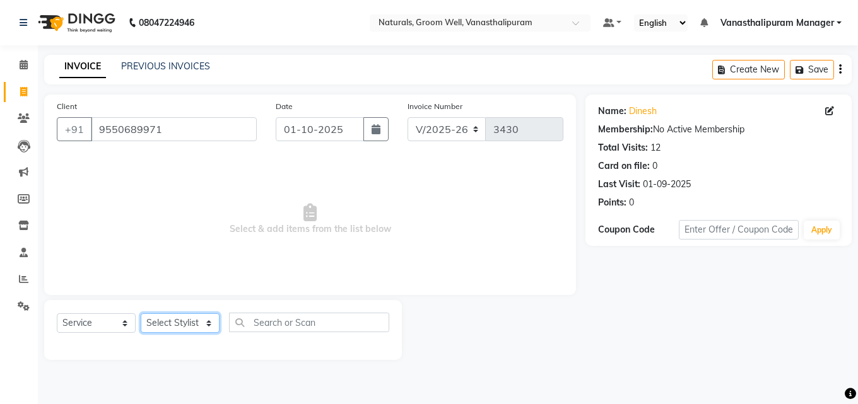
click at [166, 325] on select "Select Stylist anil gousiya kiran lavanya maheshwari raju sameena sandhya shiva…" at bounding box center [180, 323] width 79 height 20
select select "84994"
click at [141, 313] on select "Select Stylist anil gousiya kiran lavanya maheshwari raju sameena sandhya shiva…" at bounding box center [180, 323] width 79 height 20
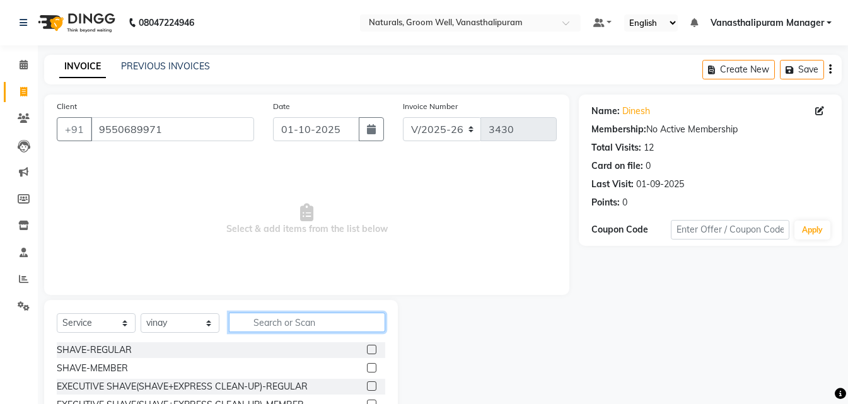
click at [260, 328] on input "text" at bounding box center [307, 323] width 156 height 20
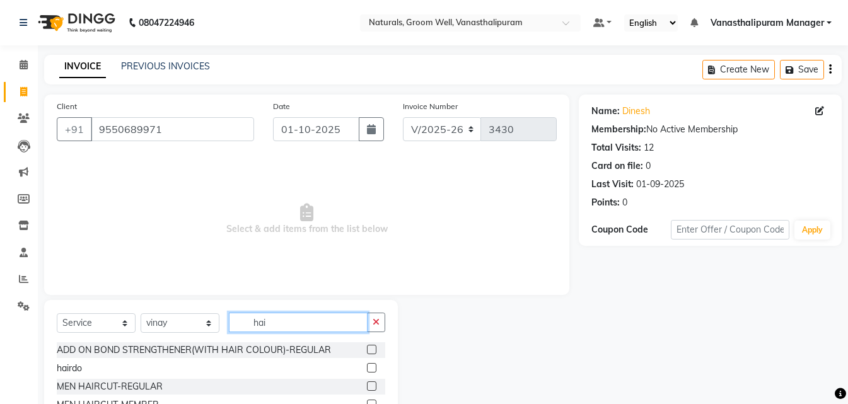
type input "hai"
click at [367, 400] on label at bounding box center [371, 404] width 9 height 9
click at [367, 401] on input "checkbox" at bounding box center [371, 405] width 8 height 8
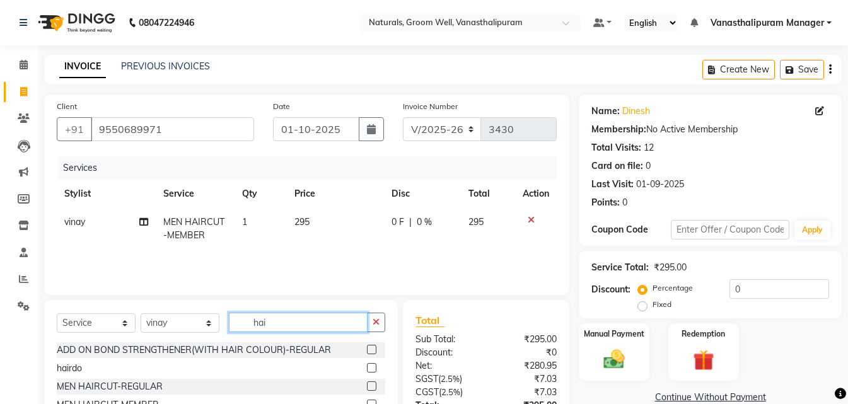
checkbox input "false"
click at [310, 315] on input "hai" at bounding box center [298, 323] width 139 height 20
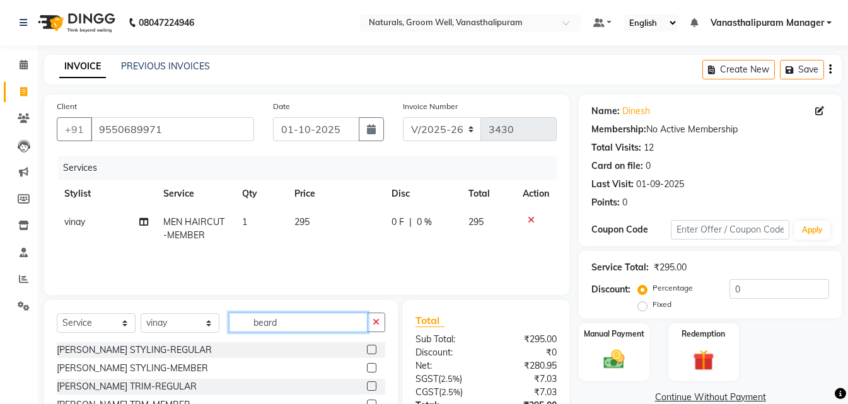
type input "beard"
click at [367, 370] on label at bounding box center [371, 367] width 9 height 9
click at [367, 370] on input "checkbox" at bounding box center [371, 368] width 8 height 8
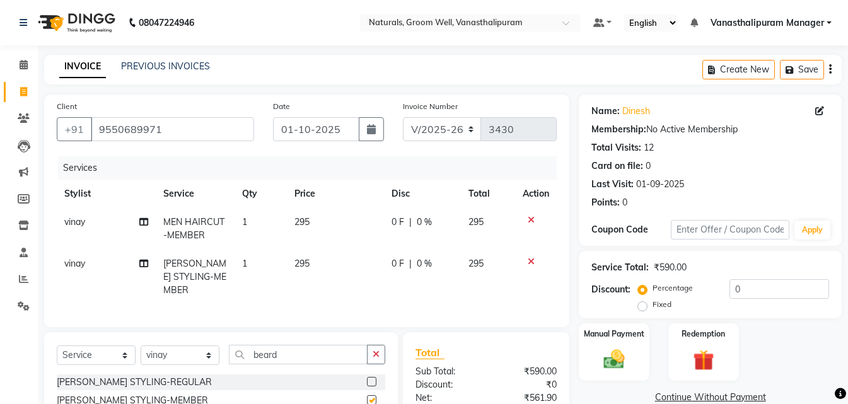
checkbox input "false"
click at [609, 335] on label "Manual Payment" at bounding box center [614, 333] width 63 height 12
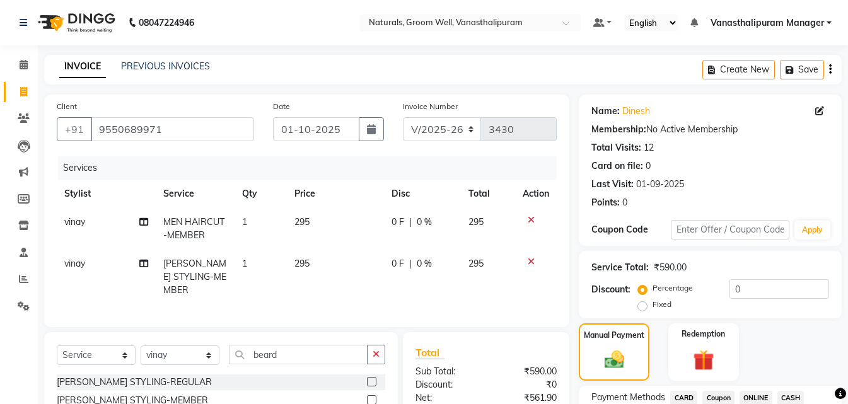
click at [760, 397] on span "ONLINE" at bounding box center [756, 398] width 33 height 15
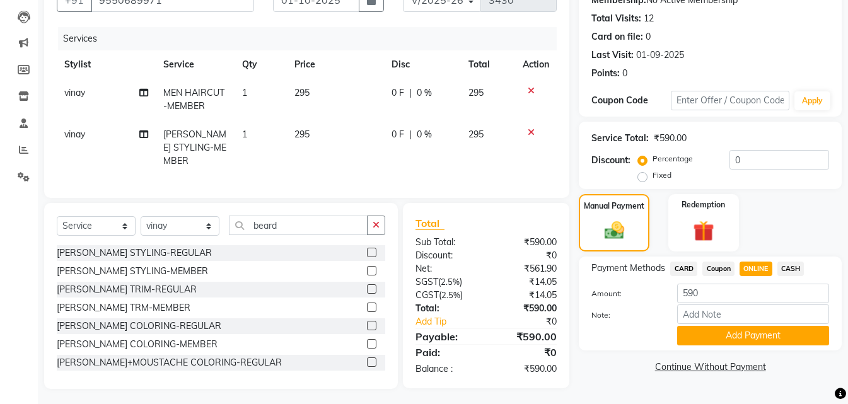
click at [757, 336] on button "Add Payment" at bounding box center [753, 336] width 152 height 20
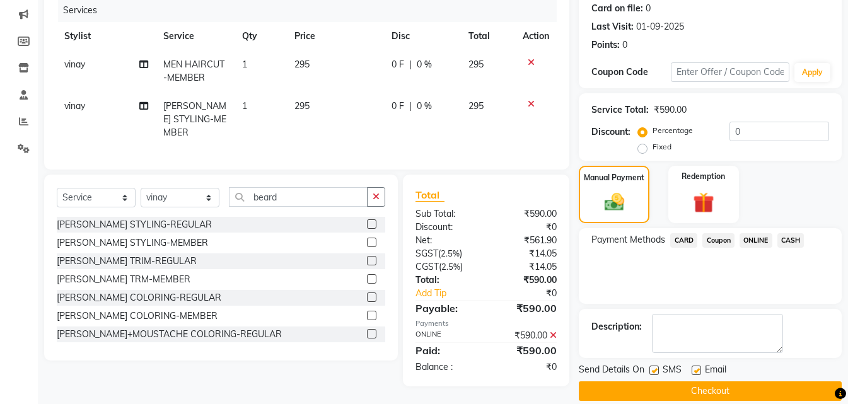
scroll to position [173, 0]
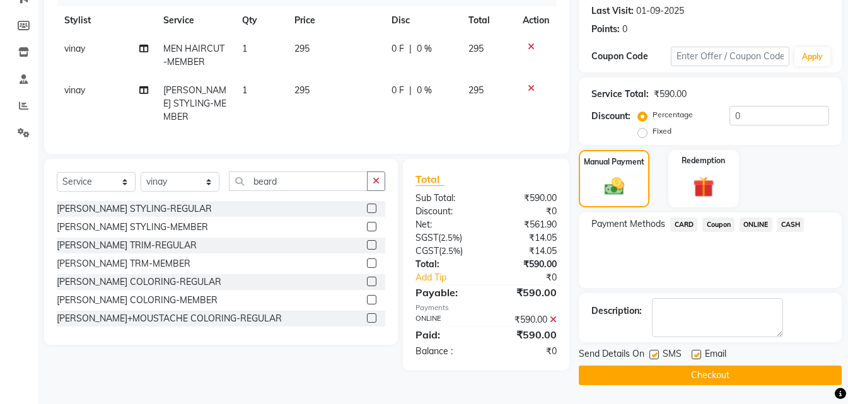
click at [755, 372] on button "Checkout" at bounding box center [710, 376] width 263 height 20
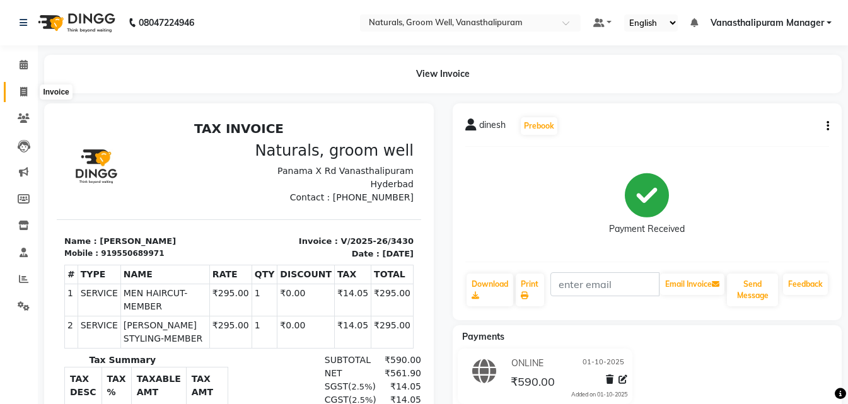
click at [20, 97] on span at bounding box center [24, 92] width 22 height 15
select select "service"
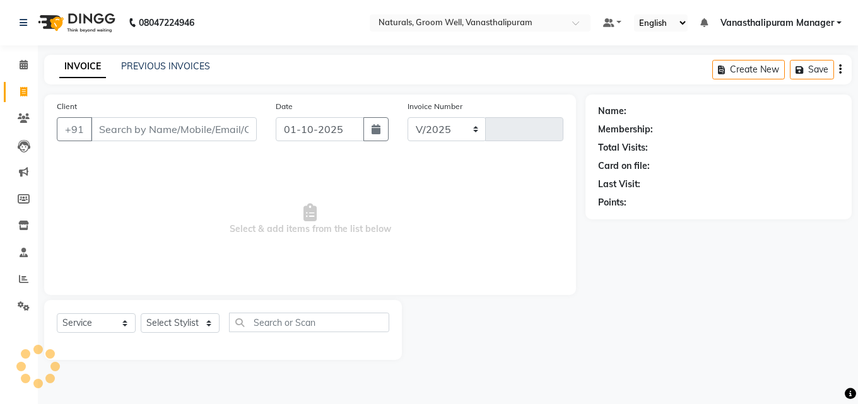
select select "5859"
type input "3431"
click at [108, 132] on input "Client" at bounding box center [174, 129] width 166 height 24
type input "8826064665"
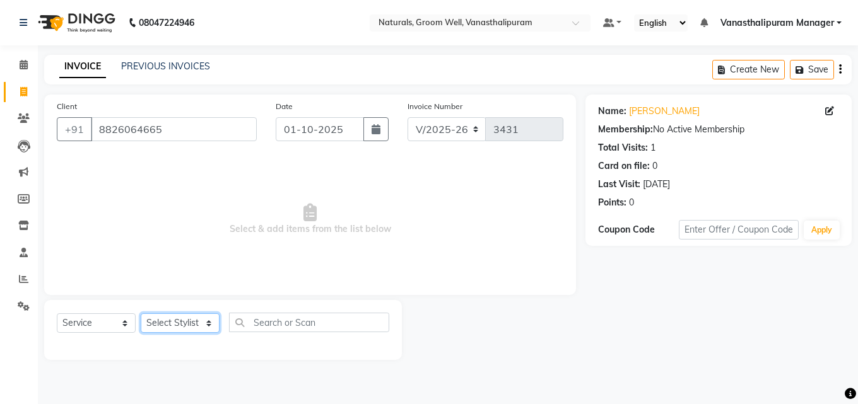
click at [181, 315] on select "Select Stylist anil gousiya kiran lavanya maheshwari raju sameena sandhya shiva…" at bounding box center [180, 323] width 79 height 20
select select "93430"
click at [141, 313] on select "Select Stylist anil gousiya kiran lavanya maheshwari raju sameena sandhya shiva…" at bounding box center [180, 323] width 79 height 20
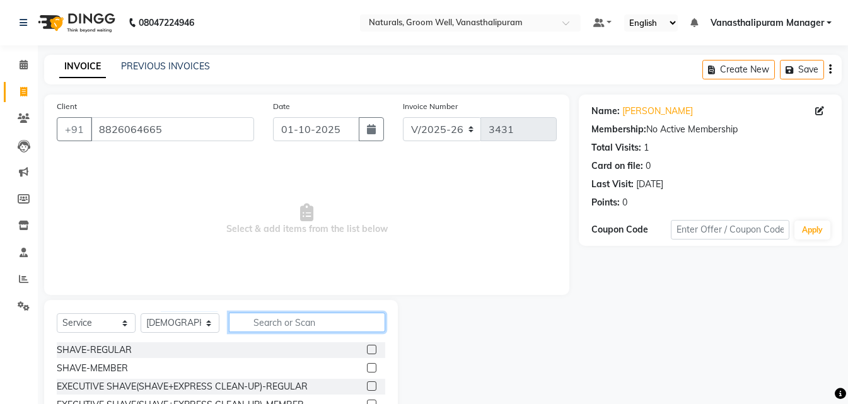
click at [326, 327] on input "text" at bounding box center [307, 323] width 156 height 20
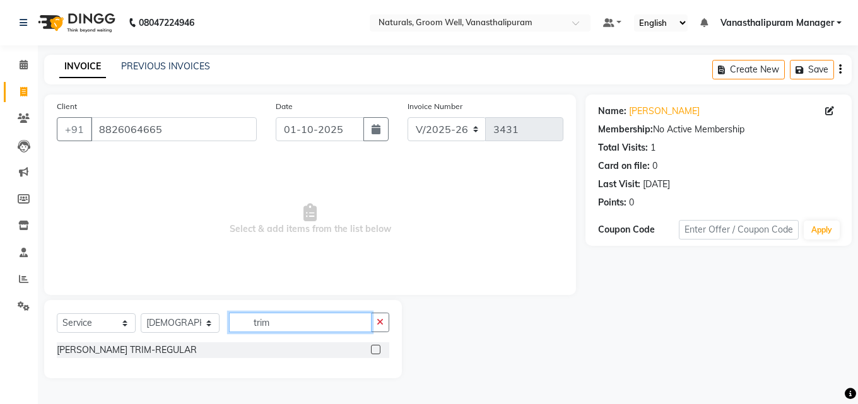
type input "trim"
click at [376, 349] on label at bounding box center [375, 349] width 9 height 9
click at [376, 349] on input "checkbox" at bounding box center [375, 350] width 8 height 8
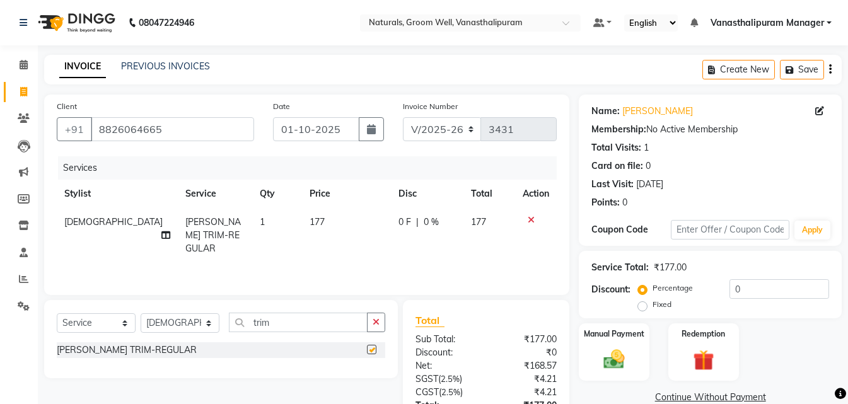
checkbox input "false"
click at [309, 206] on th "Price" at bounding box center [346, 194] width 89 height 28
click at [323, 222] on td "177" at bounding box center [346, 235] width 89 height 55
select select "93430"
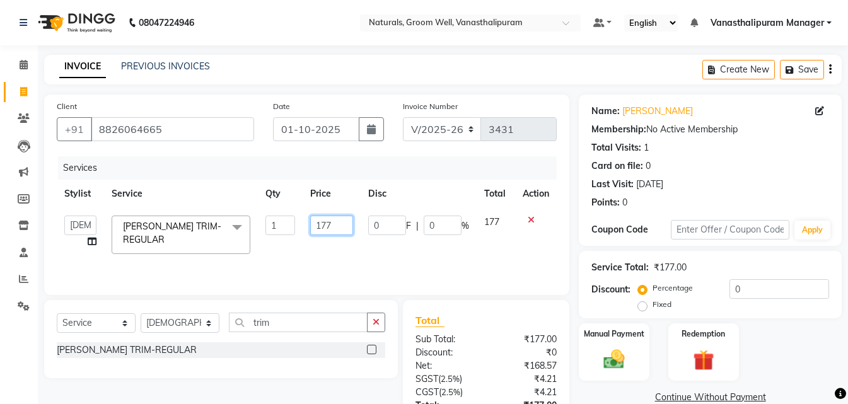
click at [323, 223] on input "177" at bounding box center [331, 226] width 43 height 20
type input "153"
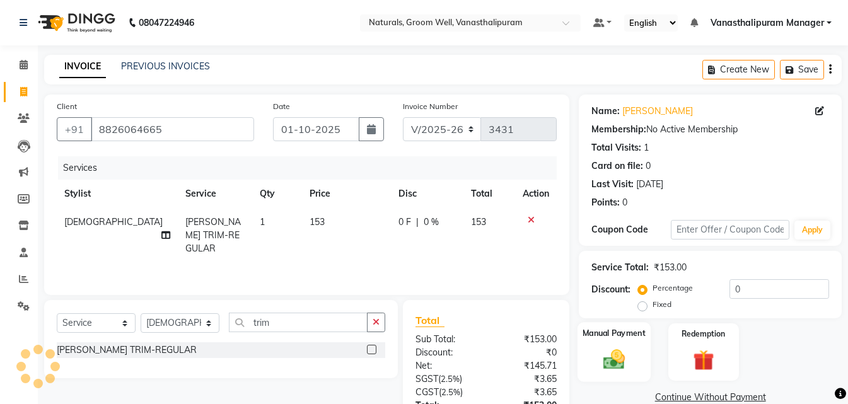
click at [623, 362] on img at bounding box center [614, 359] width 35 height 25
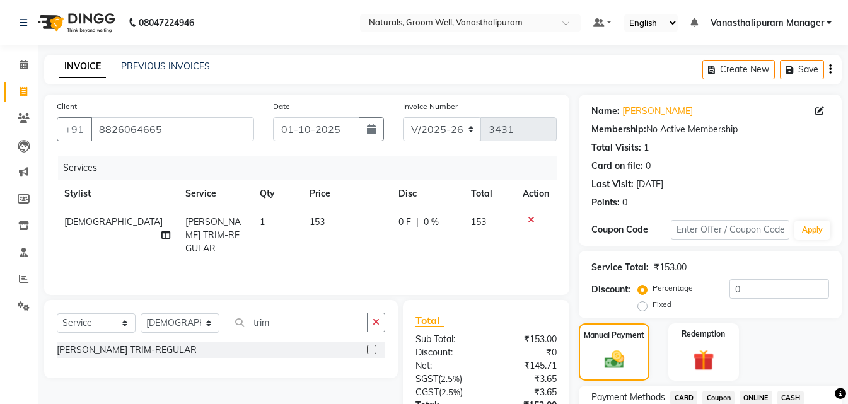
click at [750, 391] on span "ONLINE" at bounding box center [756, 398] width 33 height 15
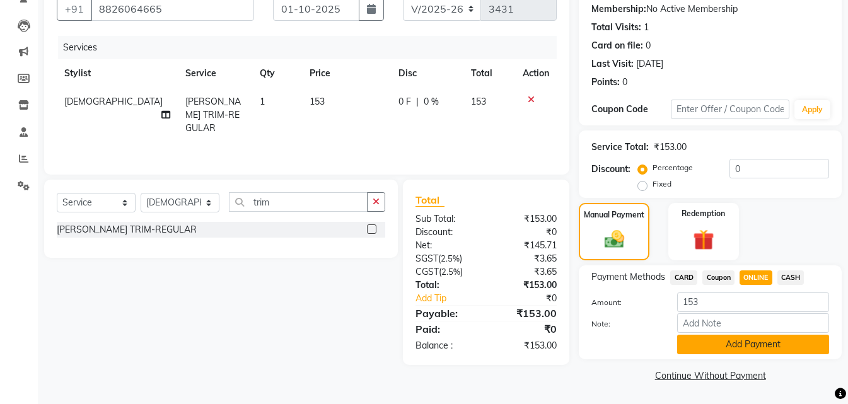
click at [776, 349] on button "Add Payment" at bounding box center [753, 345] width 152 height 20
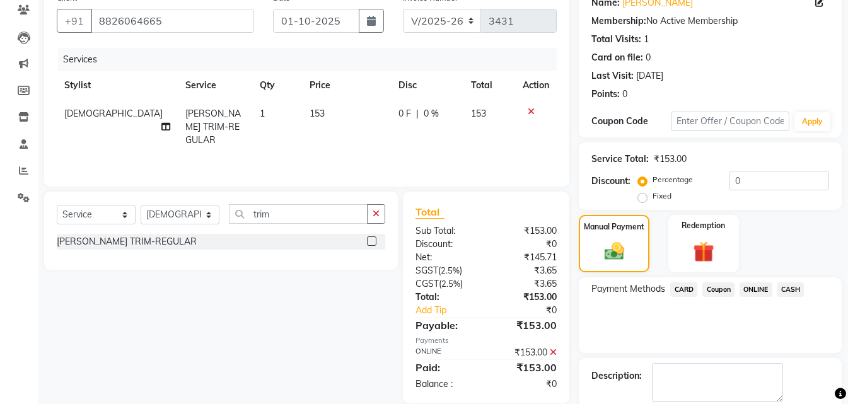
scroll to position [173, 0]
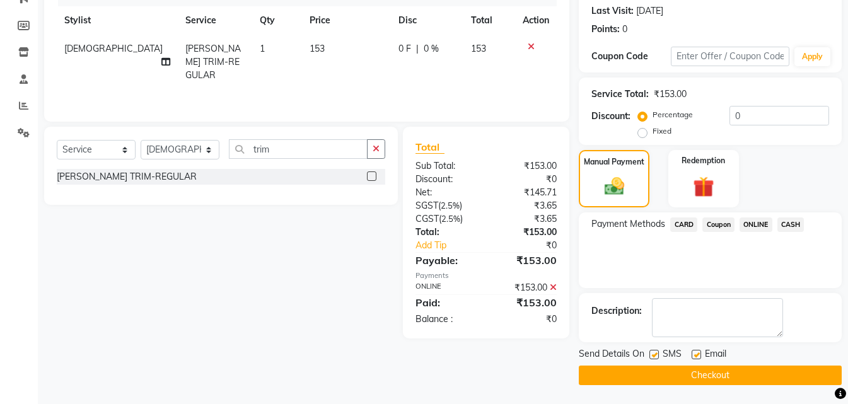
click at [769, 373] on button "Checkout" at bounding box center [710, 376] width 263 height 20
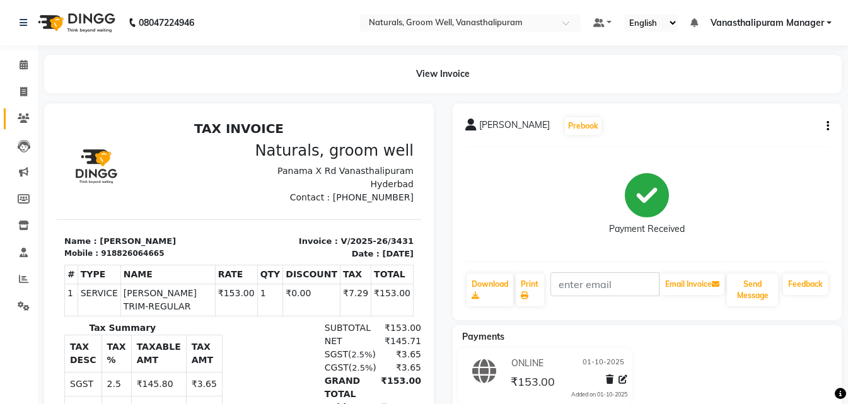
click at [16, 127] on link "Clients" at bounding box center [19, 118] width 30 height 21
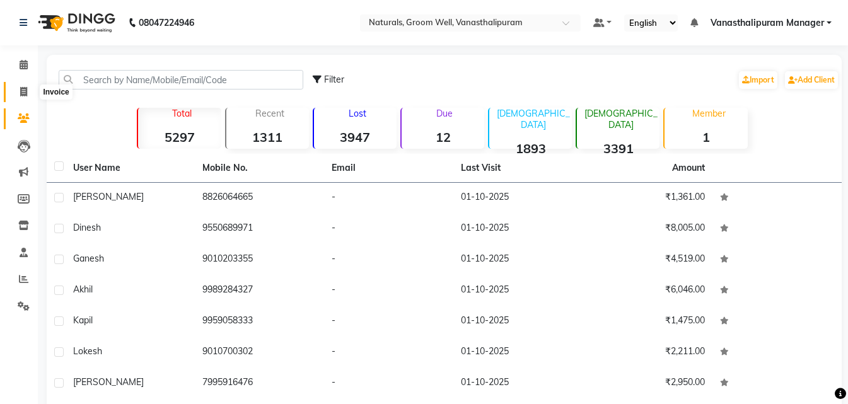
click at [18, 92] on span at bounding box center [24, 92] width 22 height 15
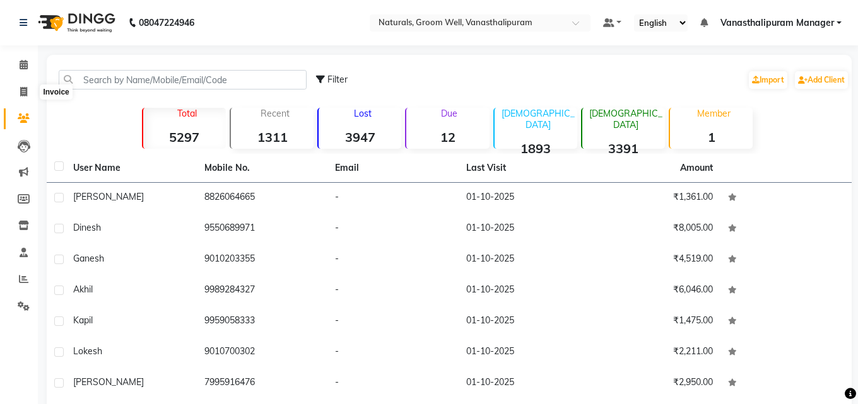
select select "service"
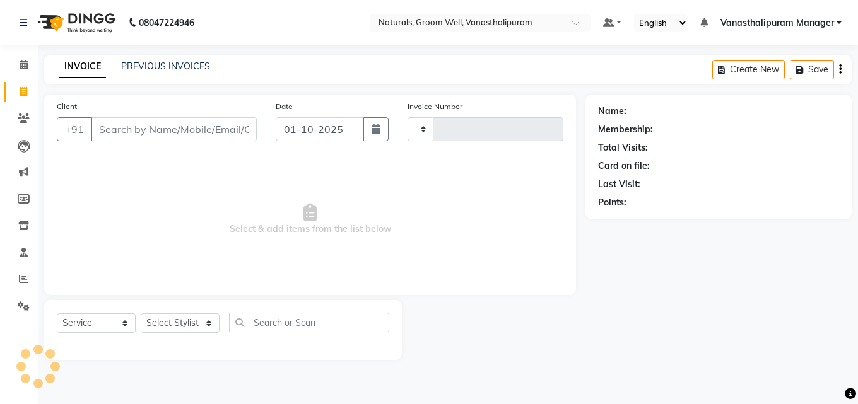
type input "3432"
select select "5859"
click at [135, 134] on input "Client" at bounding box center [174, 129] width 166 height 24
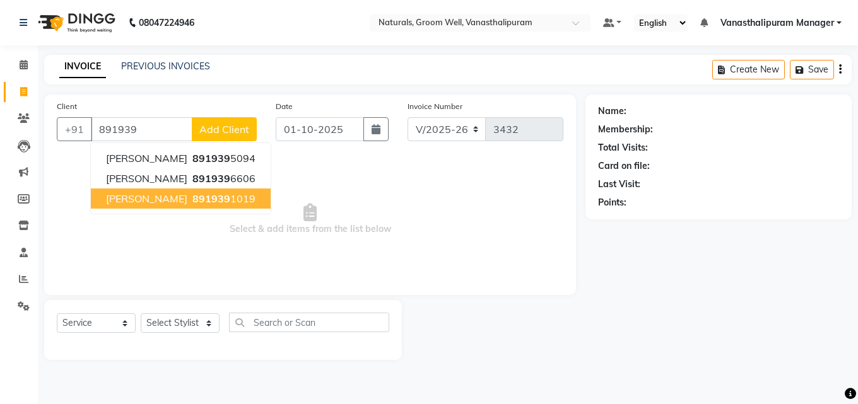
click at [137, 201] on span "sirisha" at bounding box center [146, 198] width 81 height 13
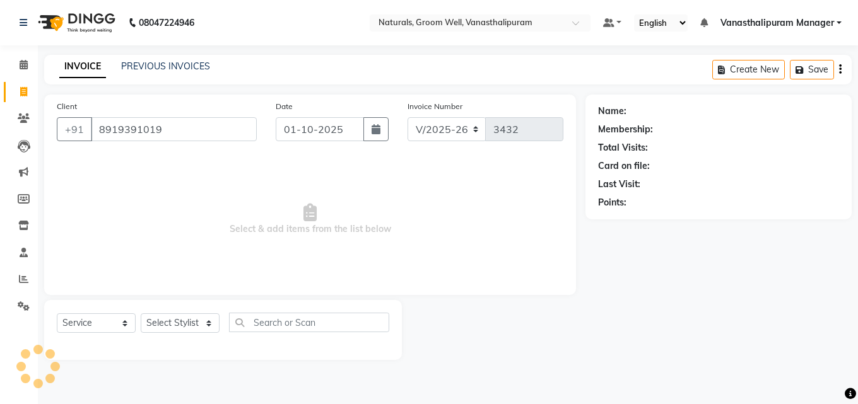
type input "8919391019"
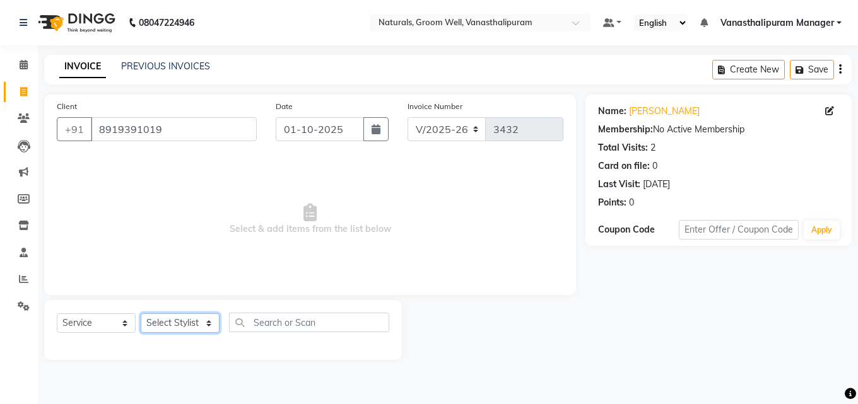
click at [154, 318] on select "Select Stylist anil gousiya kiran lavanya maheshwari raju sameena sandhya shiva…" at bounding box center [180, 323] width 79 height 20
select select "41445"
click at [141, 313] on select "Select Stylist anil gousiya kiran lavanya maheshwari raju sameena sandhya shiva…" at bounding box center [180, 323] width 79 height 20
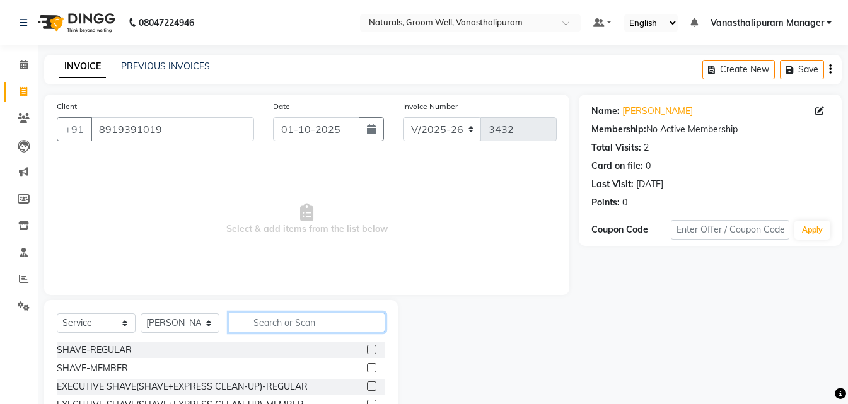
click at [271, 319] on input "text" at bounding box center [307, 323] width 156 height 20
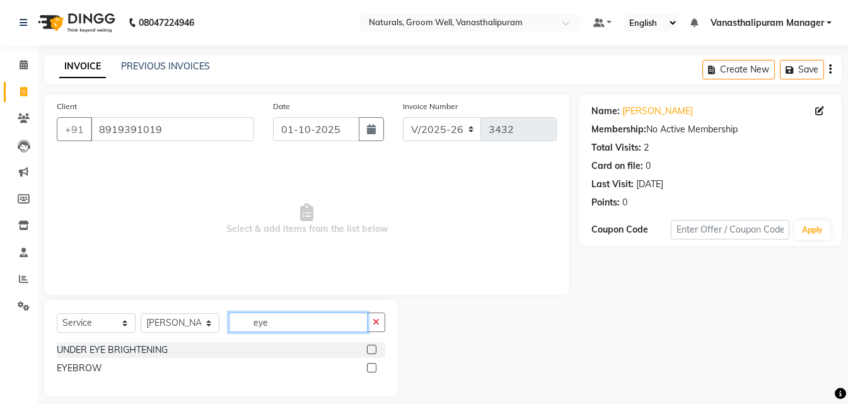
type input "eye"
click at [368, 371] on label at bounding box center [371, 367] width 9 height 9
click at [368, 371] on input "checkbox" at bounding box center [371, 368] width 8 height 8
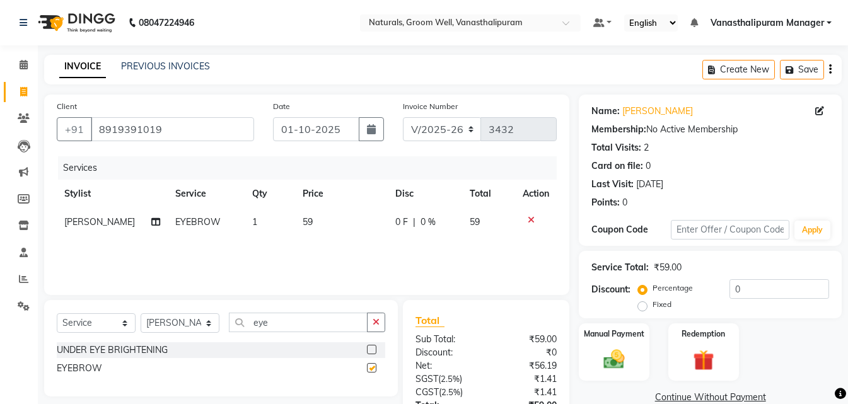
checkbox input "false"
click at [341, 231] on td "59" at bounding box center [341, 222] width 93 height 28
select select "41445"
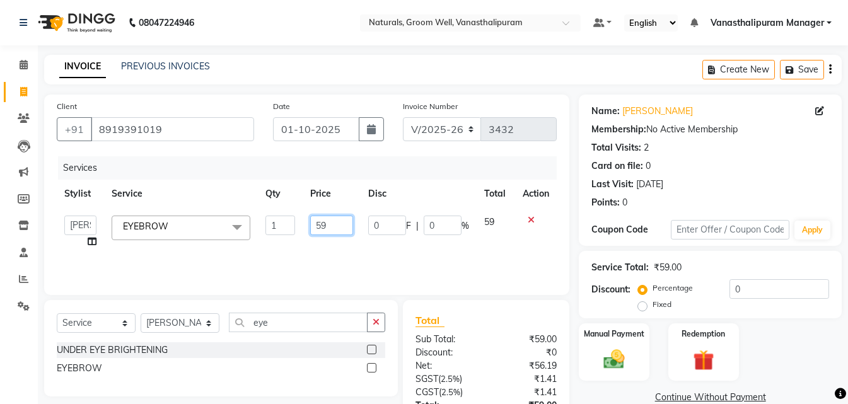
click at [341, 231] on input "59" at bounding box center [331, 226] width 43 height 20
type input "5"
type input "70"
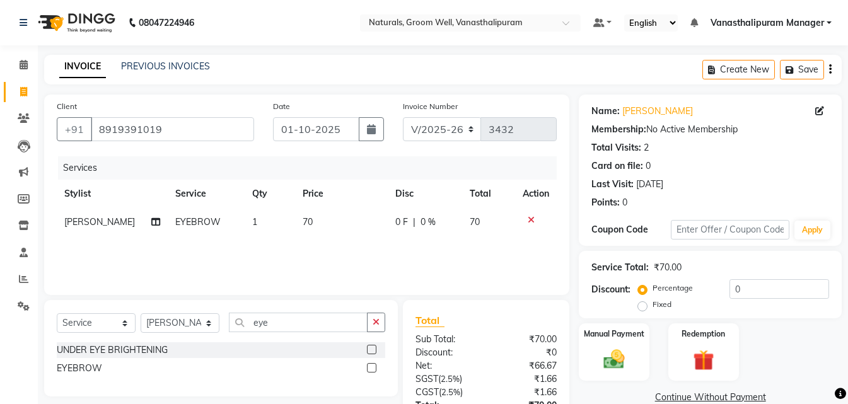
click at [484, 83] on div "INVOICE PREVIOUS INVOICES Create New Save" at bounding box center [443, 70] width 798 height 30
click at [628, 366] on img at bounding box center [614, 359] width 35 height 25
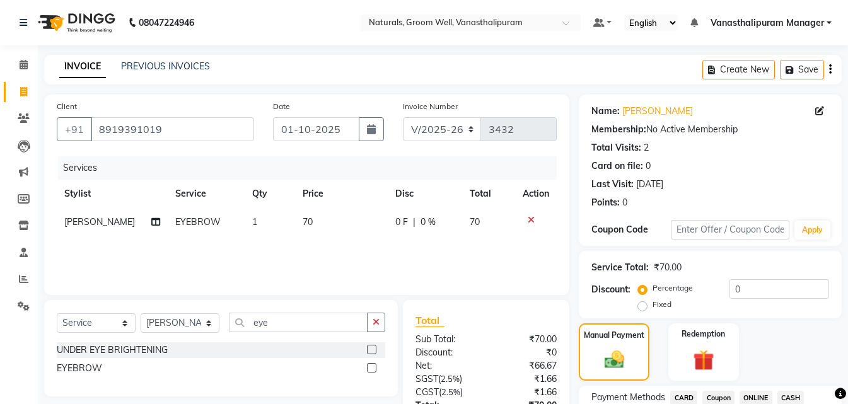
click at [791, 393] on span "CASH" at bounding box center [791, 398] width 27 height 15
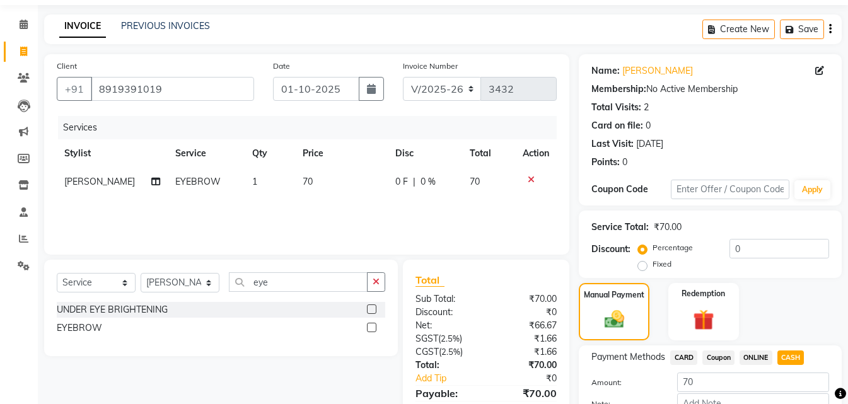
scroll to position [63, 0]
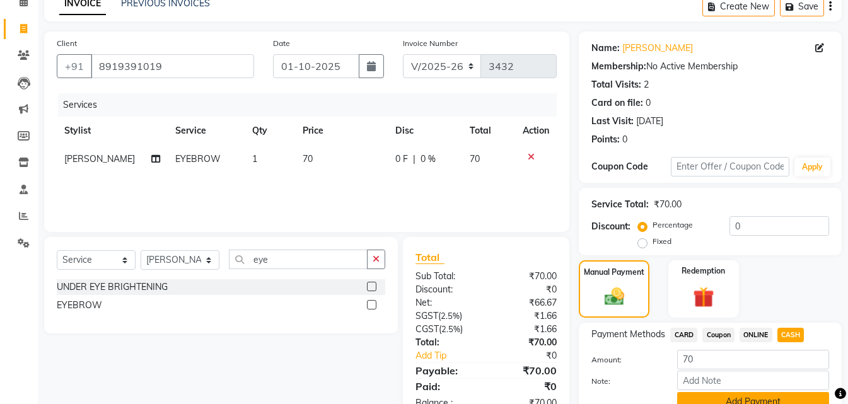
click at [753, 394] on button "Add Payment" at bounding box center [753, 402] width 152 height 20
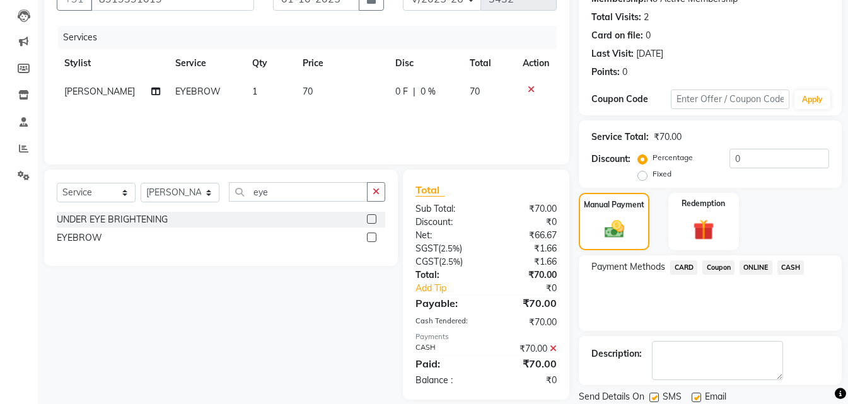
scroll to position [173, 0]
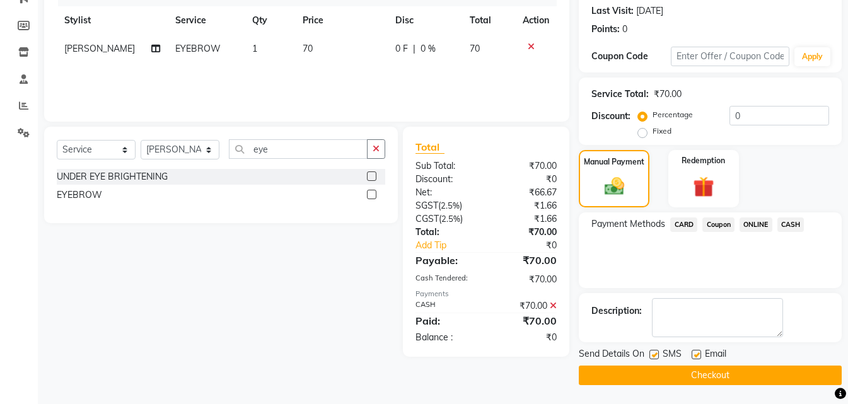
click at [756, 371] on button "Checkout" at bounding box center [710, 376] width 263 height 20
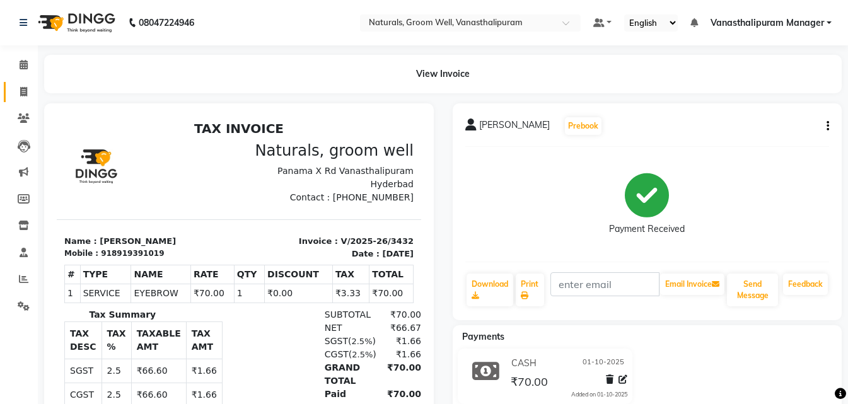
click at [15, 88] on span at bounding box center [24, 92] width 22 height 15
select select "service"
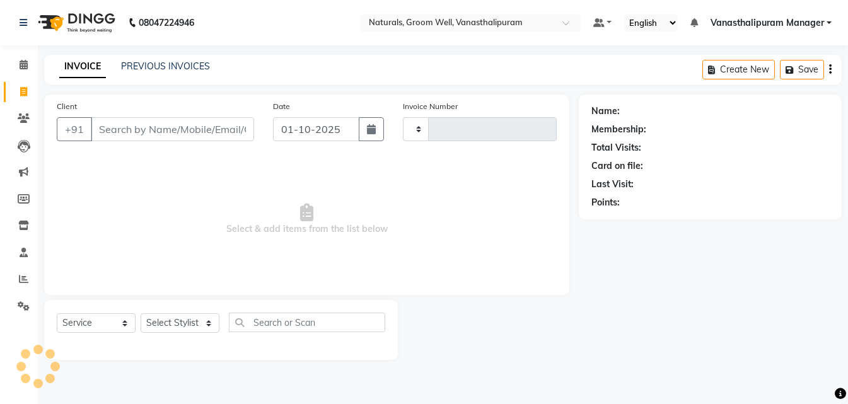
type input "3433"
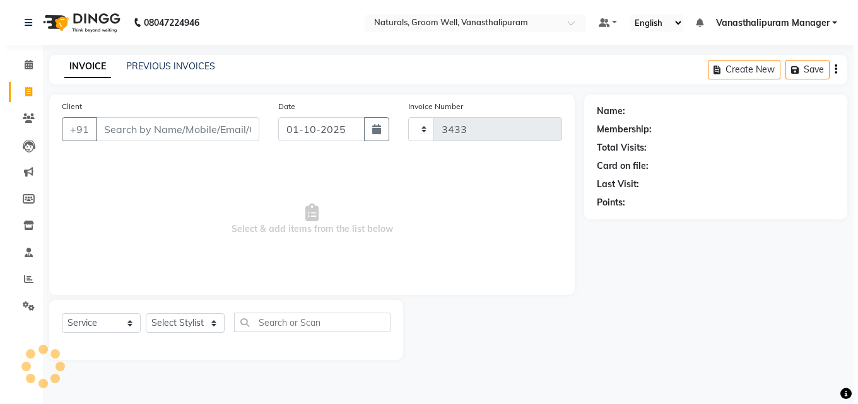
select select "5859"
